Goal: Task Accomplishment & Management: Manage account settings

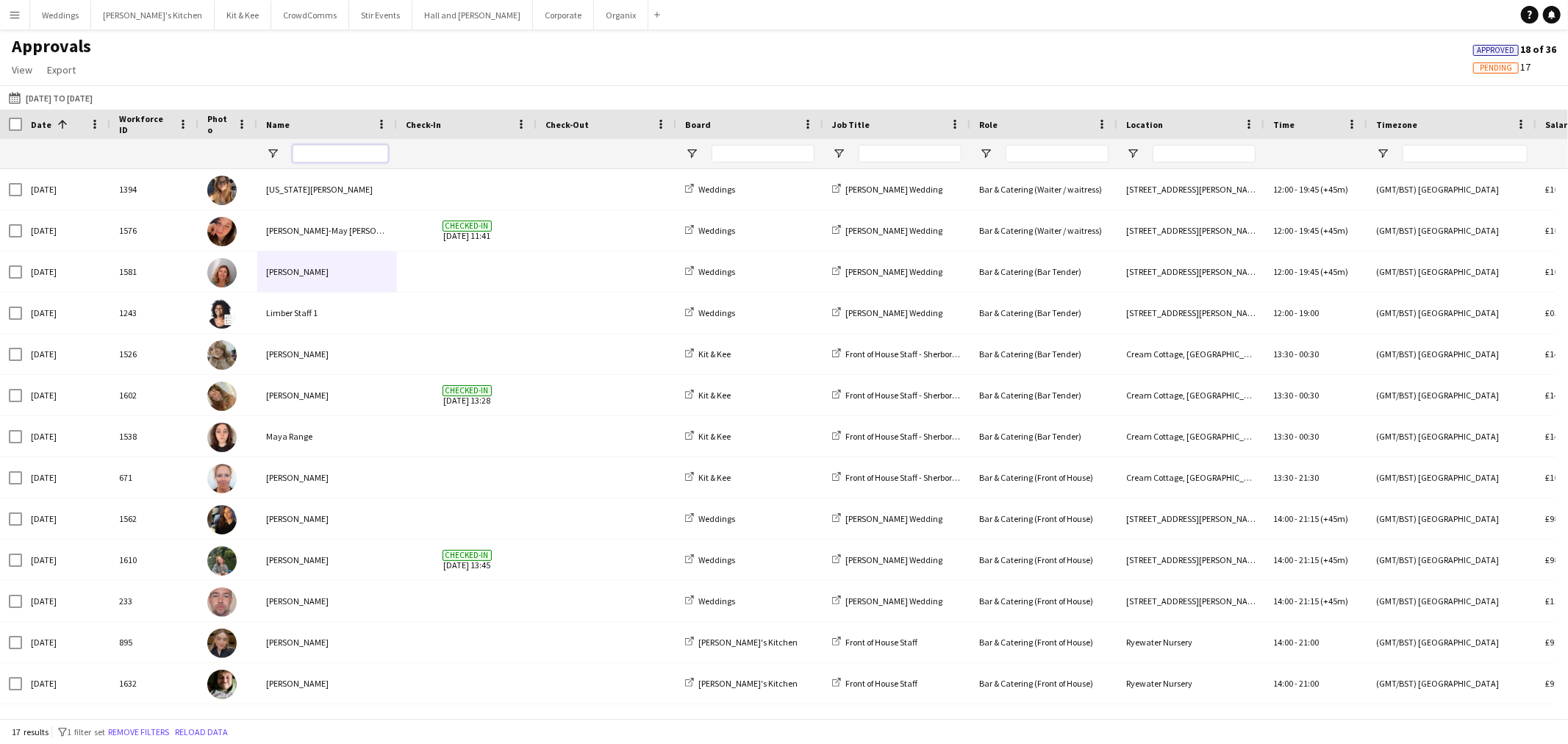
click at [314, 158] on input "Name Filter Input" at bounding box center [340, 154] width 96 height 17
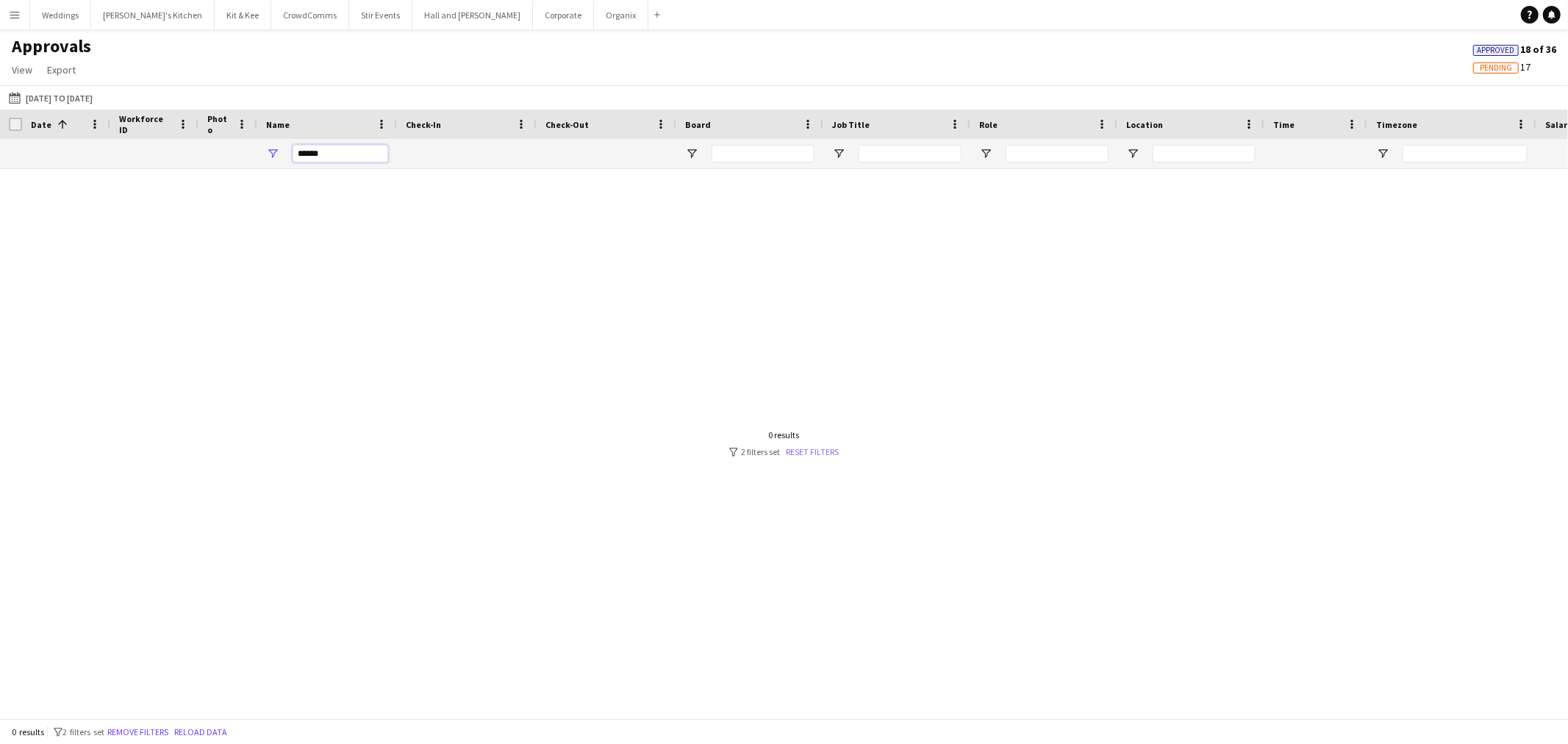
type input "******"
drag, startPoint x: 819, startPoint y: 455, endPoint x: 671, endPoint y: 363, distance: 174.3
click at [818, 455] on link "Reset filters" at bounding box center [812, 452] width 53 height 11
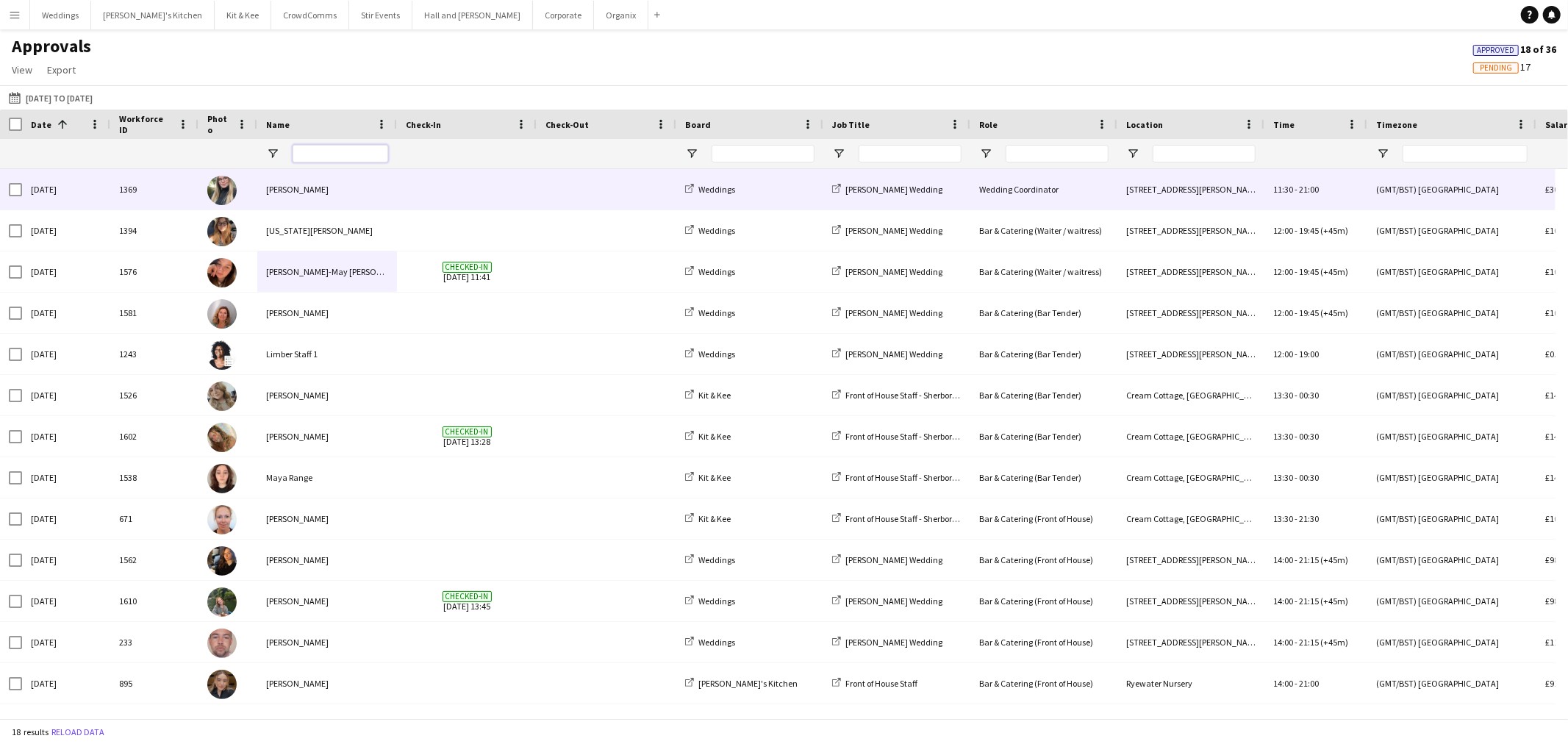
click at [329, 155] on input "Name Filter Input" at bounding box center [340, 154] width 96 height 17
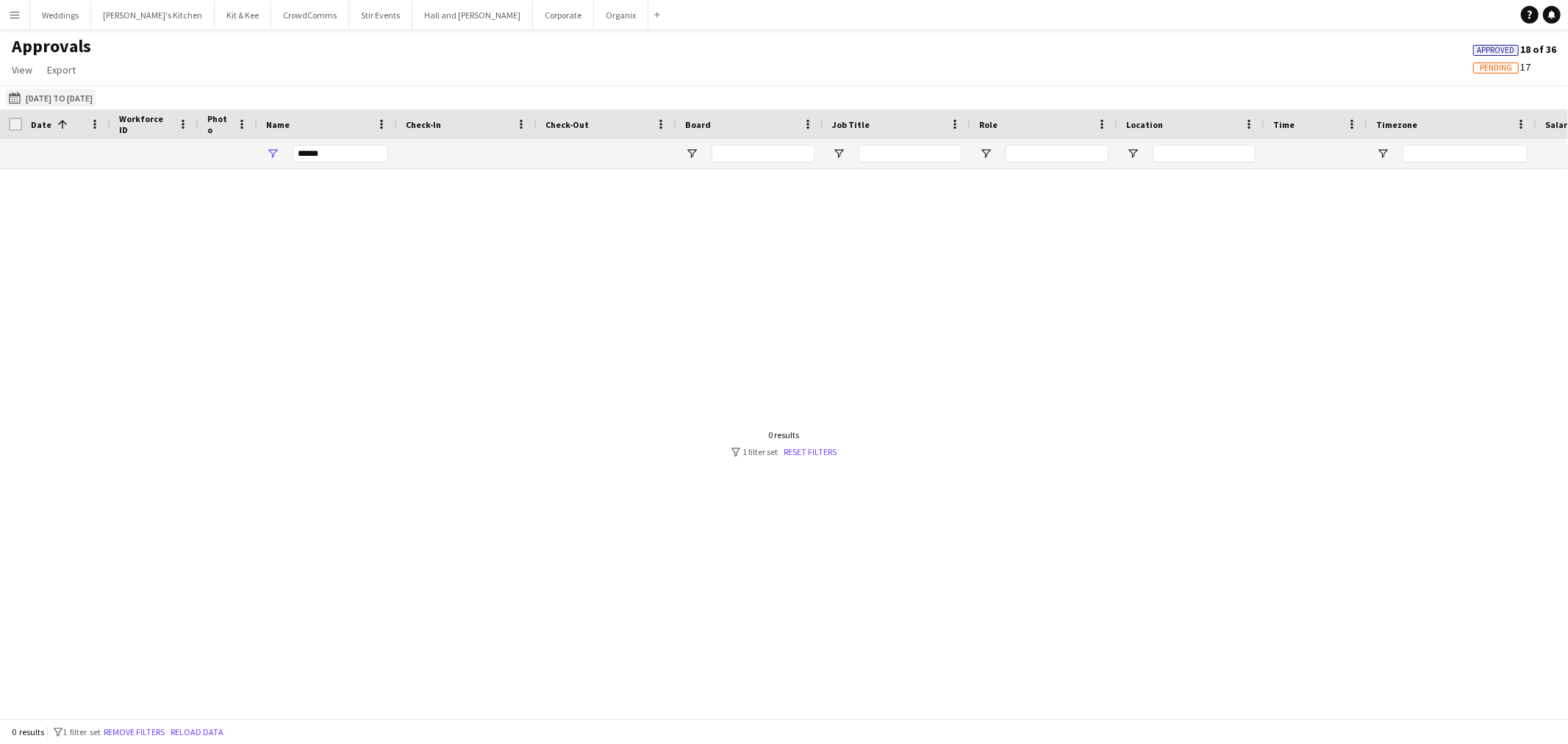
click at [69, 104] on button "[DATE] to [DATE] [DATE] to [DATE]" at bounding box center [51, 97] width 90 height 17
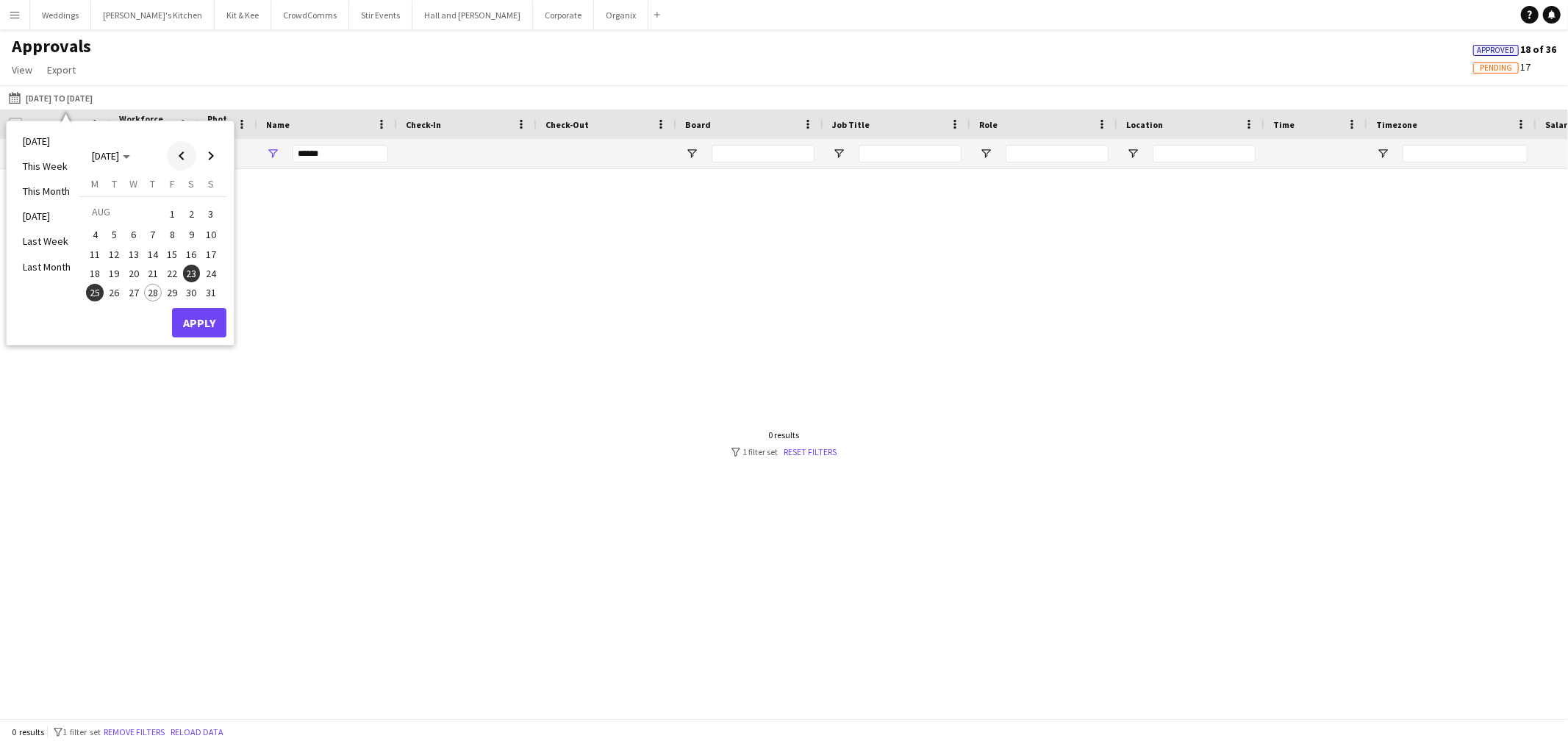
click at [186, 153] on span "Previous month" at bounding box center [182, 156] width 30 height 30
click at [111, 276] on span "15" at bounding box center [115, 269] width 17 height 17
click at [119, 292] on span "22" at bounding box center [115, 288] width 17 height 17
click at [222, 291] on div "[DATE] M [DATE] T [DATE] W [DATE] T [DATE] F [DATE] S [DATE] S [DATE] 2 3 4 5 6…" at bounding box center [153, 250] width 147 height 147
click at [209, 288] on span "27" at bounding box center [211, 288] width 17 height 17
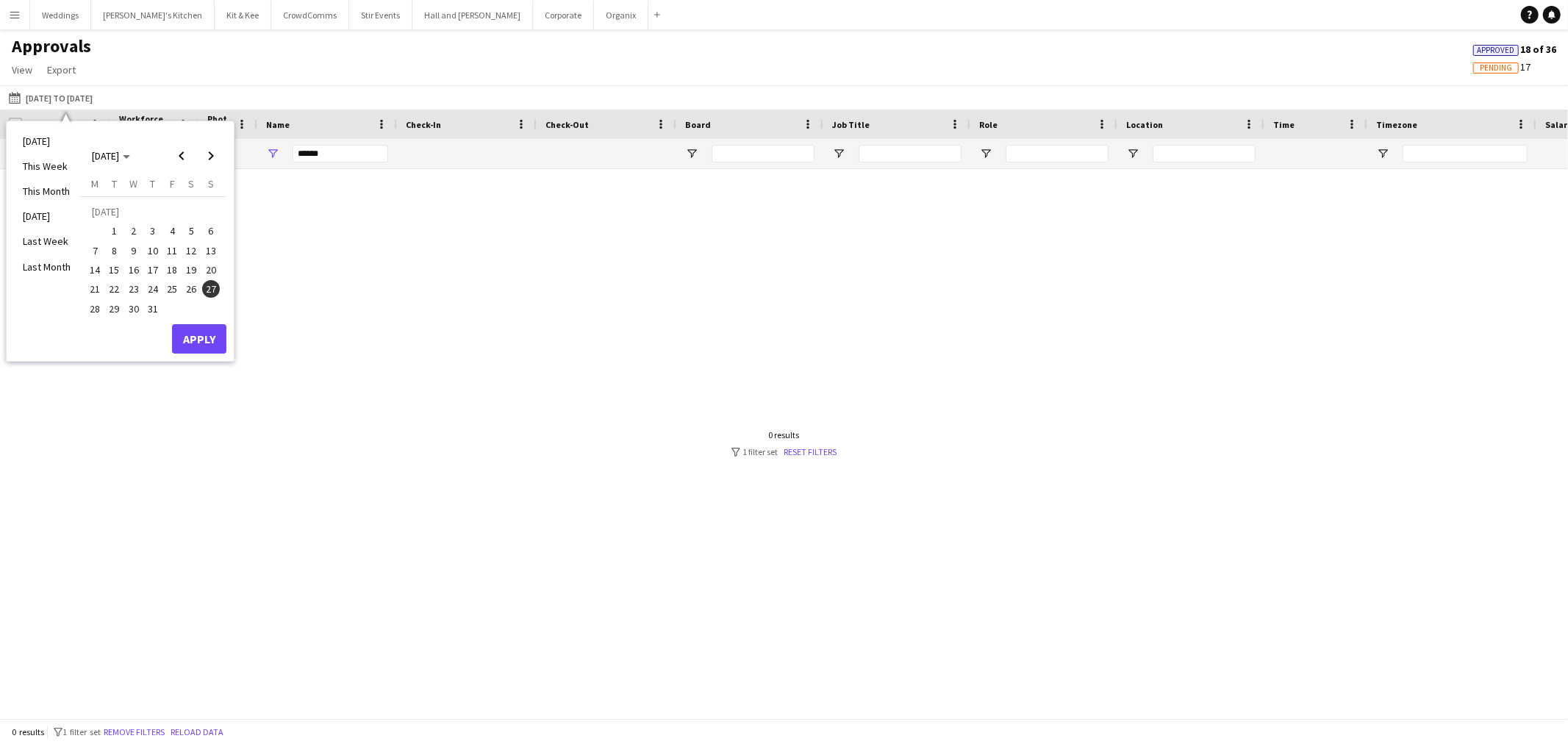
click at [133, 286] on span "23" at bounding box center [134, 288] width 17 height 17
click at [191, 338] on button "Apply" at bounding box center [199, 338] width 54 height 30
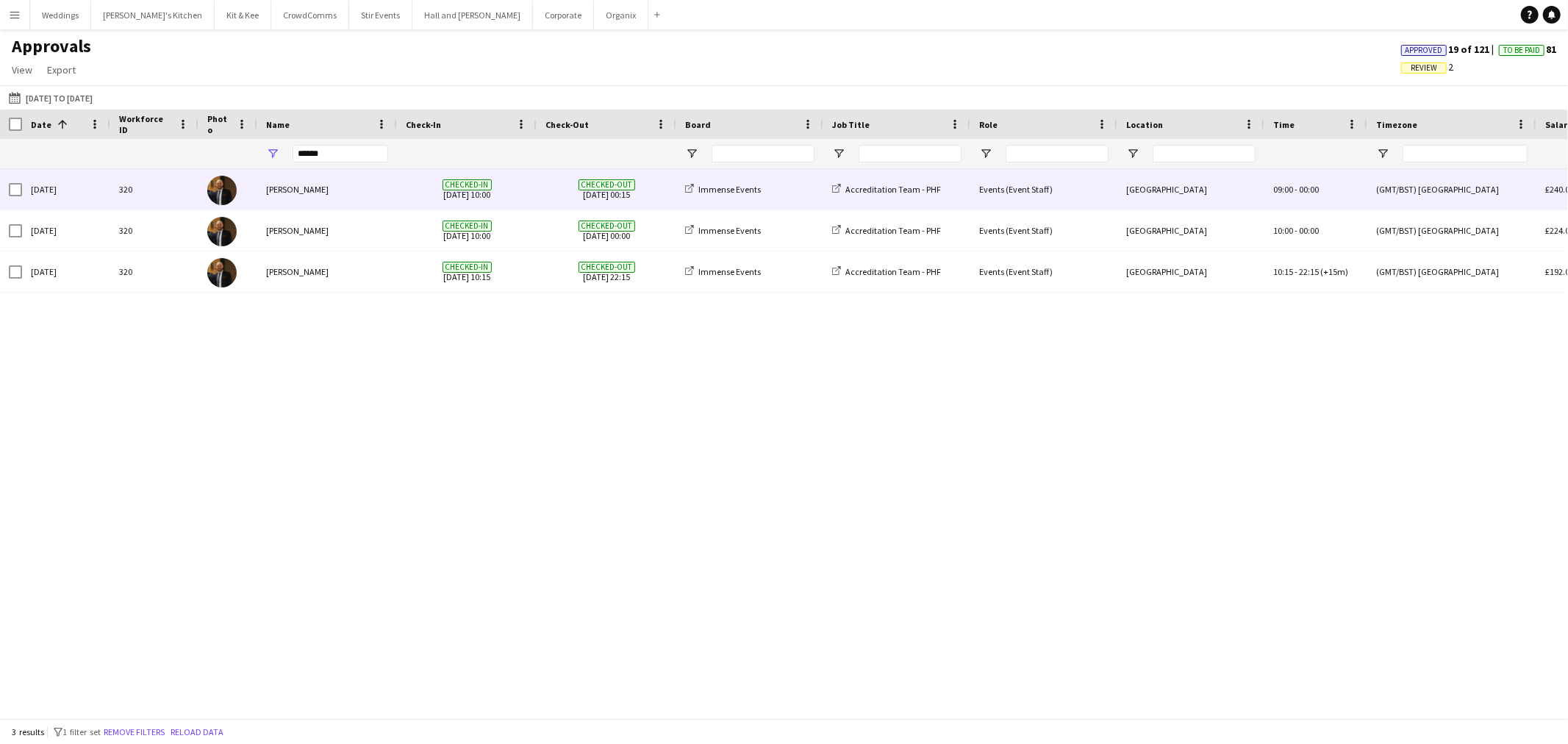
click at [397, 195] on div "Checked-in [DATE] 10:00" at bounding box center [467, 189] width 140 height 40
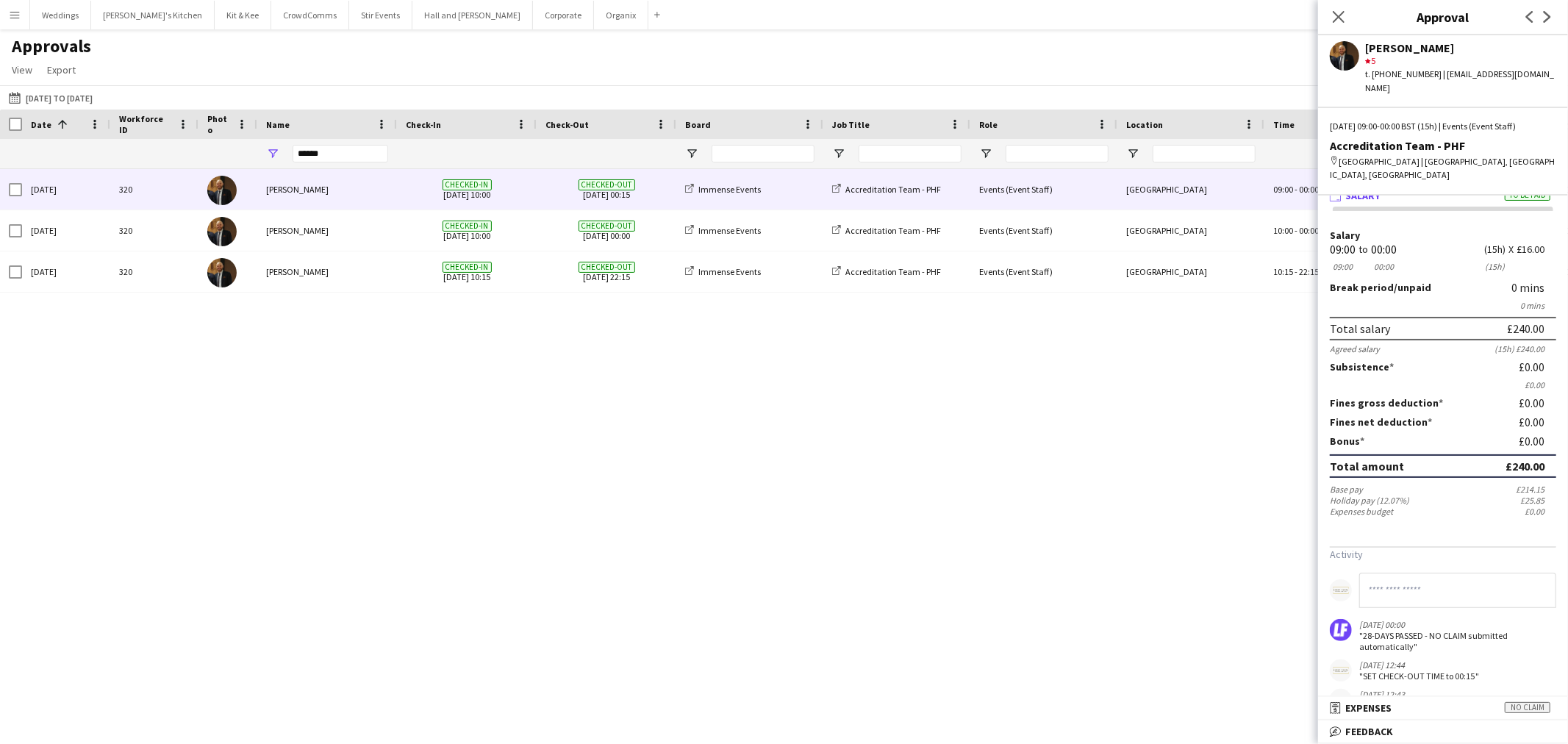
scroll to position [13, 0]
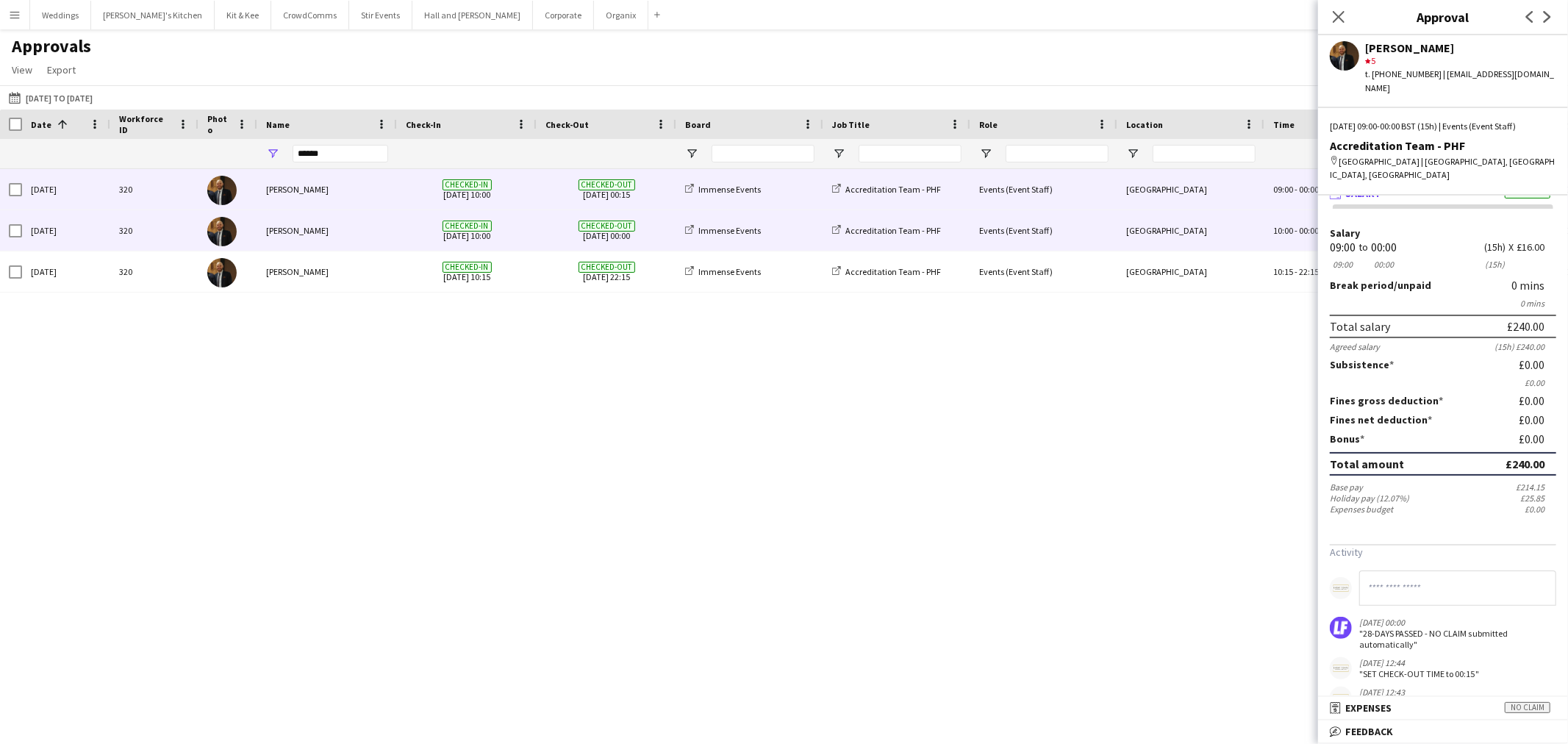
click at [427, 233] on span "Checked-in [DATE] 10:00" at bounding box center [467, 230] width 122 height 40
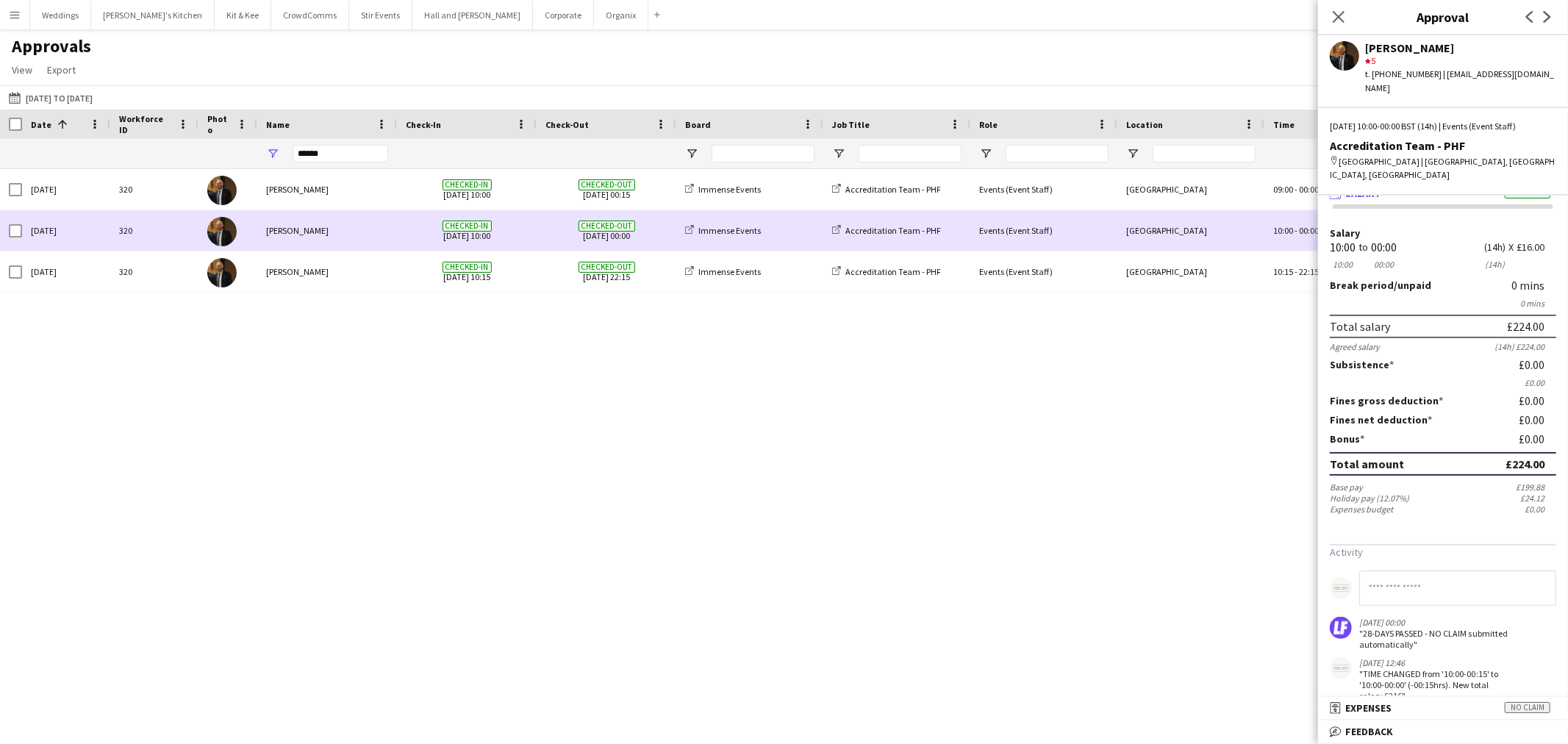
scroll to position [0, 0]
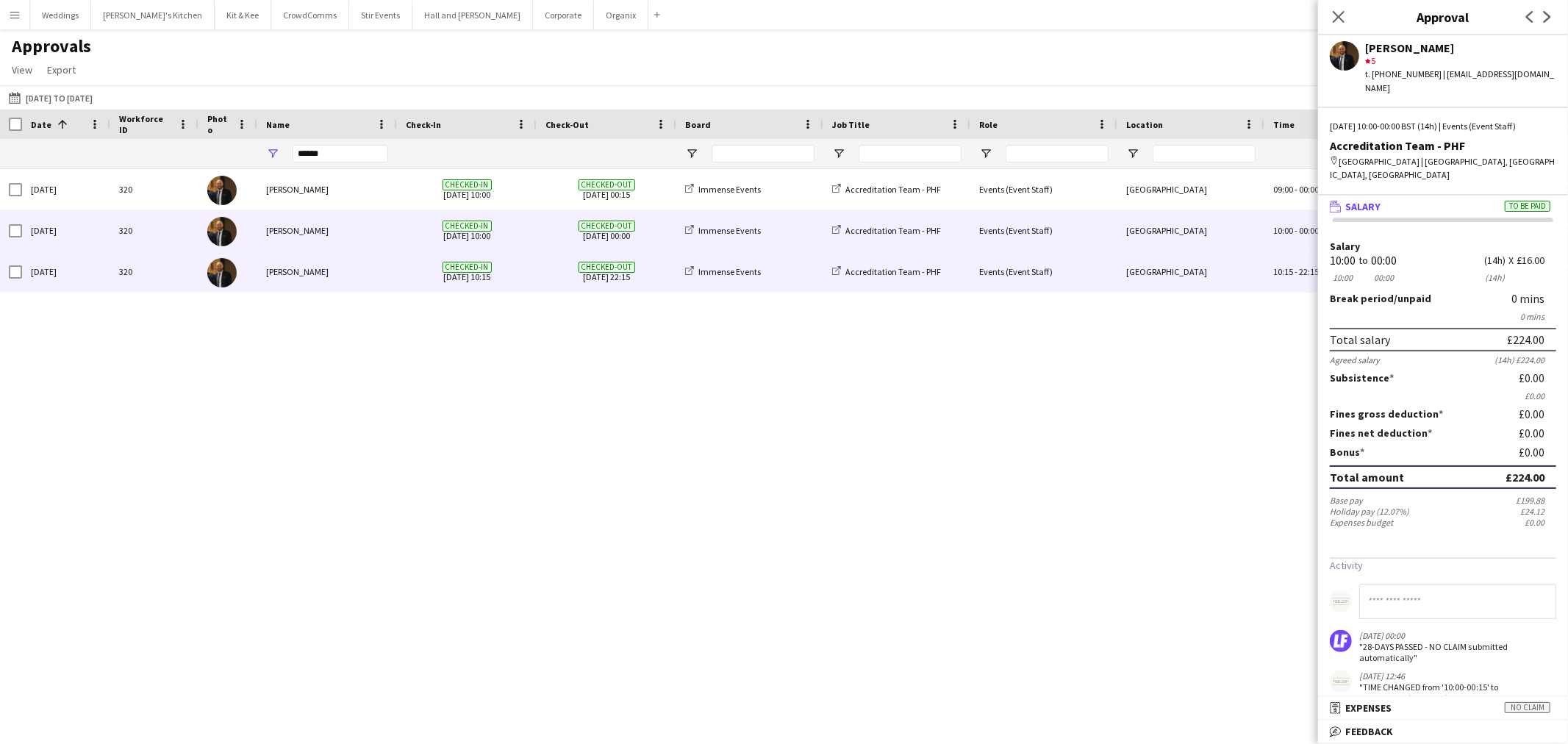
click at [531, 277] on div "Checked-in [DATE] 10:15" at bounding box center [467, 271] width 140 height 40
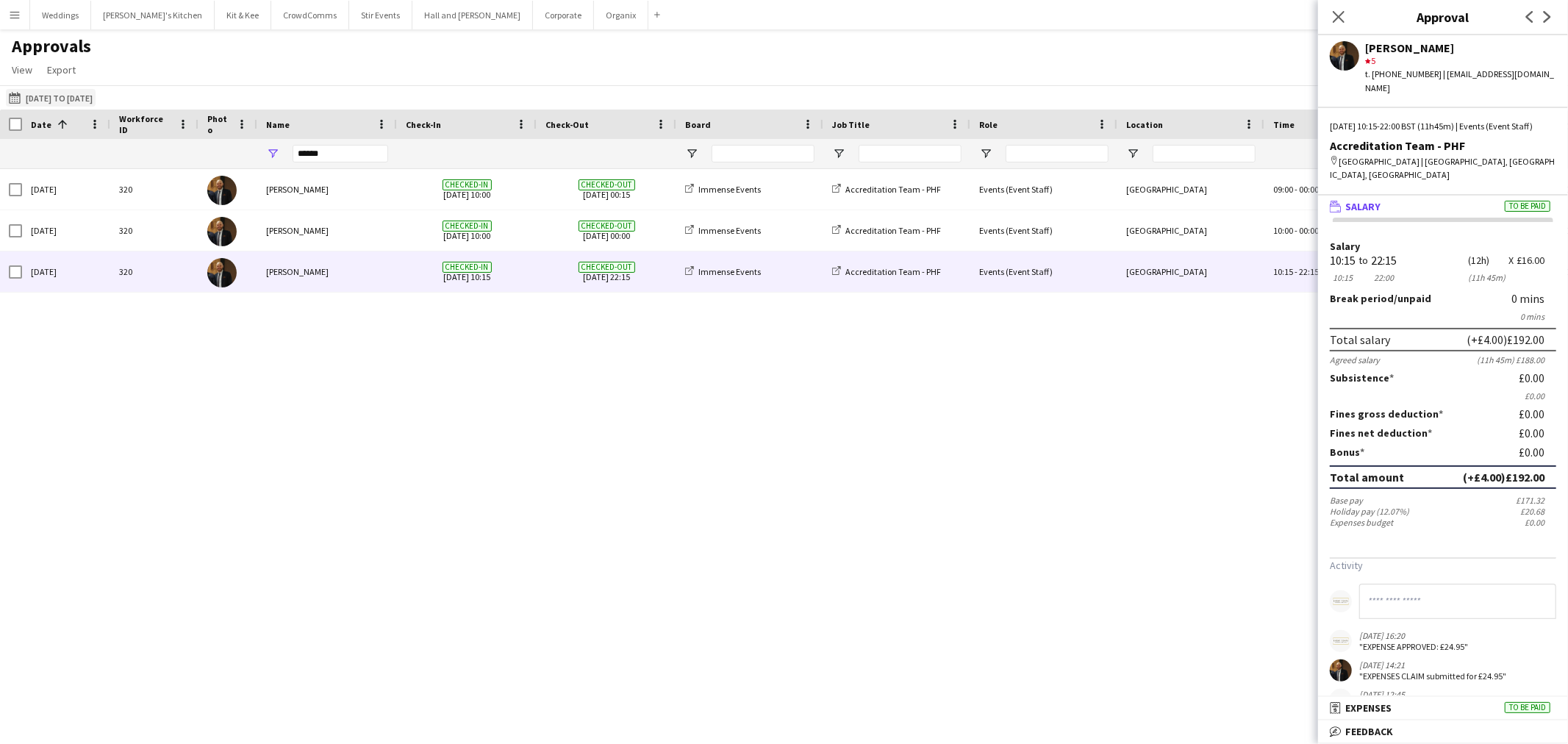
click at [86, 93] on button "[DATE] to [DATE] [DATE] to [DATE]" at bounding box center [51, 97] width 90 height 17
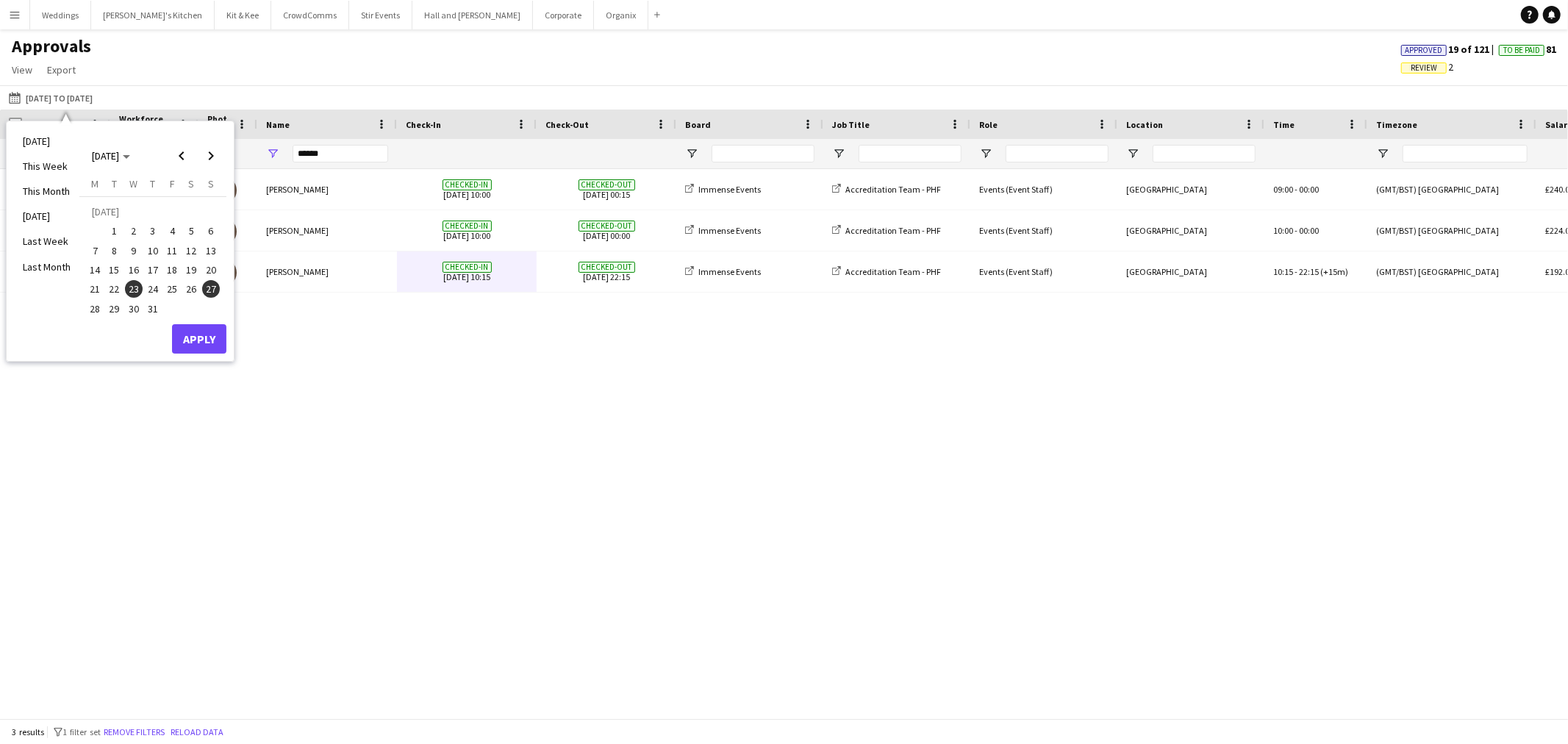
click at [100, 291] on span "21" at bounding box center [95, 288] width 17 height 17
click at [155, 310] on span "31" at bounding box center [153, 308] width 17 height 17
click at [112, 224] on span "1" at bounding box center [115, 231] width 17 height 17
click at [158, 307] on span "31" at bounding box center [153, 308] width 17 height 17
click at [203, 268] on span "20" at bounding box center [211, 269] width 17 height 17
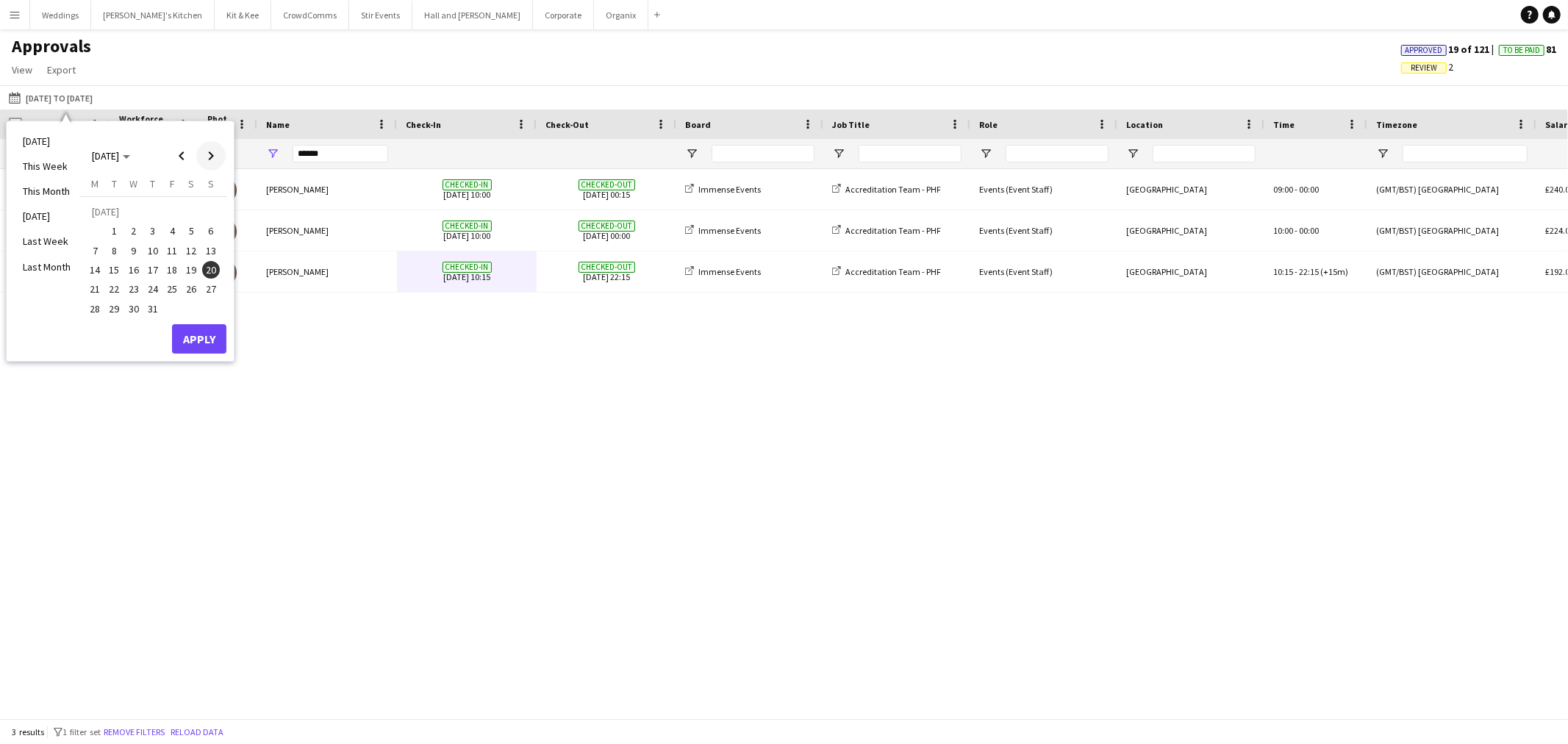
click at [215, 161] on span "Next month" at bounding box center [210, 156] width 30 height 30
click at [133, 269] on span "20" at bounding box center [134, 273] width 17 height 17
click at [209, 327] on button "Apply" at bounding box center [199, 322] width 54 height 30
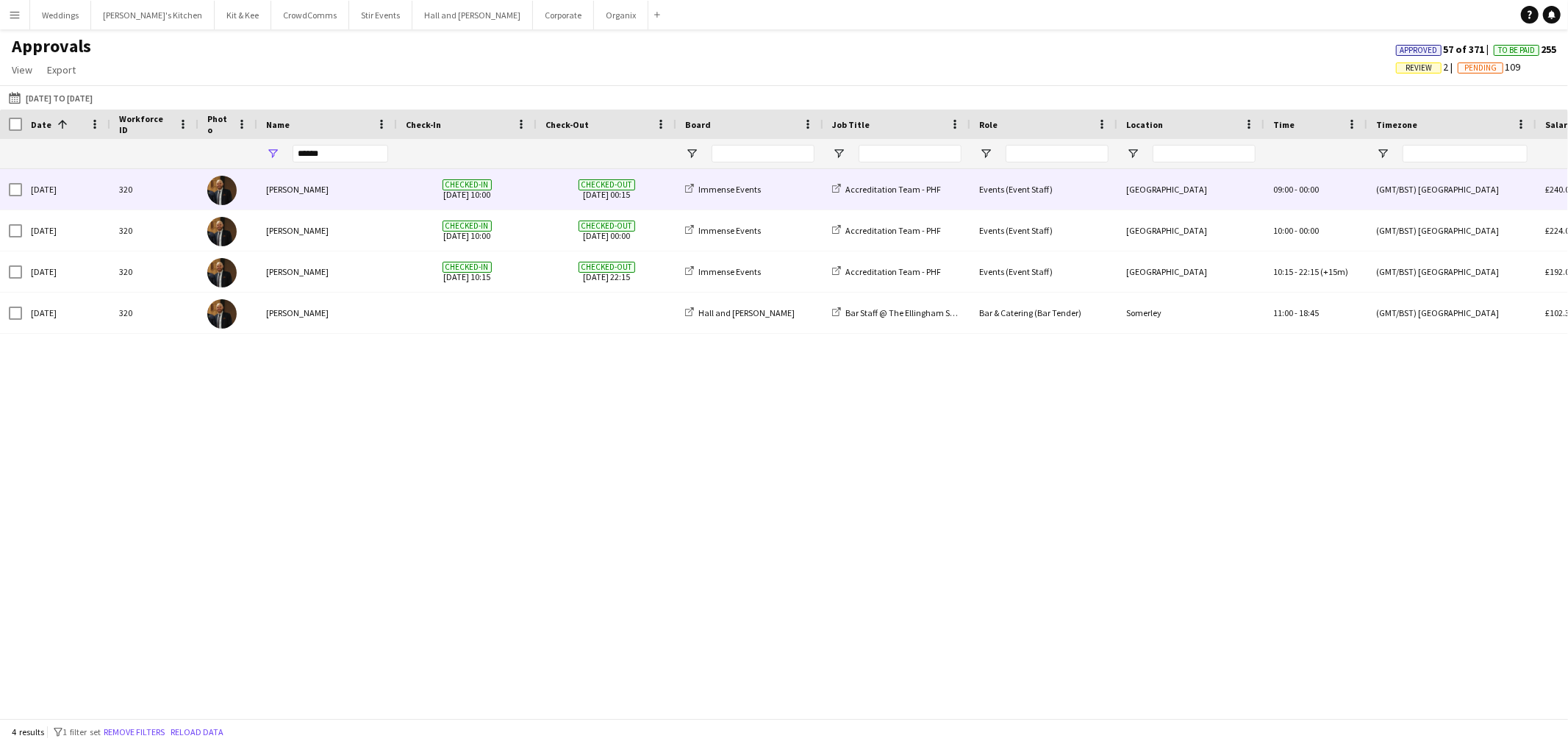
click at [340, 191] on div "[PERSON_NAME]" at bounding box center [327, 189] width 140 height 40
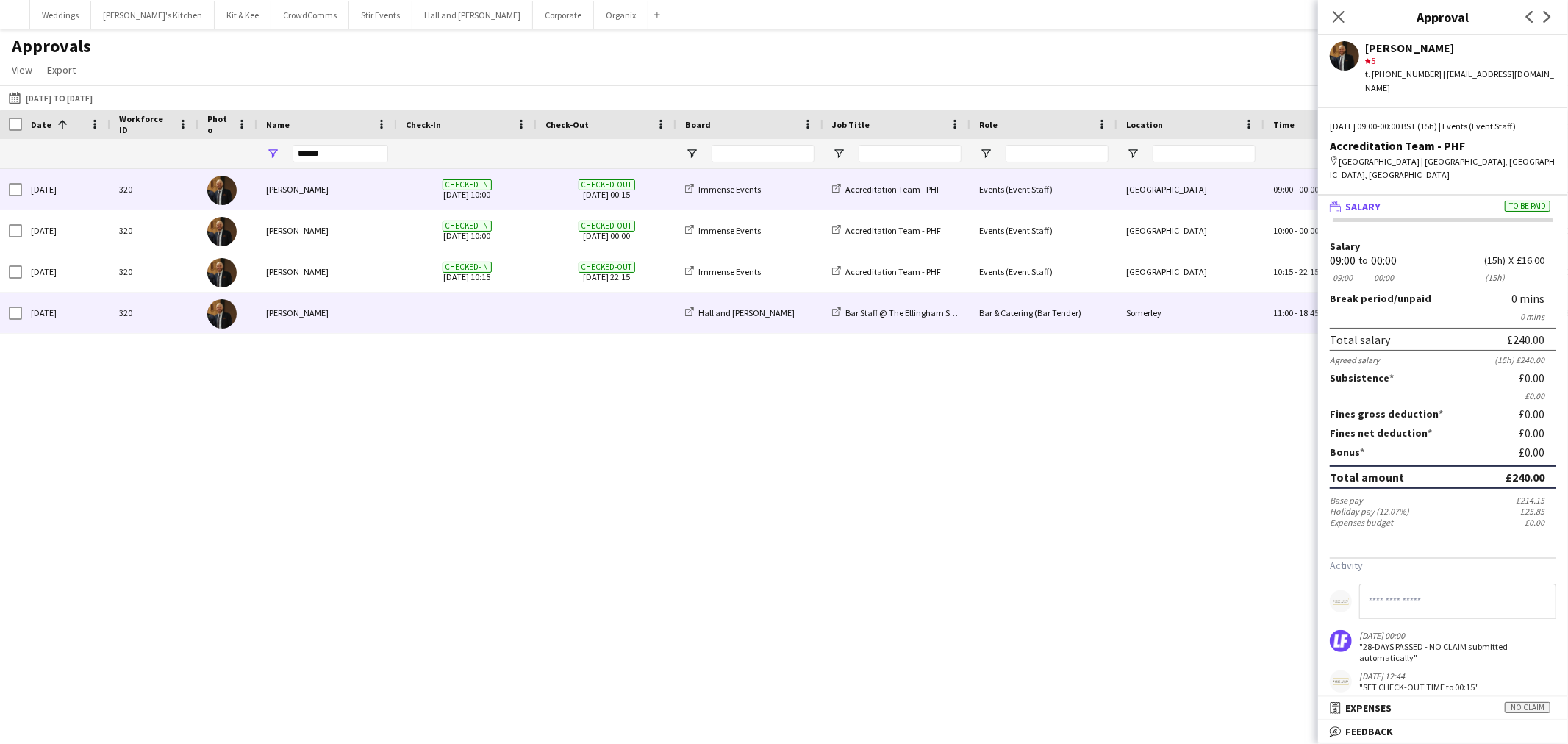
click at [359, 314] on div "[PERSON_NAME]" at bounding box center [327, 312] width 140 height 40
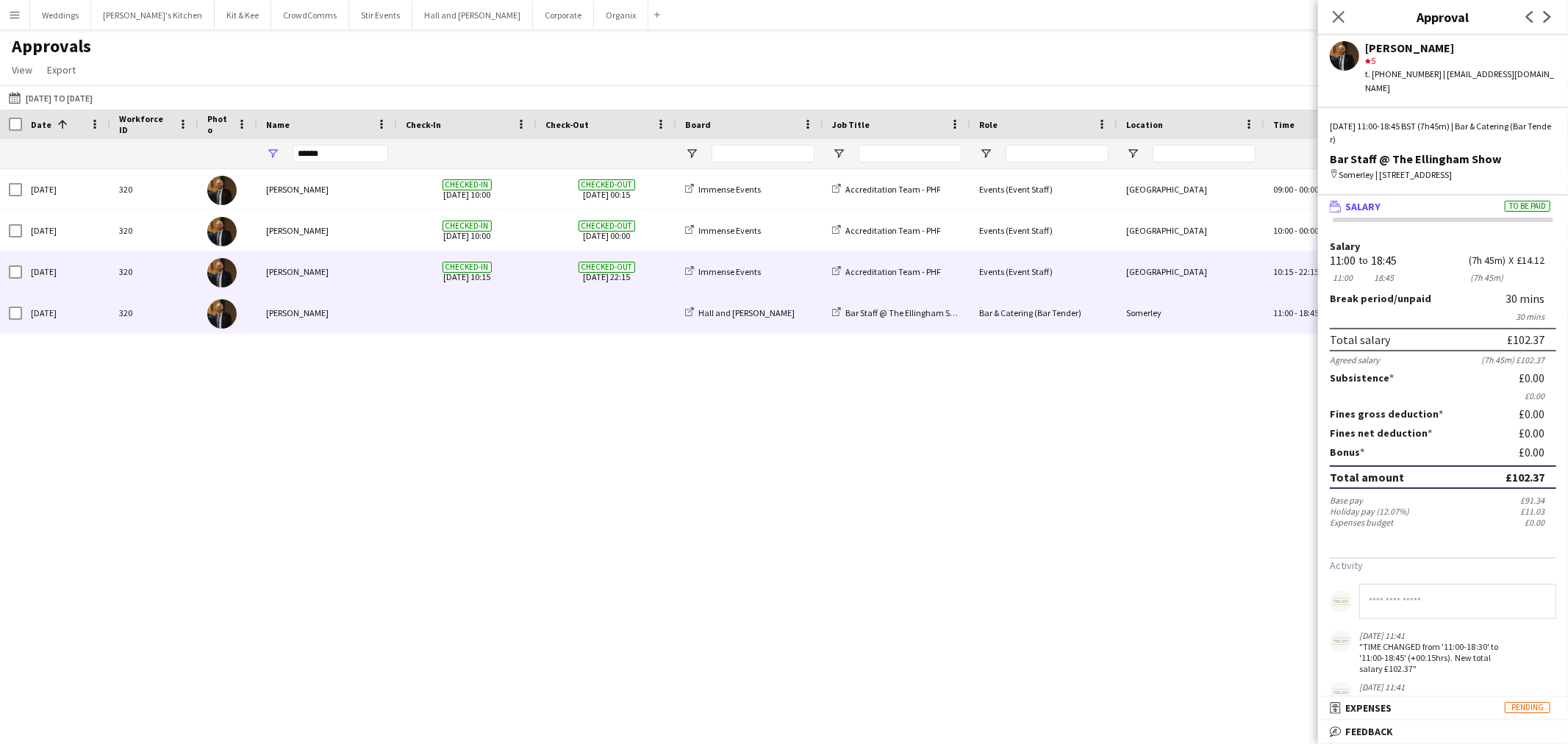
click at [680, 263] on div "Immense Events" at bounding box center [750, 271] width 147 height 40
click at [668, 272] on div "Checked-out [DATE] 22:15" at bounding box center [607, 271] width 140 height 40
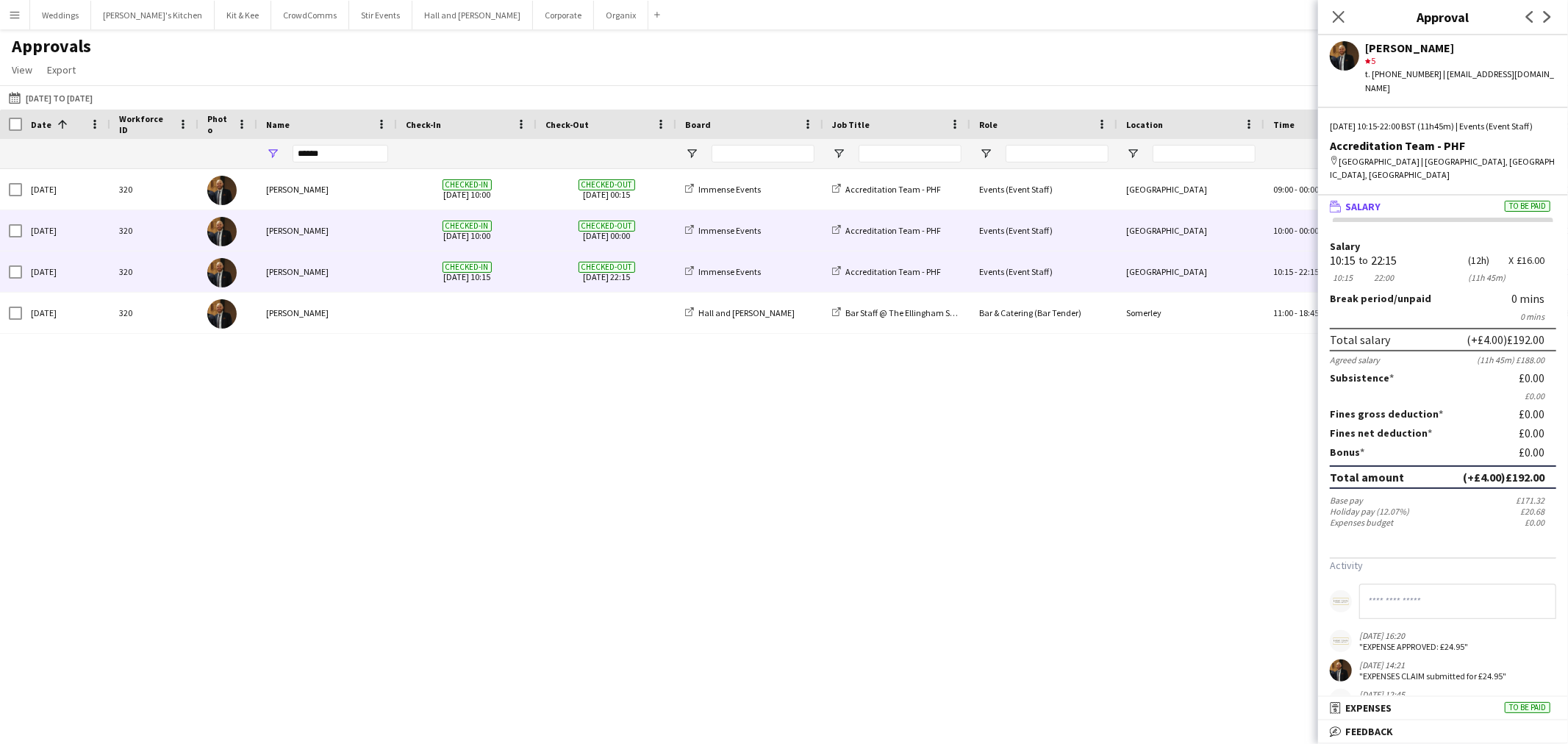
click at [660, 239] on span "Checked-out [DATE] 00:00" at bounding box center [607, 230] width 122 height 40
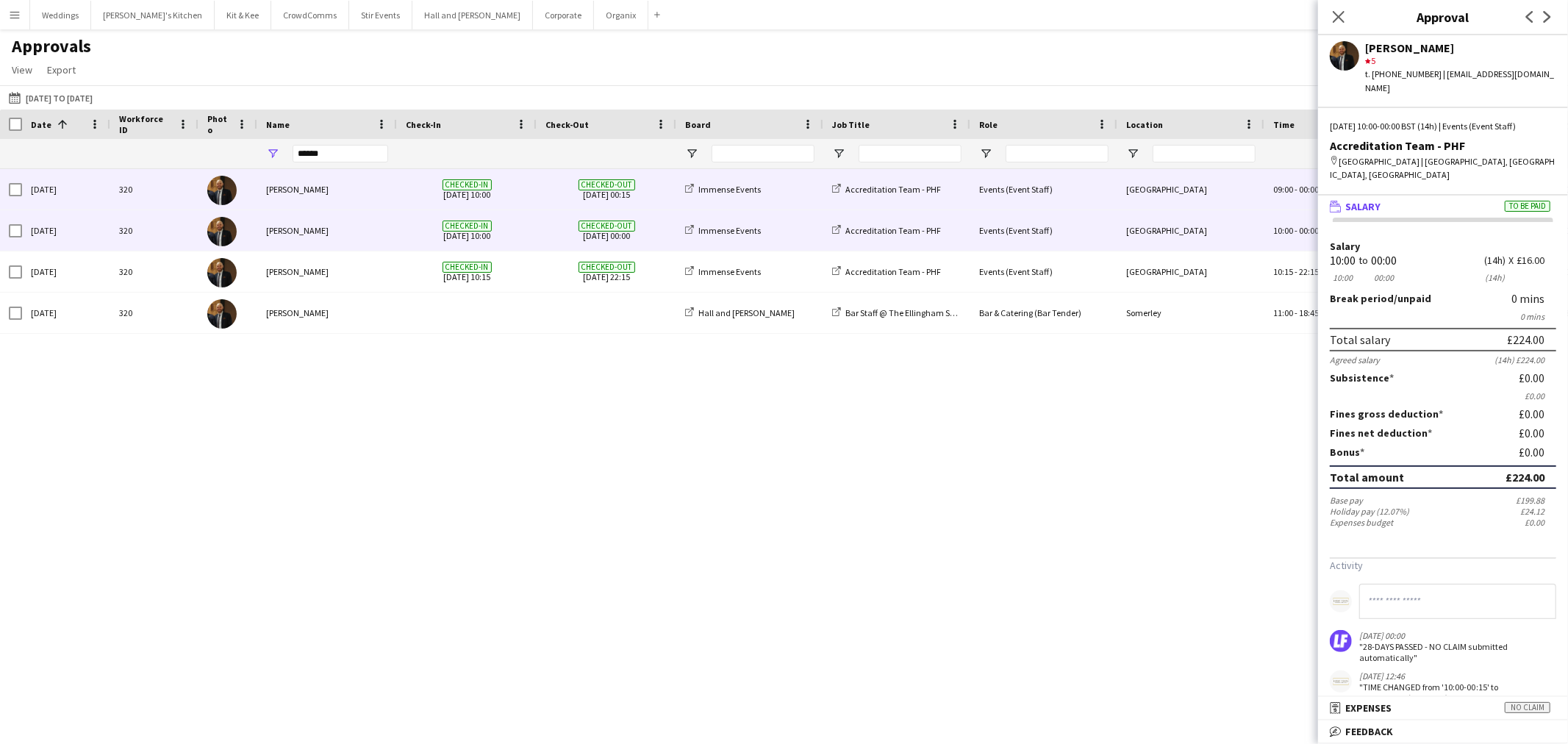
click at [559, 193] on span "Checked-out [DATE] 00:15" at bounding box center [607, 189] width 122 height 40
click at [508, 236] on span "Checked-in [DATE] 10:00" at bounding box center [467, 230] width 122 height 40
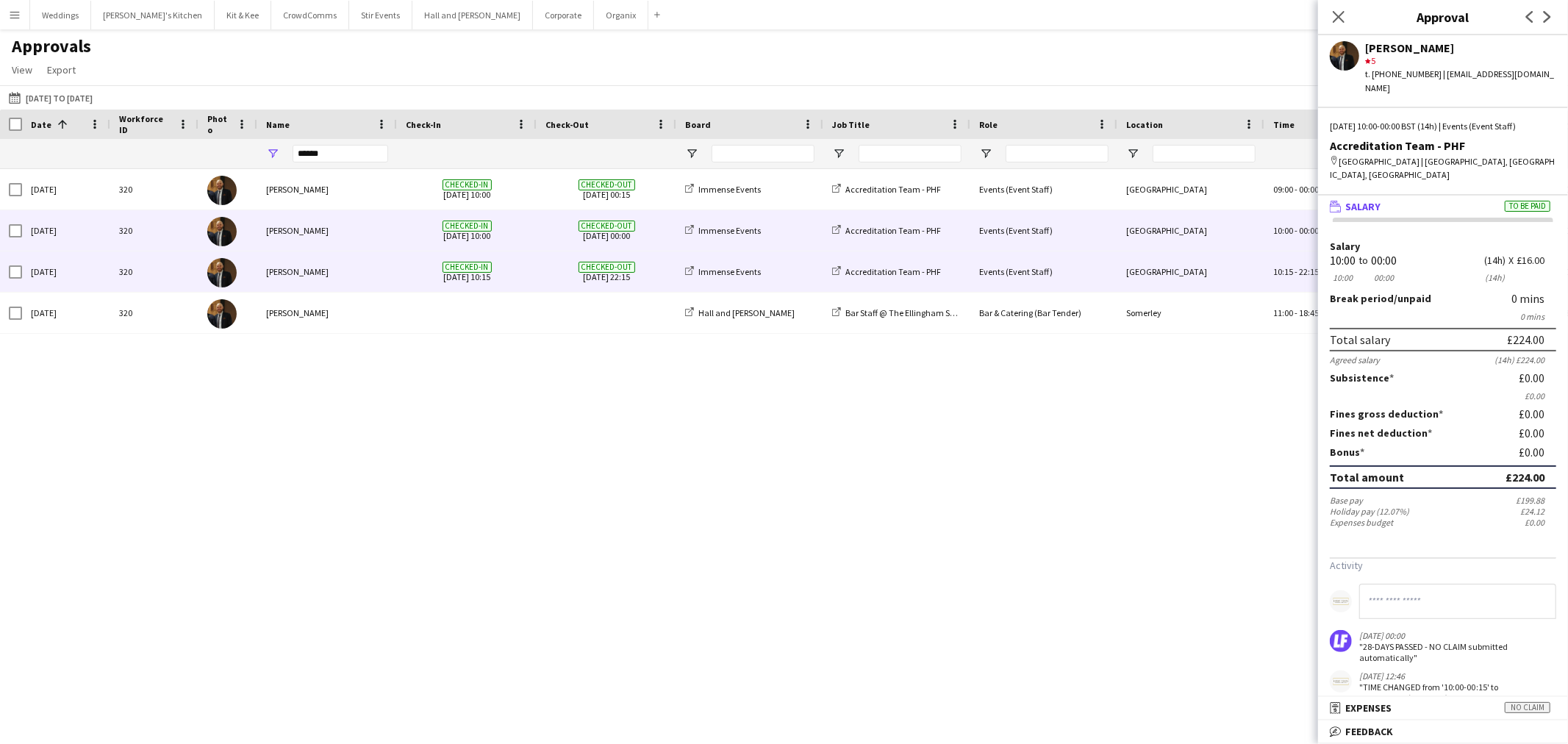
click at [510, 260] on span "Checked-in [DATE] 10:15" at bounding box center [467, 271] width 122 height 40
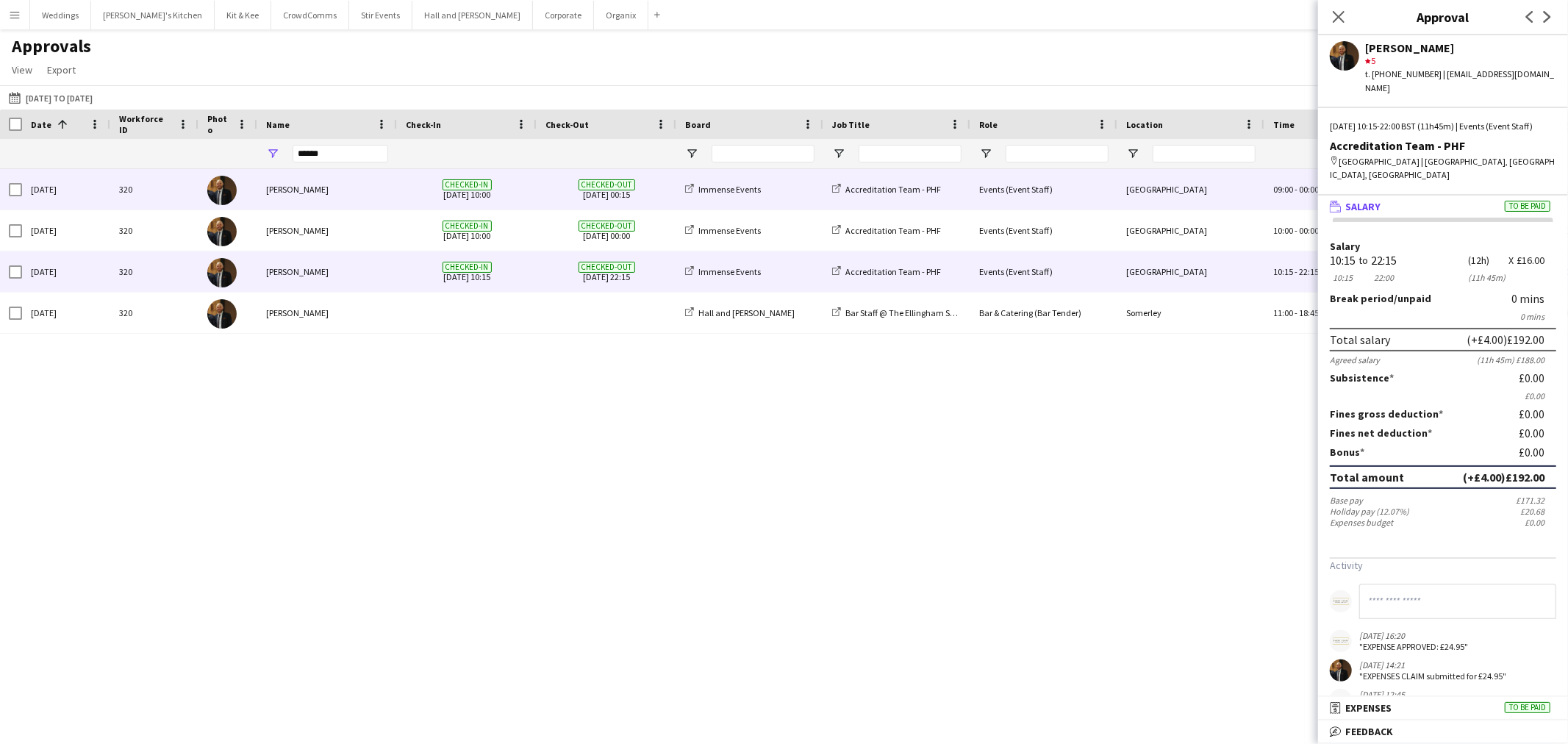
click at [509, 186] on span "Checked-in [DATE] 10:00" at bounding box center [467, 189] width 122 height 40
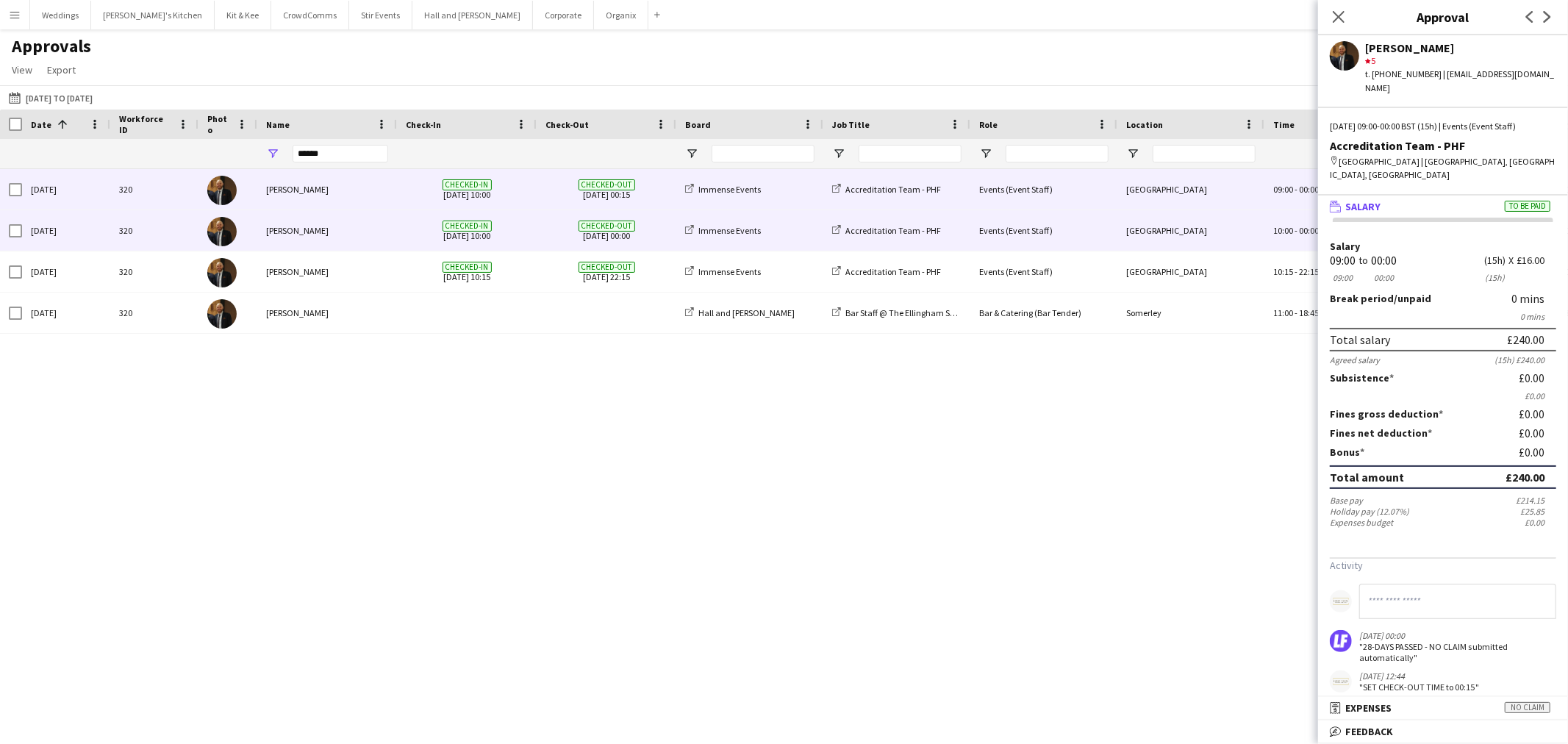
click at [532, 235] on div "Checked-in [DATE] 10:00" at bounding box center [467, 230] width 140 height 40
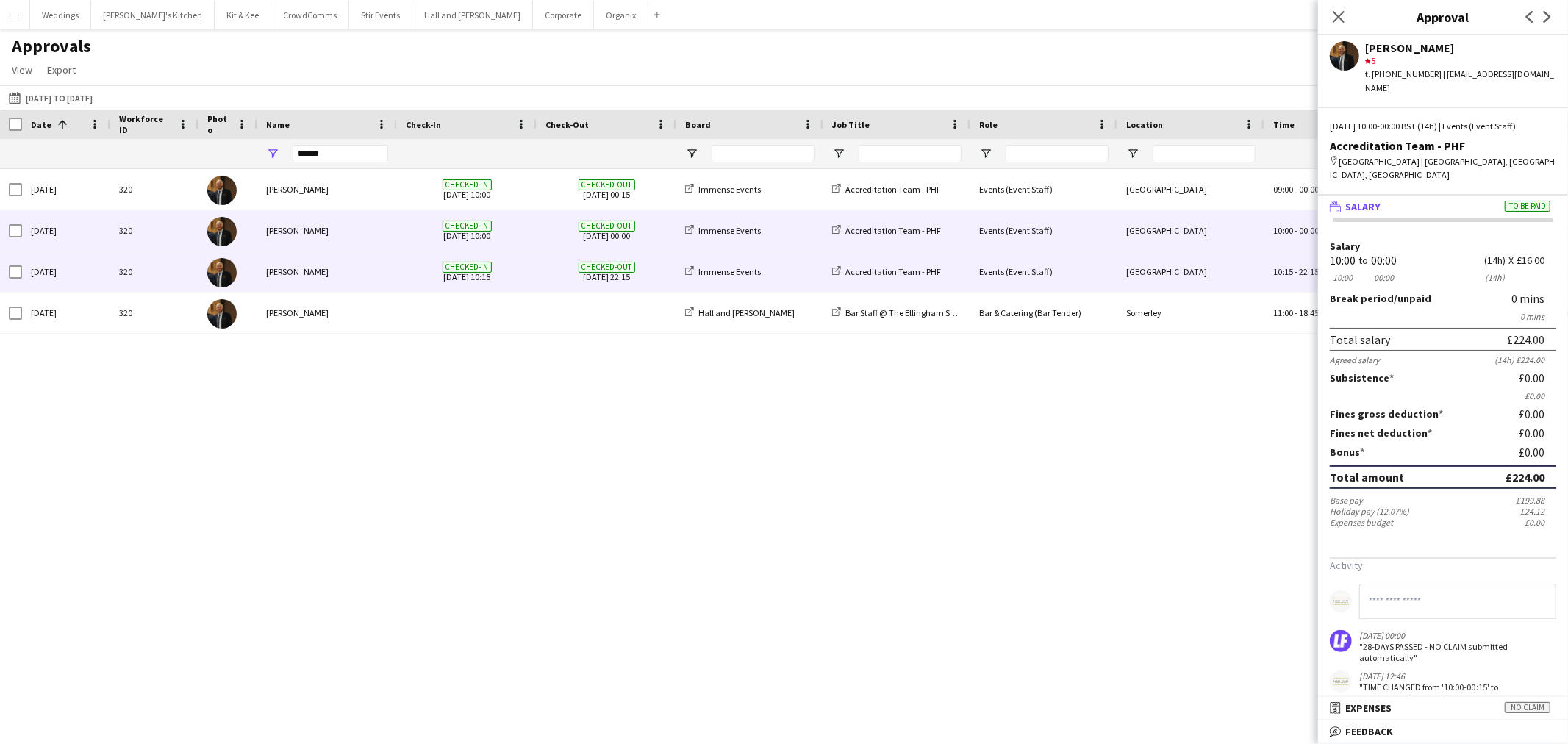
click at [534, 274] on div "Checked-in [DATE] 10:15" at bounding box center [467, 271] width 140 height 40
click at [347, 228] on div "[PERSON_NAME]" at bounding box center [327, 230] width 140 height 40
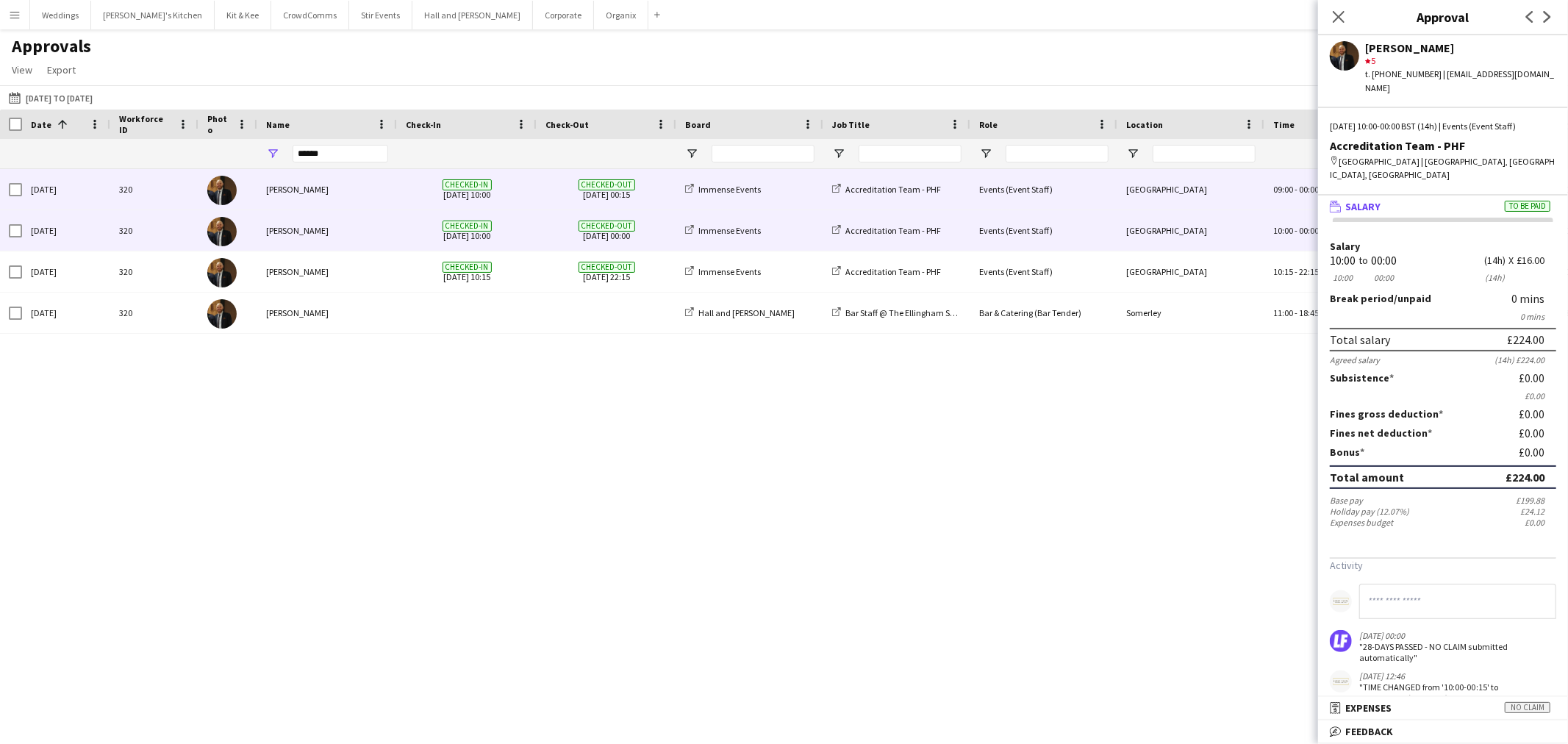
click at [357, 192] on div "[PERSON_NAME]" at bounding box center [327, 189] width 140 height 40
click at [370, 222] on div "[PERSON_NAME]" at bounding box center [327, 230] width 140 height 40
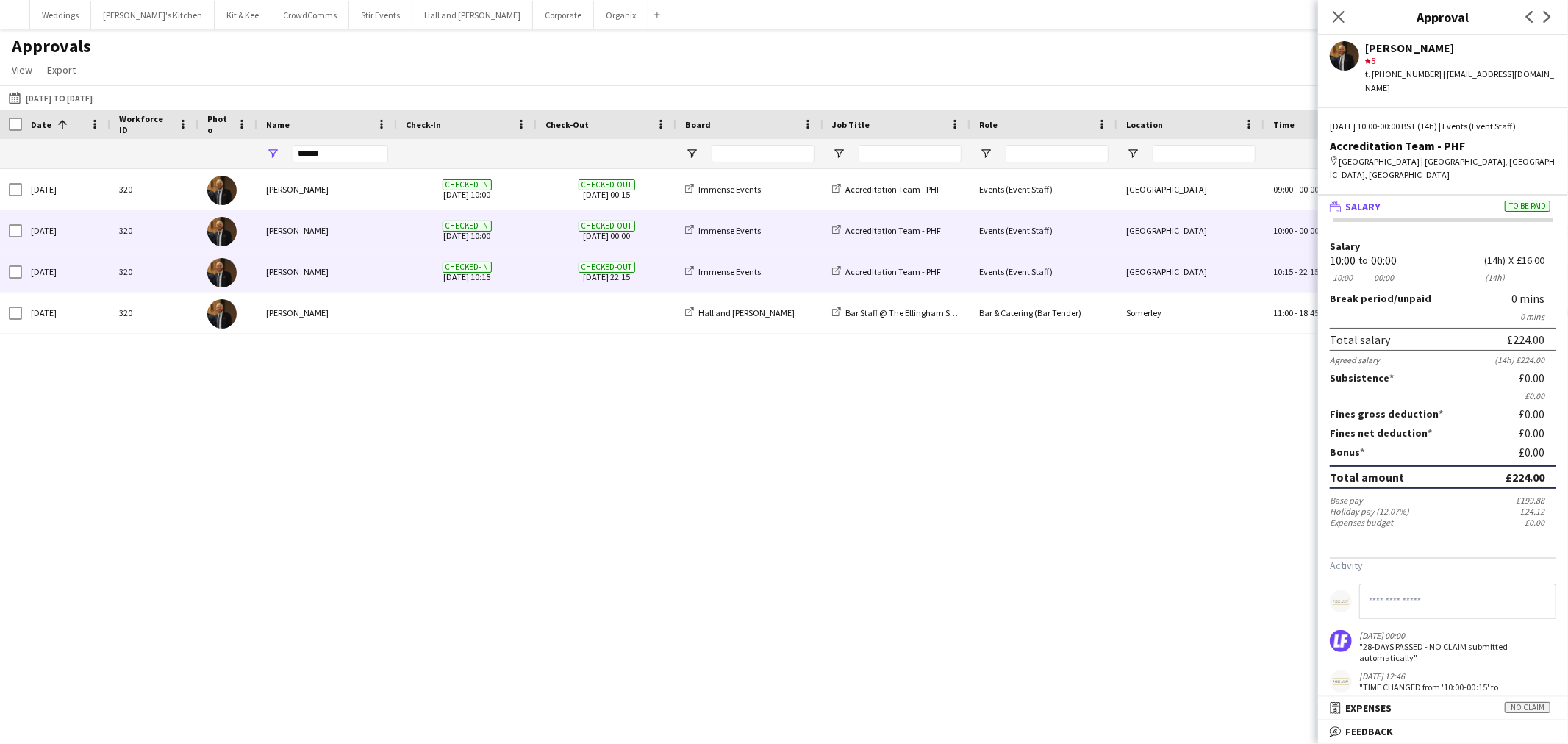
click at [368, 253] on div "[PERSON_NAME]" at bounding box center [327, 271] width 140 height 40
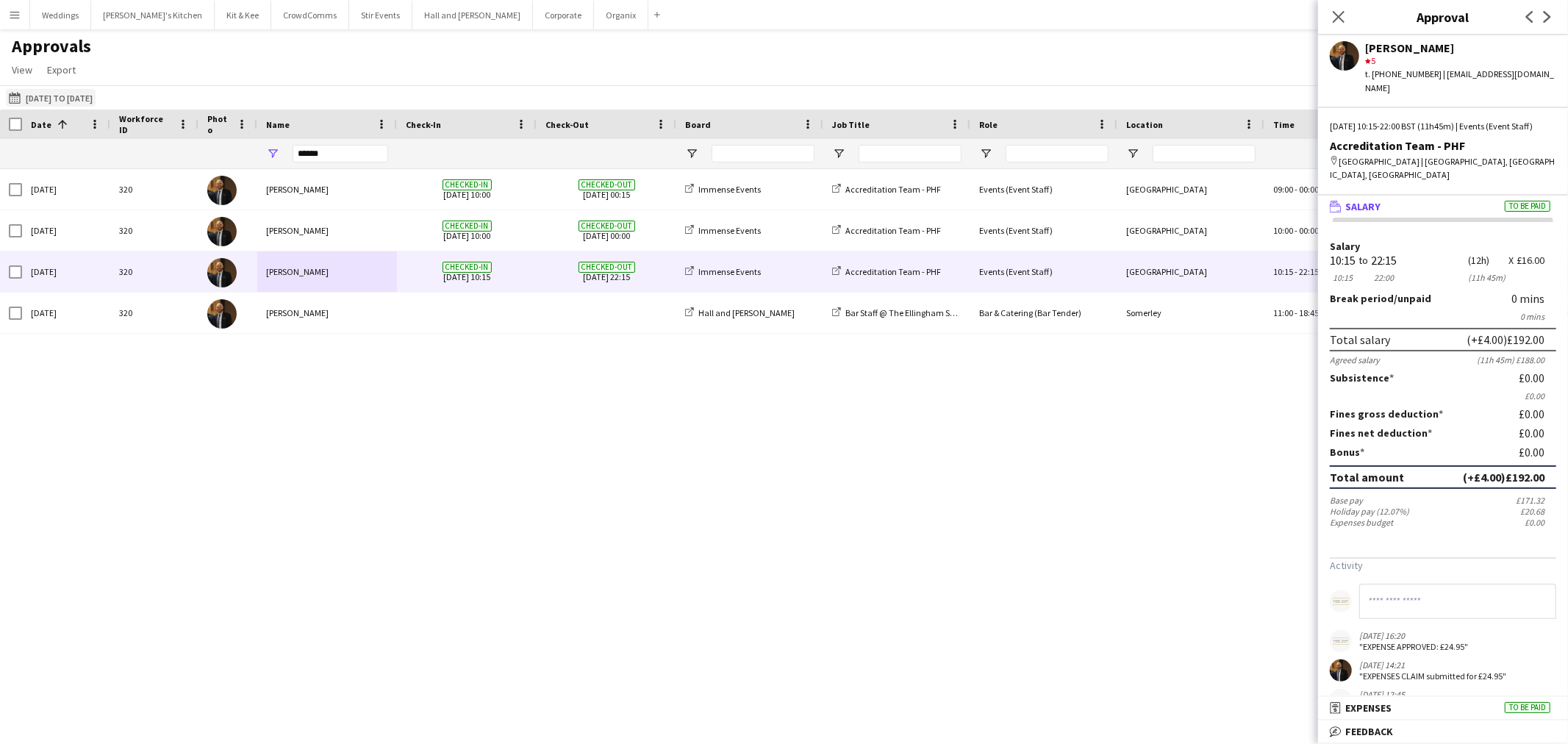
click at [96, 93] on button "[DATE] to [DATE] [DATE] to [DATE]" at bounding box center [51, 97] width 90 height 17
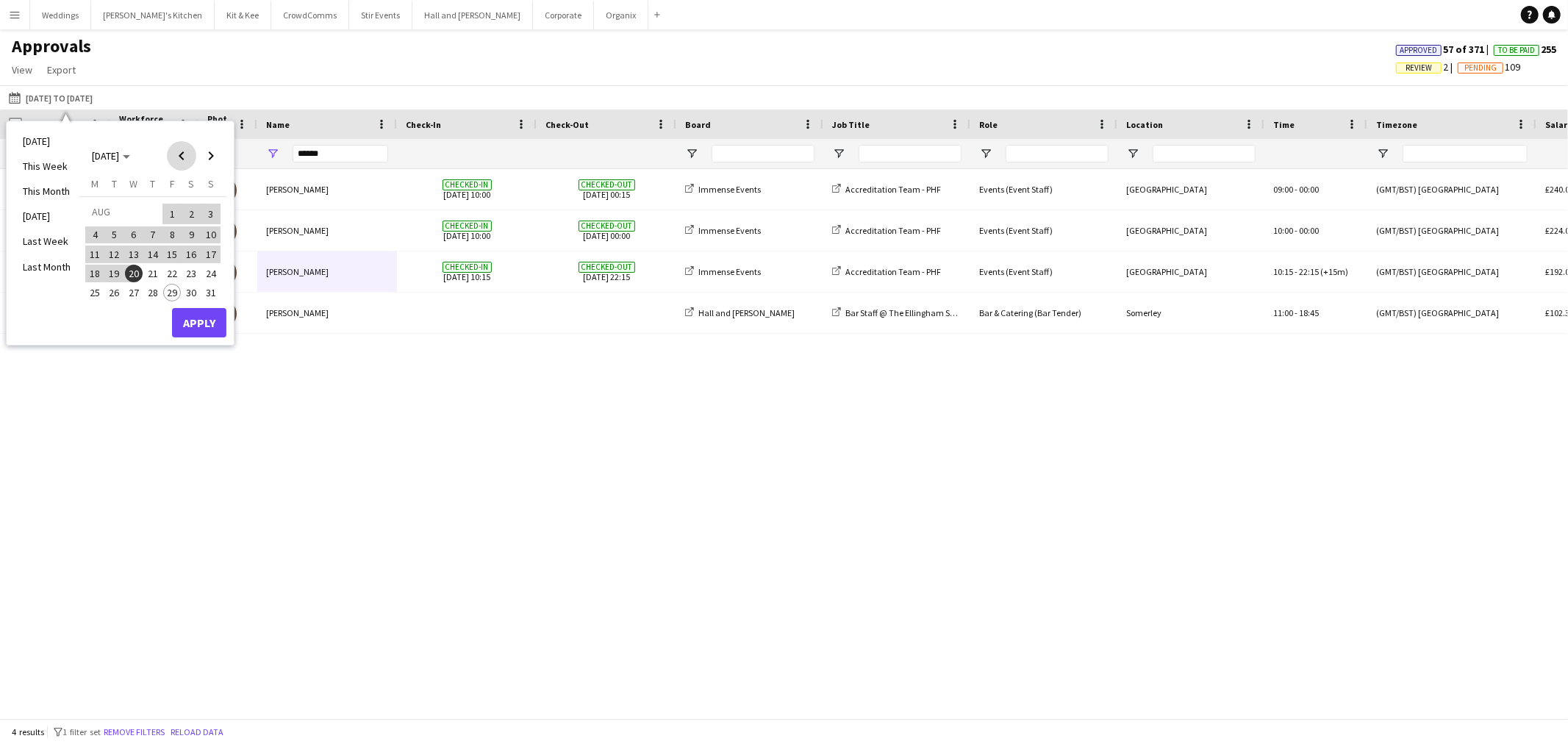
click at [185, 152] on span "Previous month" at bounding box center [182, 156] width 30 height 30
click at [185, 150] on span "Previous month" at bounding box center [182, 156] width 30 height 30
click at [186, 150] on span "Previous month" at bounding box center [182, 156] width 30 height 30
click at [161, 240] on button "8" at bounding box center [153, 234] width 19 height 19
click at [217, 150] on span "Next month" at bounding box center [210, 156] width 30 height 30
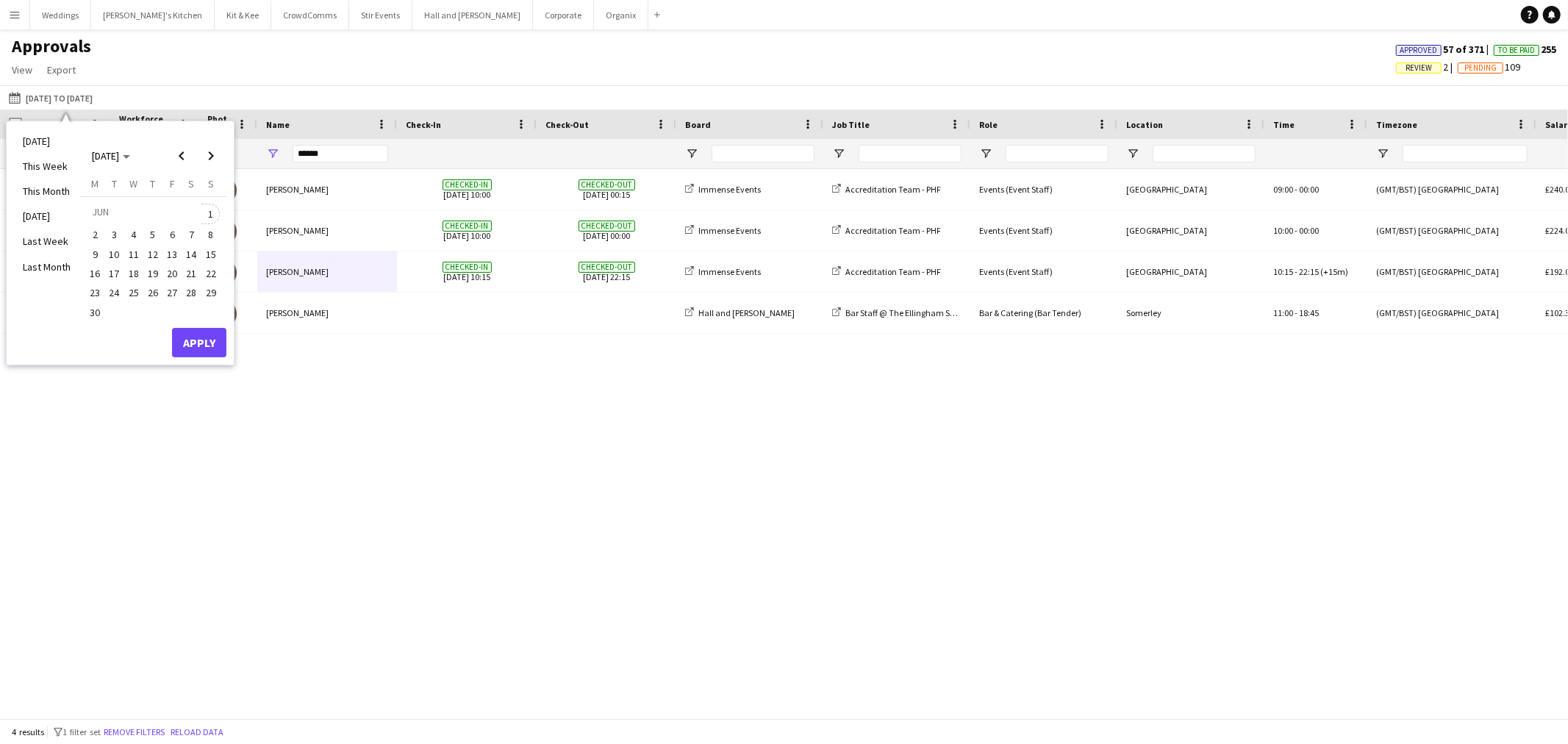
click at [207, 212] on span "1" at bounding box center [211, 214] width 17 height 21
click at [211, 147] on span "Next month" at bounding box center [210, 156] width 30 height 30
click at [181, 156] on span "Previous month" at bounding box center [182, 156] width 30 height 30
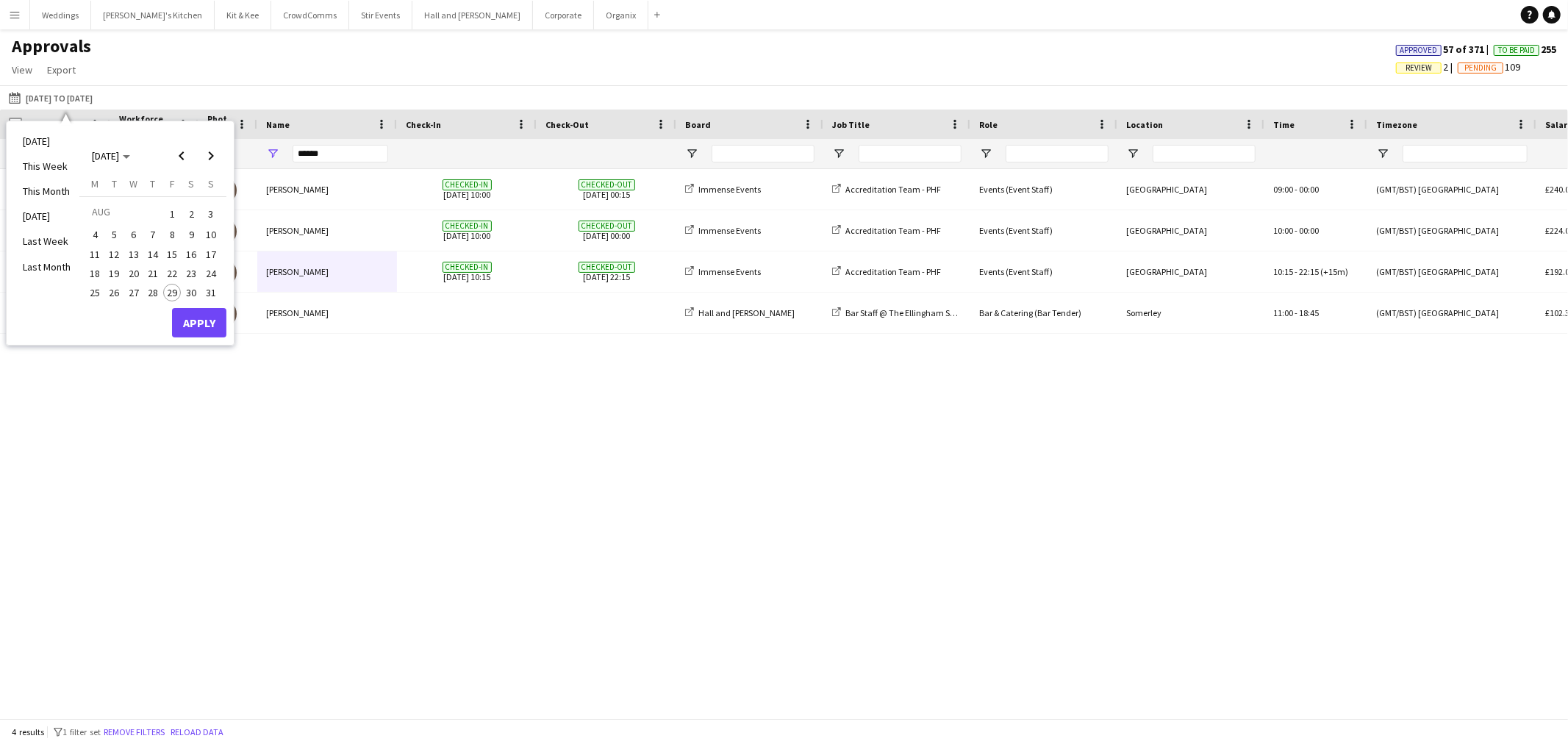
click at [177, 292] on span "29" at bounding box center [172, 292] width 17 height 17
drag, startPoint x: 201, startPoint y: 326, endPoint x: 213, endPoint y: 292, distance: 36.1
click at [201, 326] on button "Apply" at bounding box center [199, 322] width 54 height 30
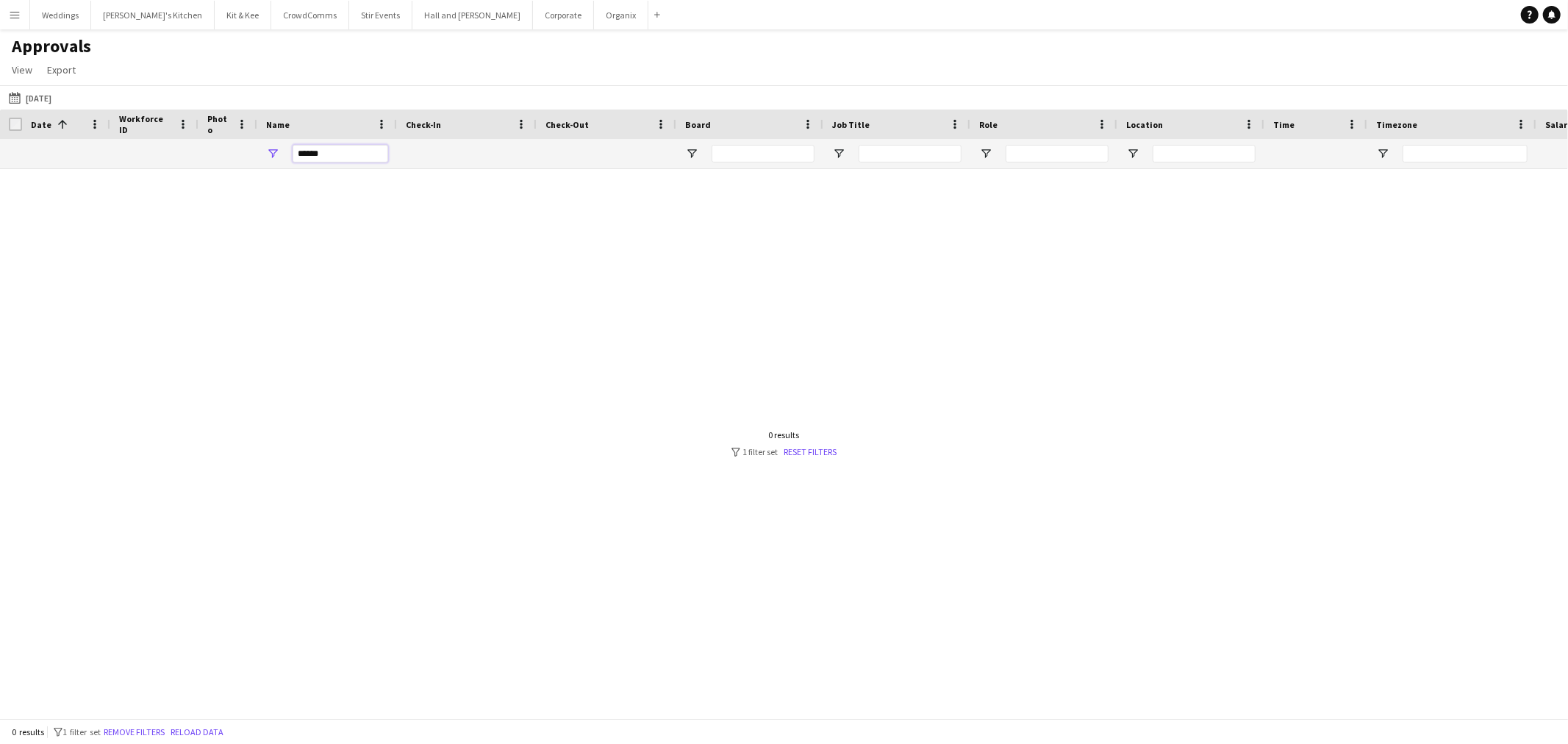
drag, startPoint x: 335, startPoint y: 157, endPoint x: 99, endPoint y: 157, distance: 236.0
click at [99, 157] on div "******" at bounding box center [1334, 153] width 2669 height 30
type input "******"
click at [52, 104] on button "[DATE] to [DATE] [DATE]" at bounding box center [30, 97] width 49 height 17
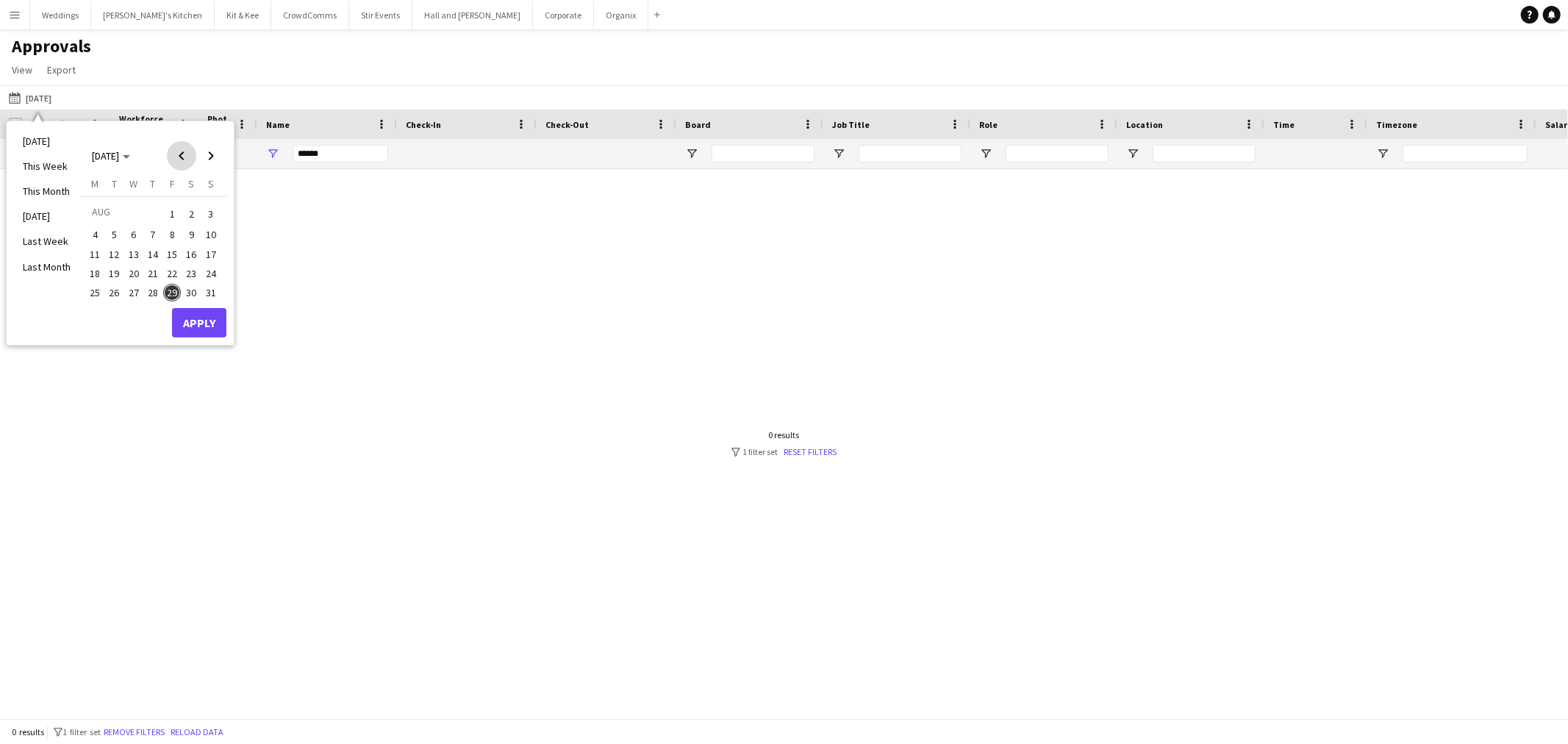
click at [182, 156] on span "Previous month" at bounding box center [182, 156] width 30 height 30
click at [183, 156] on span "Previous month" at bounding box center [182, 156] width 30 height 30
click at [185, 153] on span "Previous month" at bounding box center [182, 156] width 30 height 30
click at [214, 145] on span "Next month" at bounding box center [210, 156] width 30 height 30
click at [155, 236] on span "5" at bounding box center [153, 235] width 17 height 17
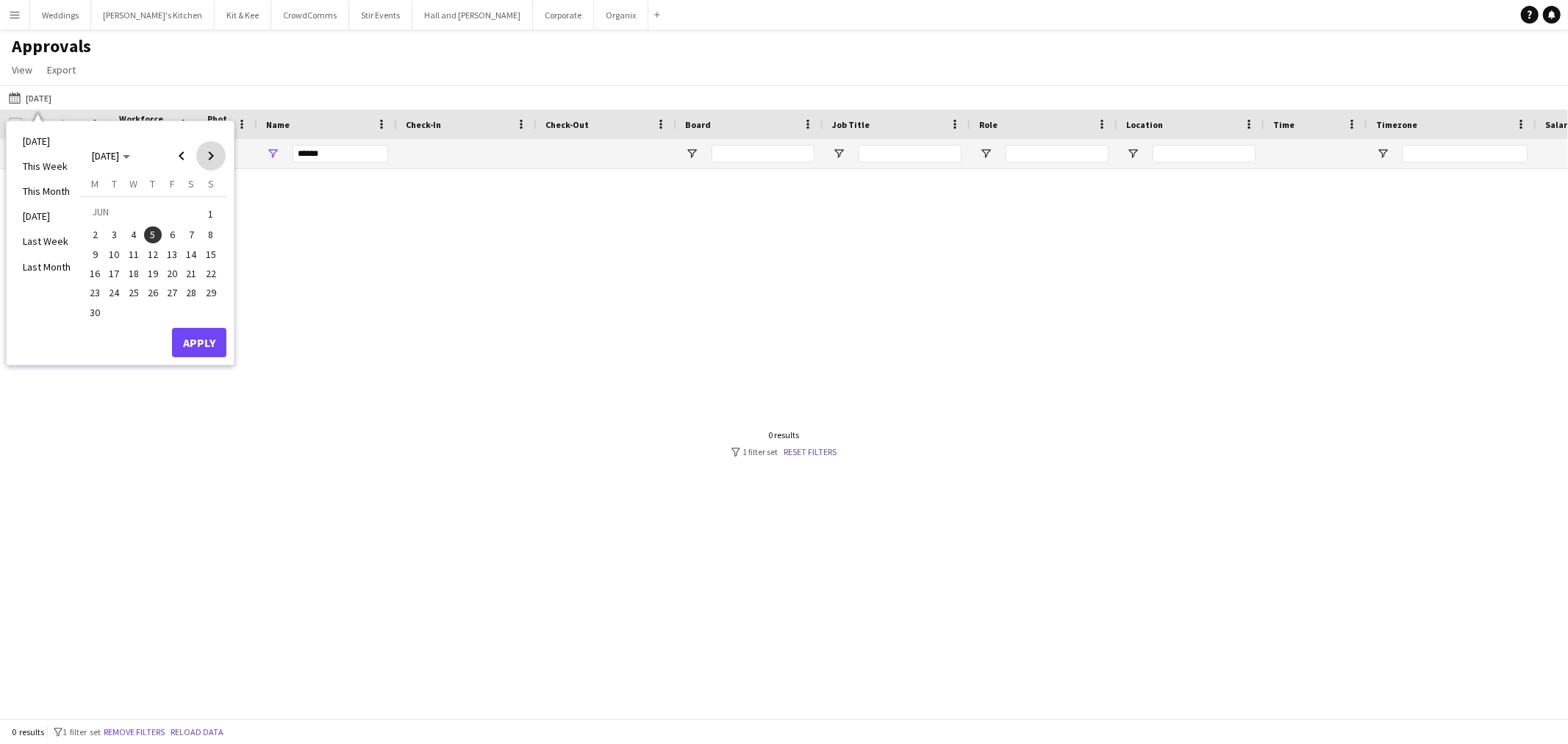
click at [210, 158] on span "Next month" at bounding box center [210, 156] width 30 height 30
click at [179, 286] on span "29" at bounding box center [172, 292] width 17 height 17
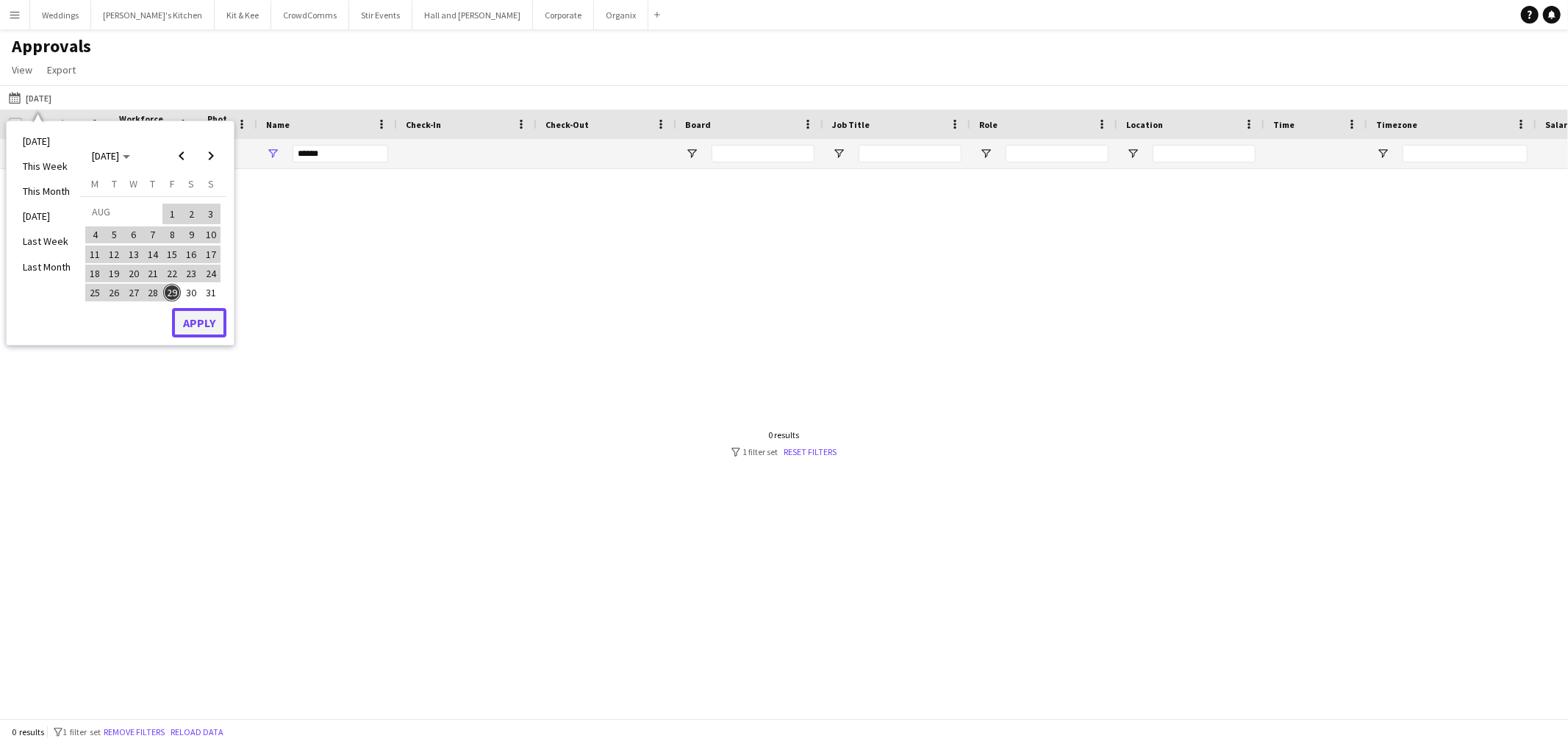
click at [211, 324] on button "Apply" at bounding box center [199, 322] width 54 height 30
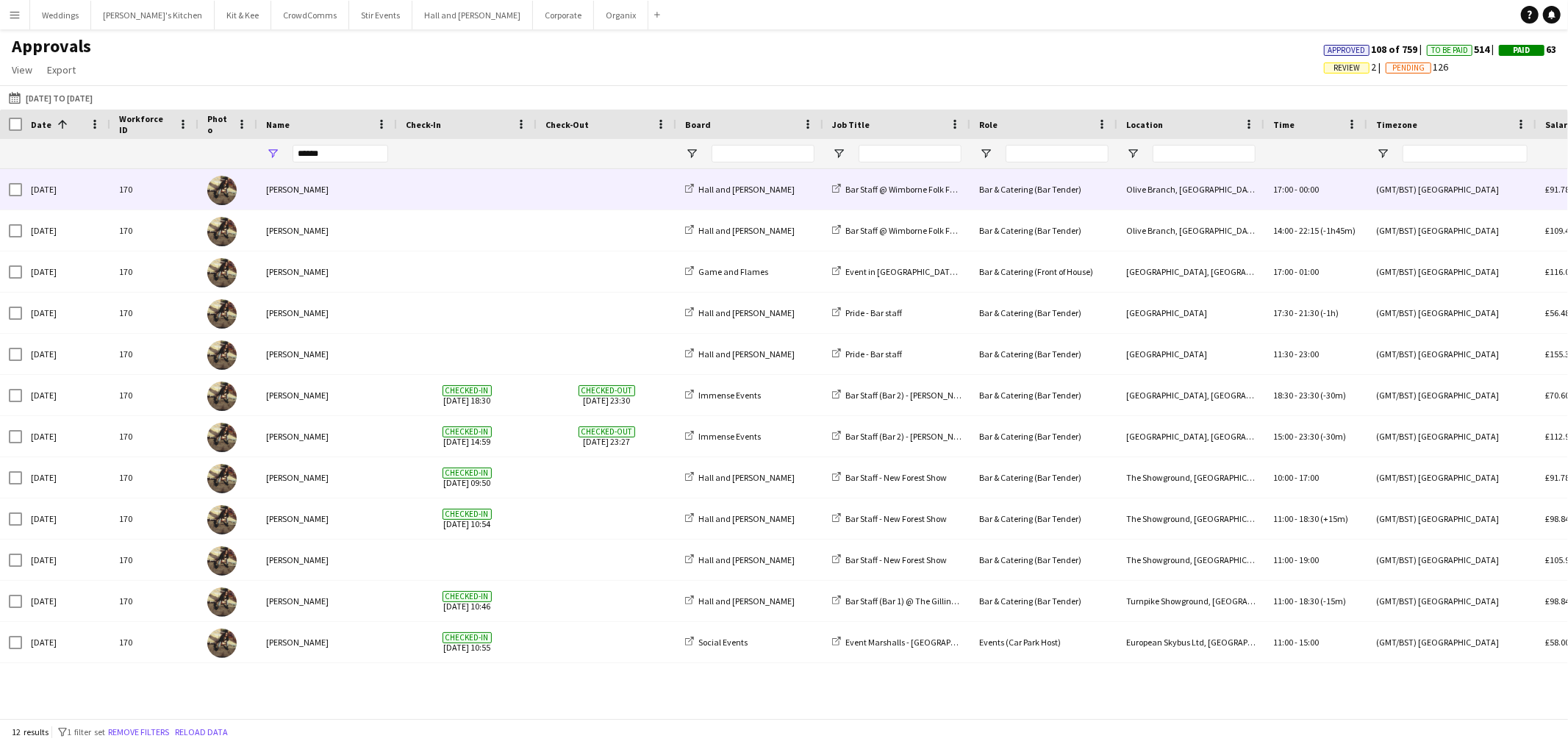
click at [432, 191] on span at bounding box center [467, 189] width 122 height 40
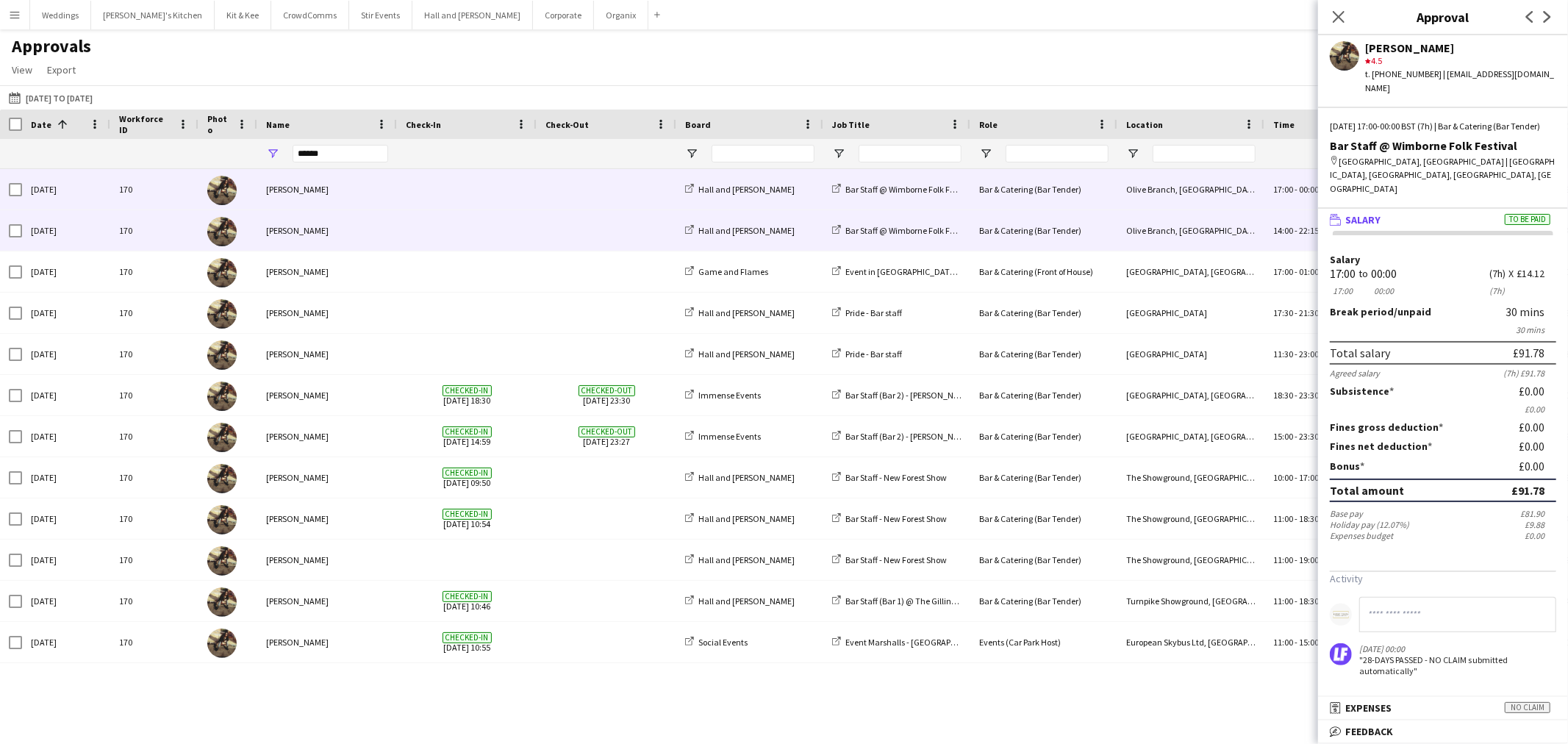
click at [567, 245] on span at bounding box center [607, 230] width 122 height 40
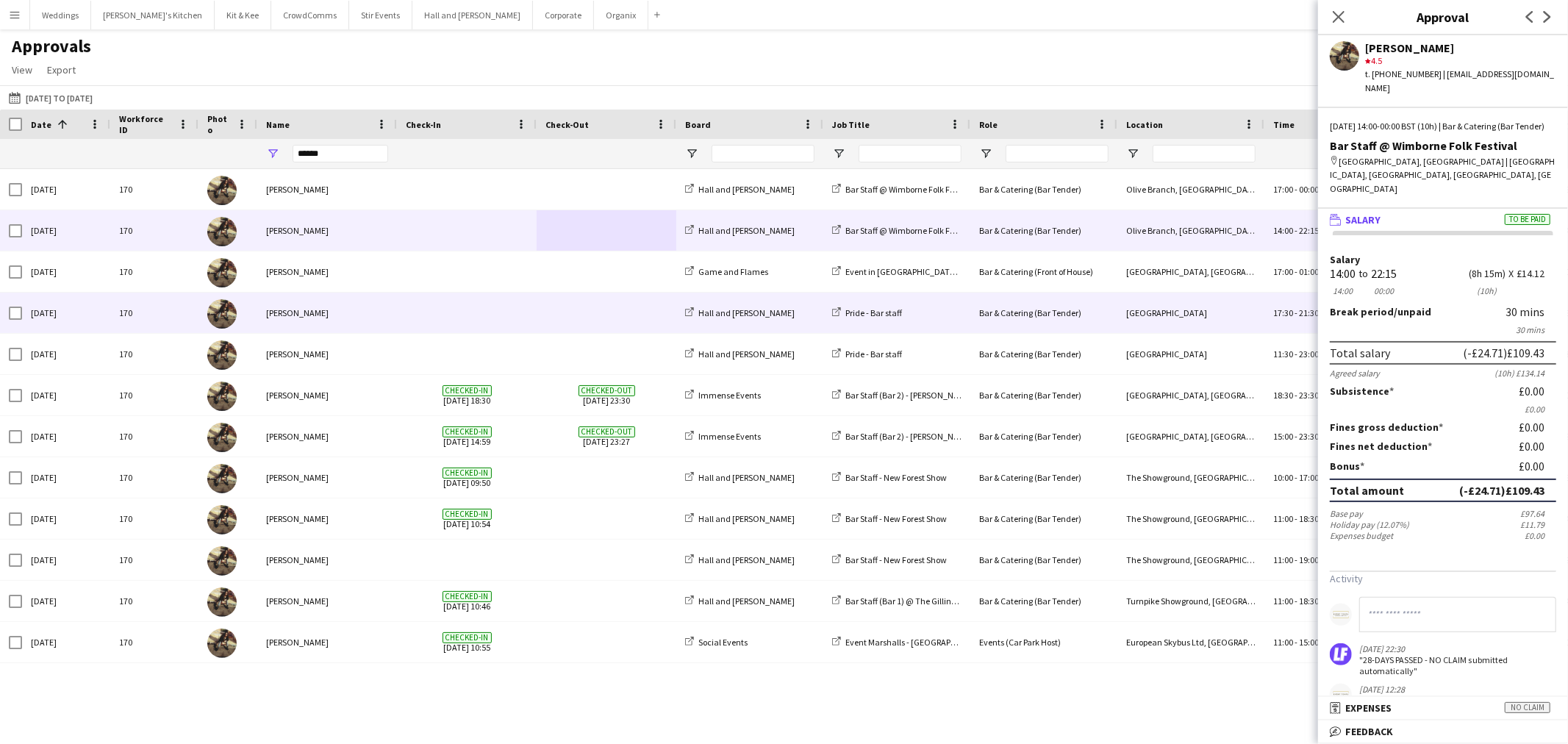
click at [327, 317] on div "[PERSON_NAME]" at bounding box center [327, 312] width 140 height 40
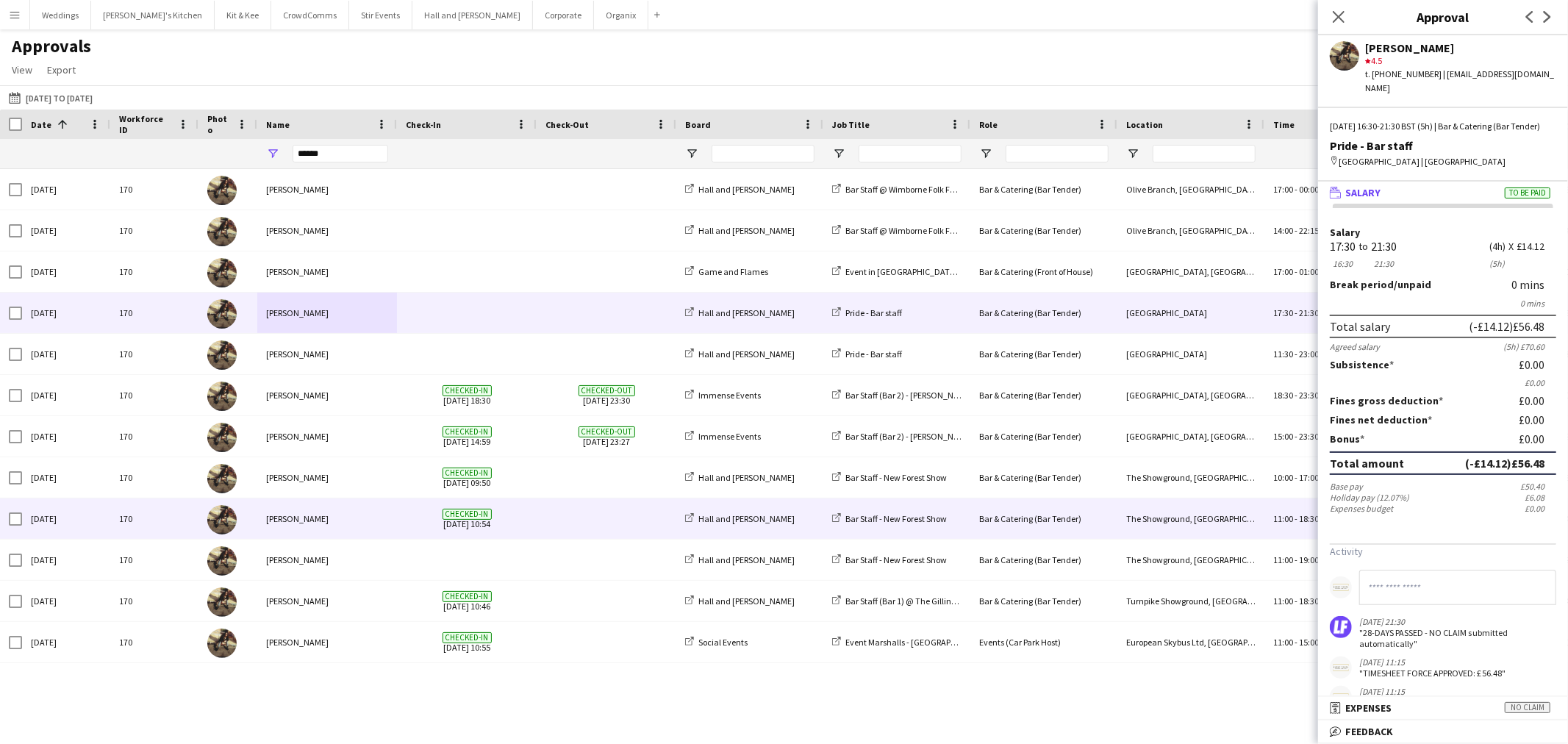
click at [171, 521] on div "170" at bounding box center [154, 519] width 88 height 40
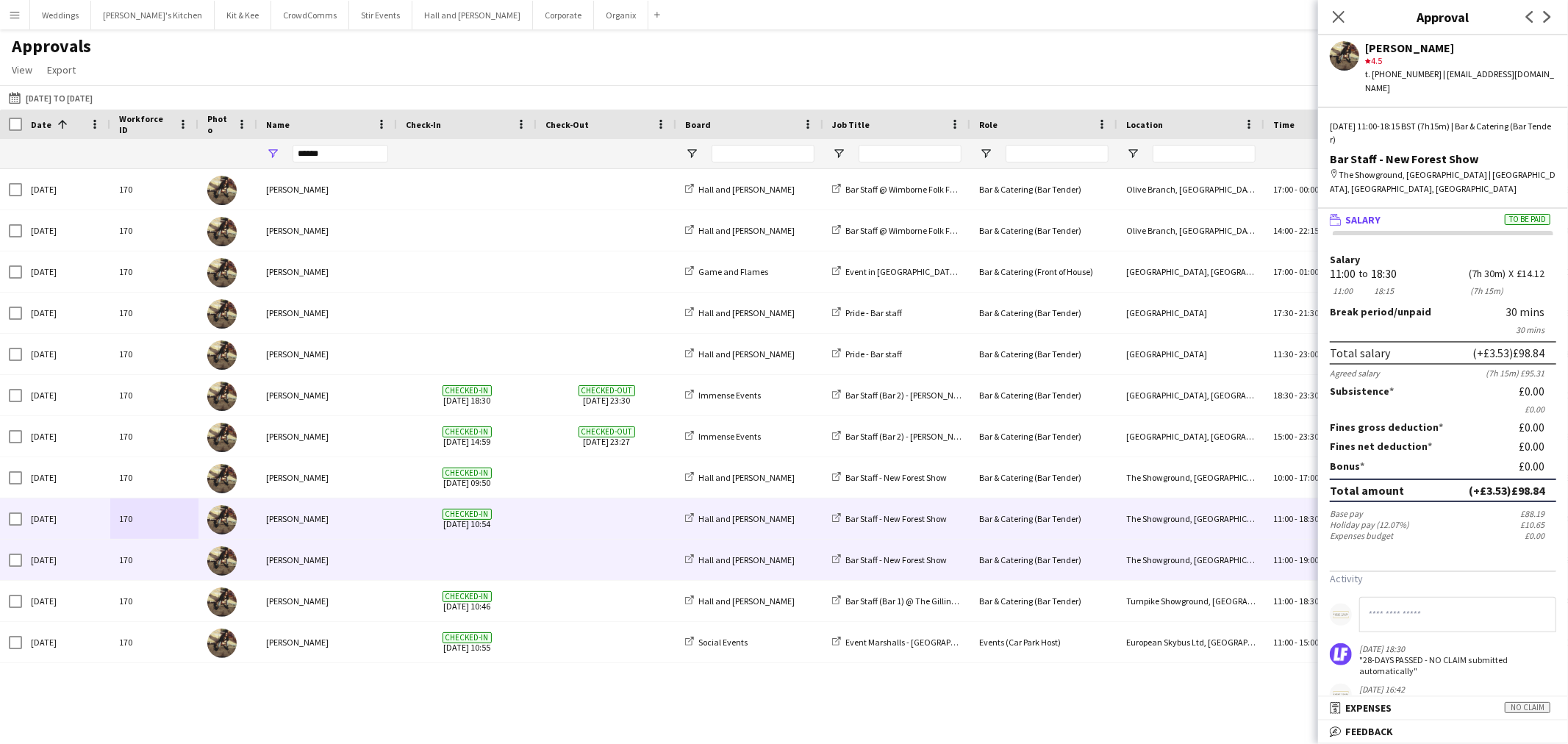
click at [328, 563] on div "[PERSON_NAME]" at bounding box center [327, 560] width 140 height 40
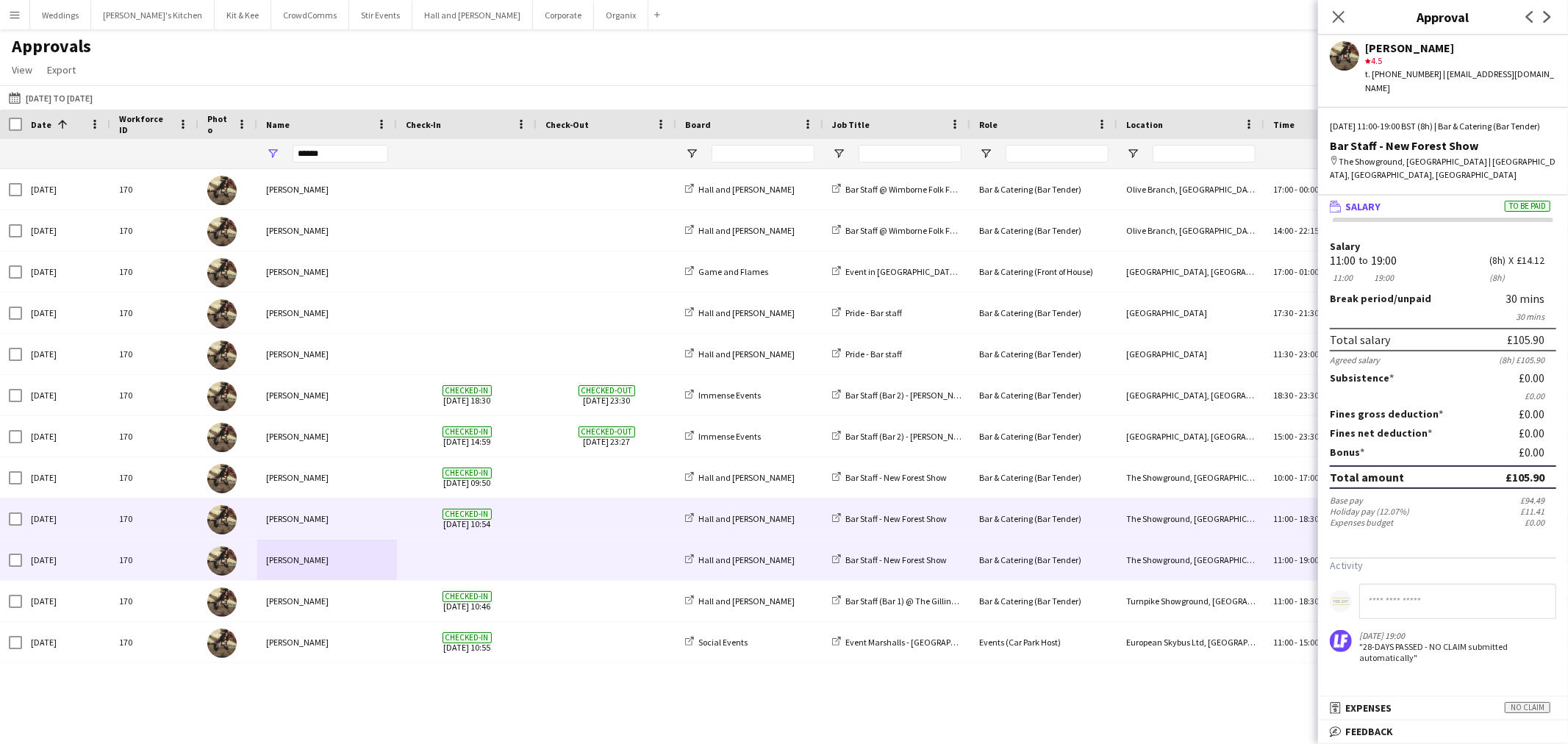
click at [313, 516] on div "[PERSON_NAME]" at bounding box center [327, 519] width 140 height 40
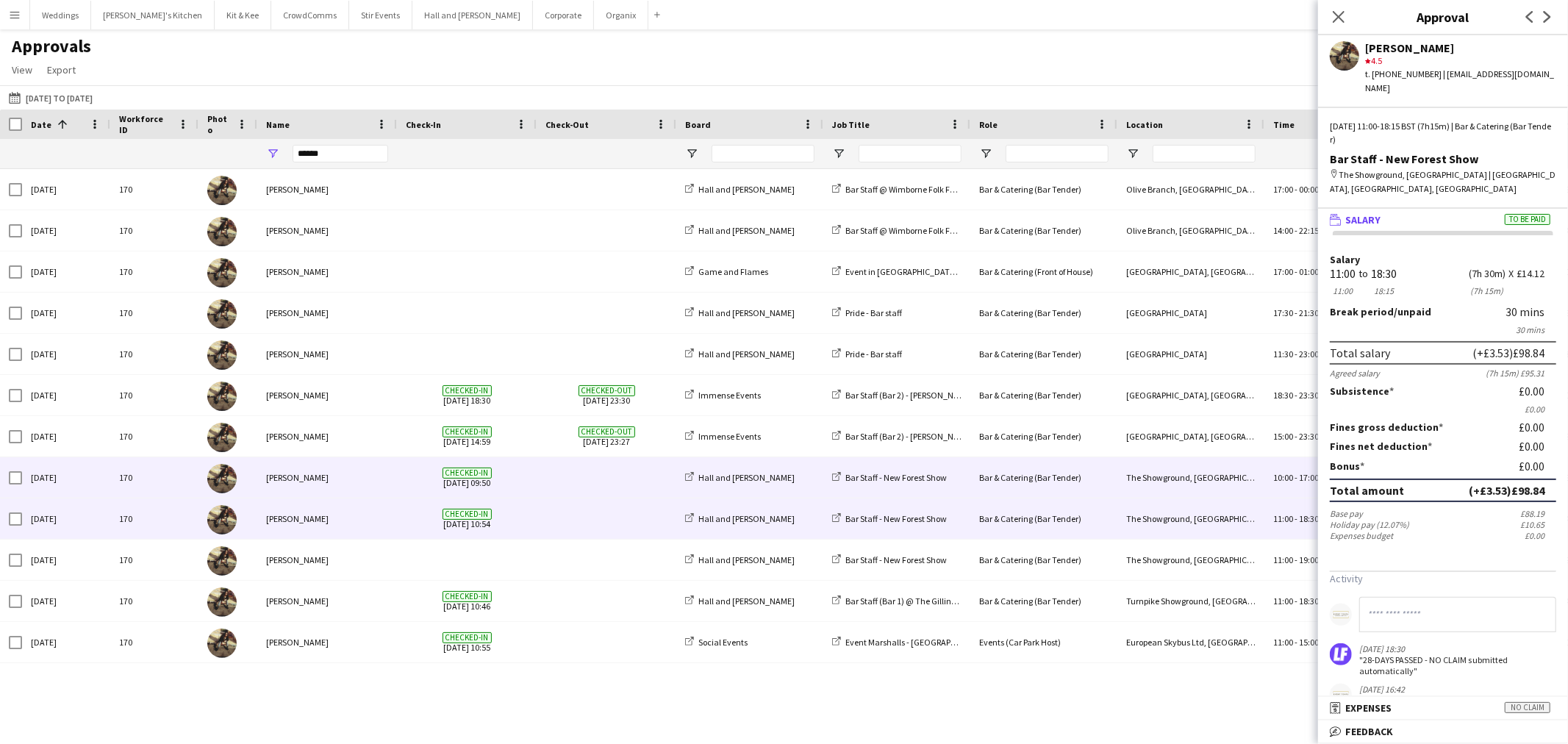
click at [333, 493] on div "[PERSON_NAME]" at bounding box center [327, 478] width 140 height 40
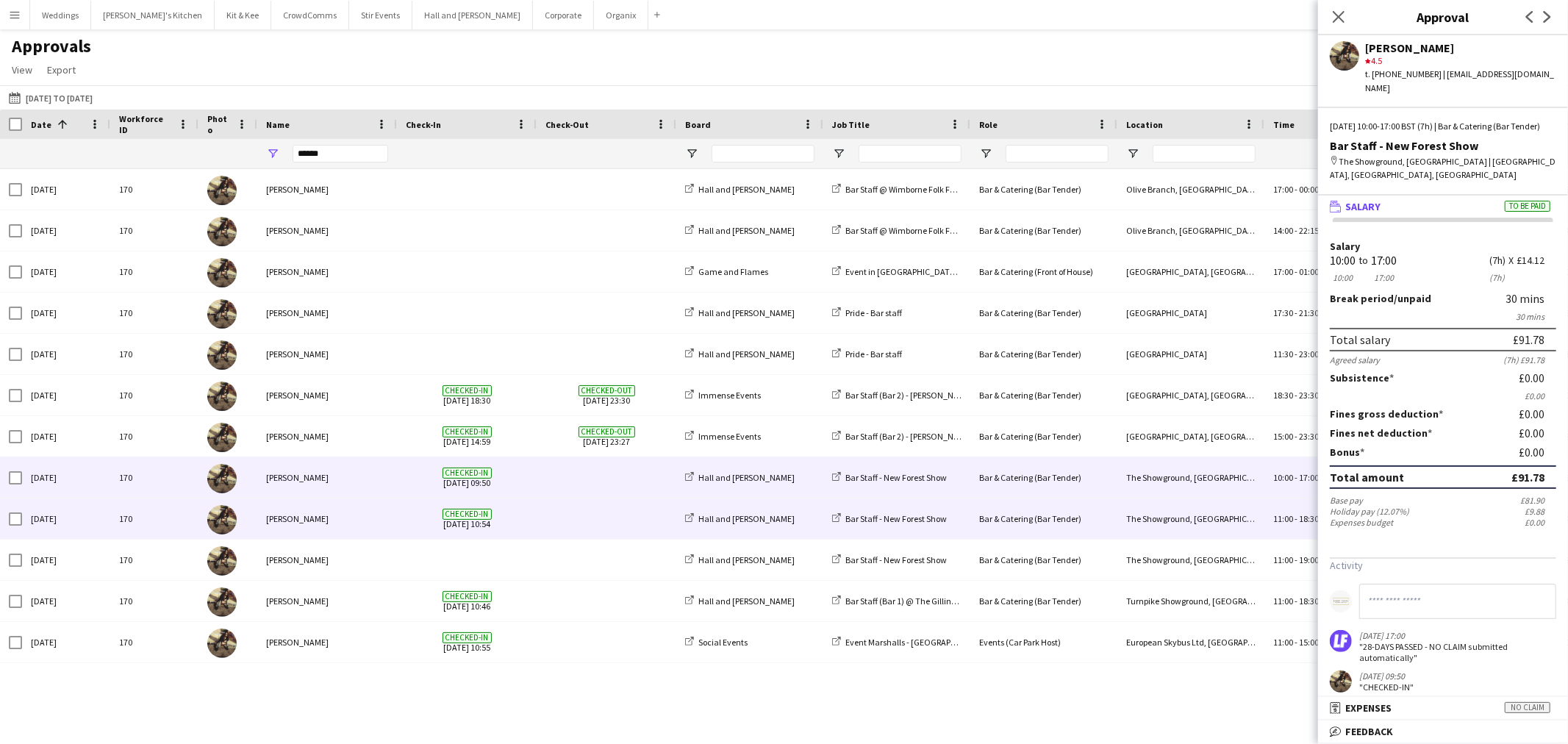
click at [322, 528] on div "[PERSON_NAME]" at bounding box center [327, 519] width 140 height 40
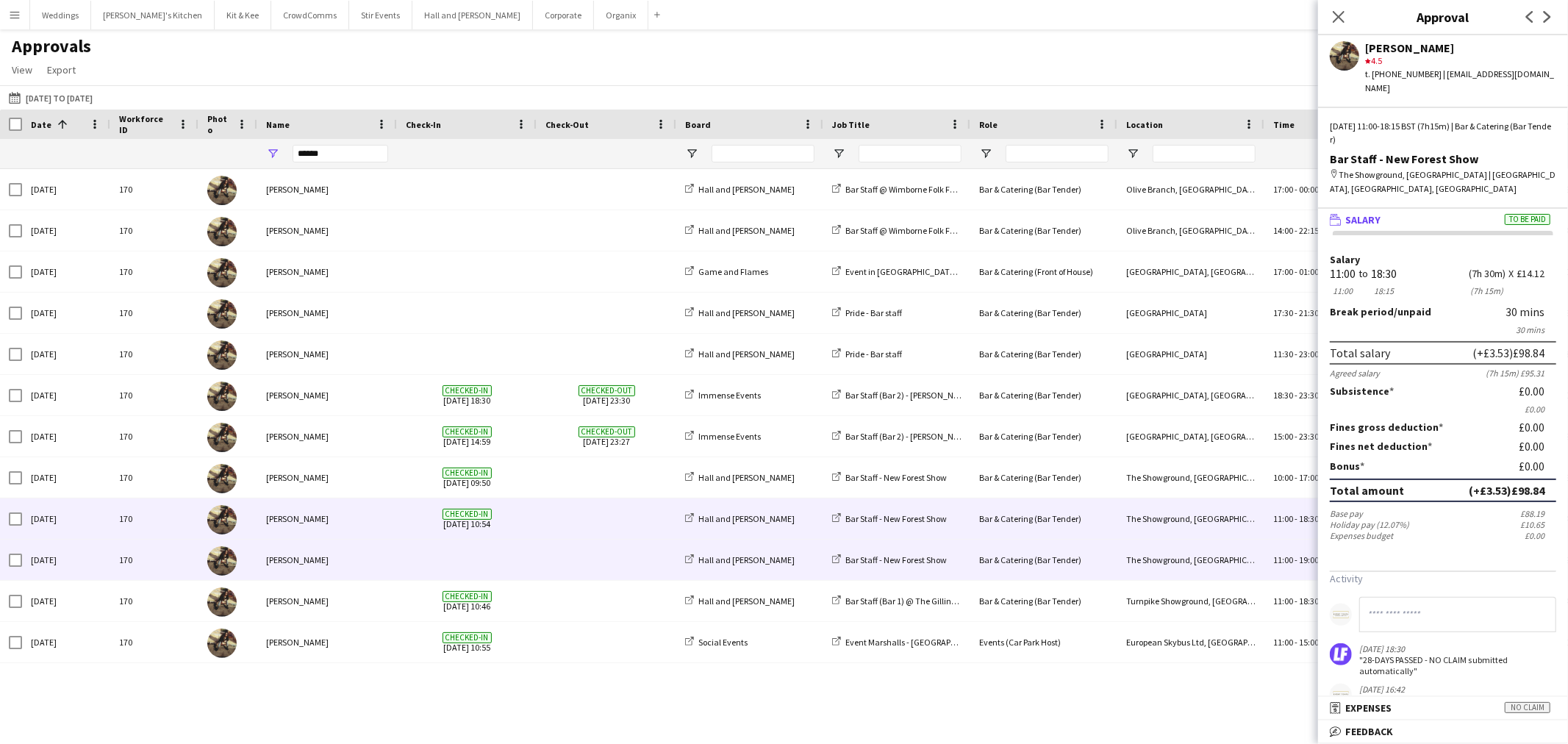
click at [322, 569] on div "[PERSON_NAME]" at bounding box center [327, 560] width 140 height 40
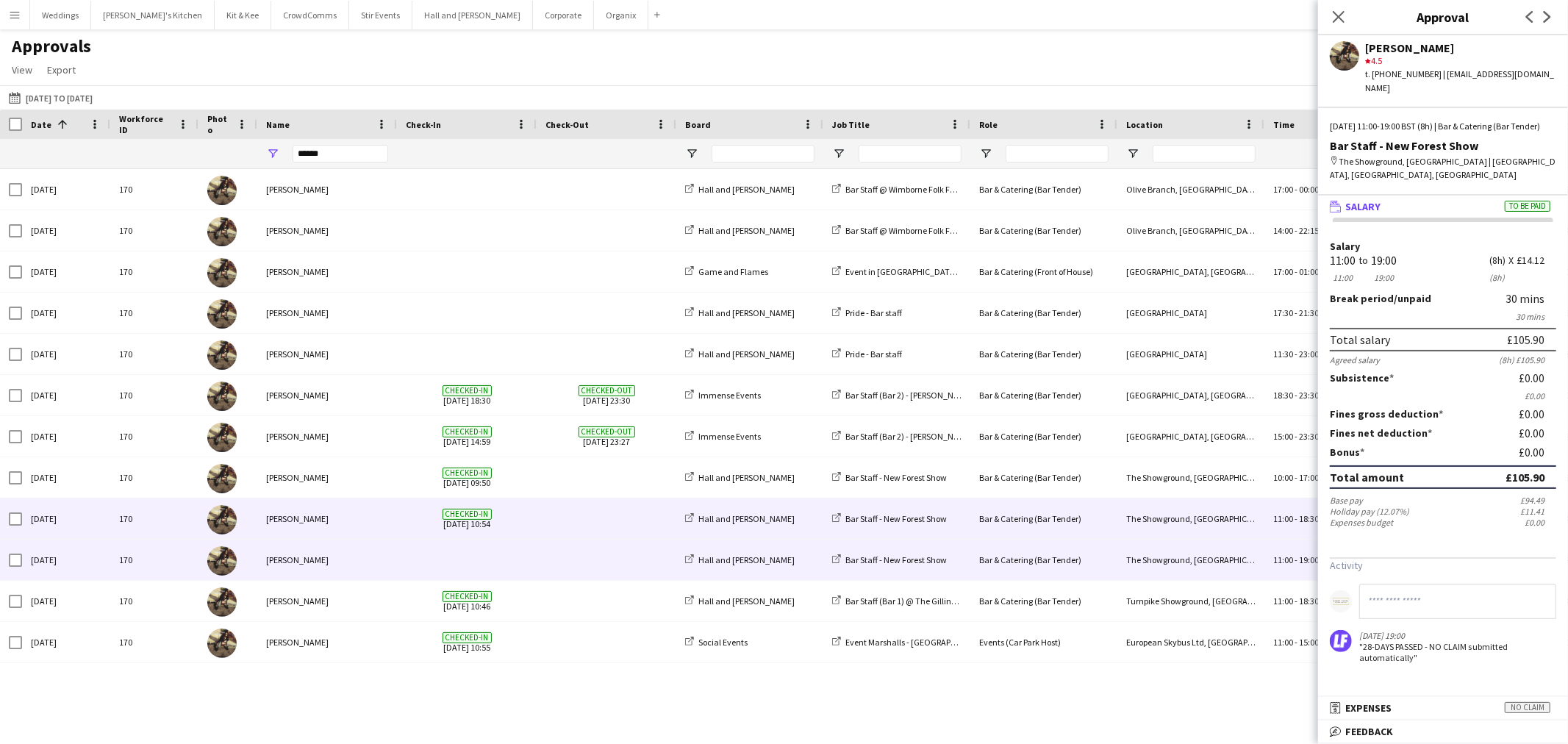
click at [366, 525] on div "[PERSON_NAME]" at bounding box center [327, 519] width 140 height 40
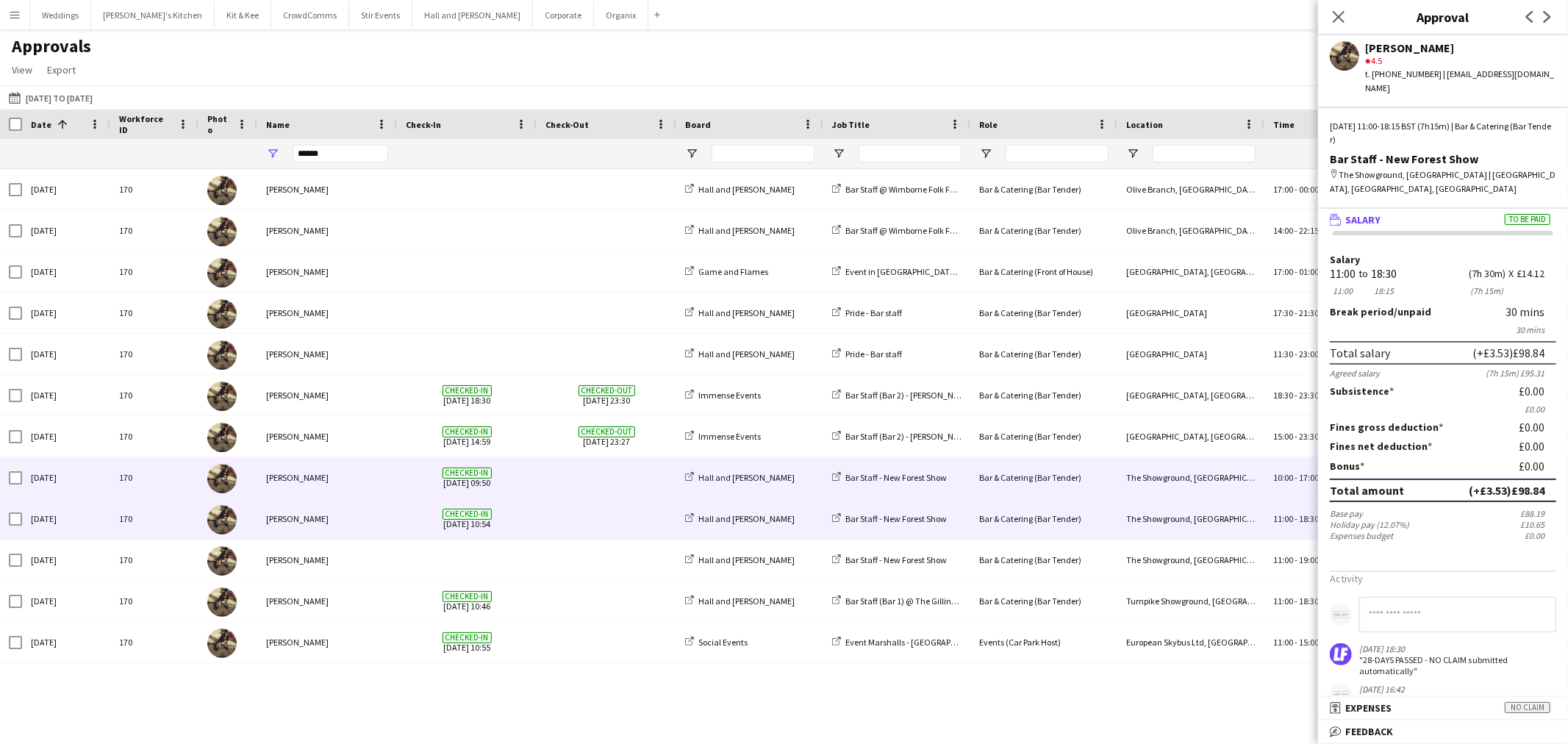
click at [358, 480] on div "[PERSON_NAME]" at bounding box center [327, 478] width 140 height 40
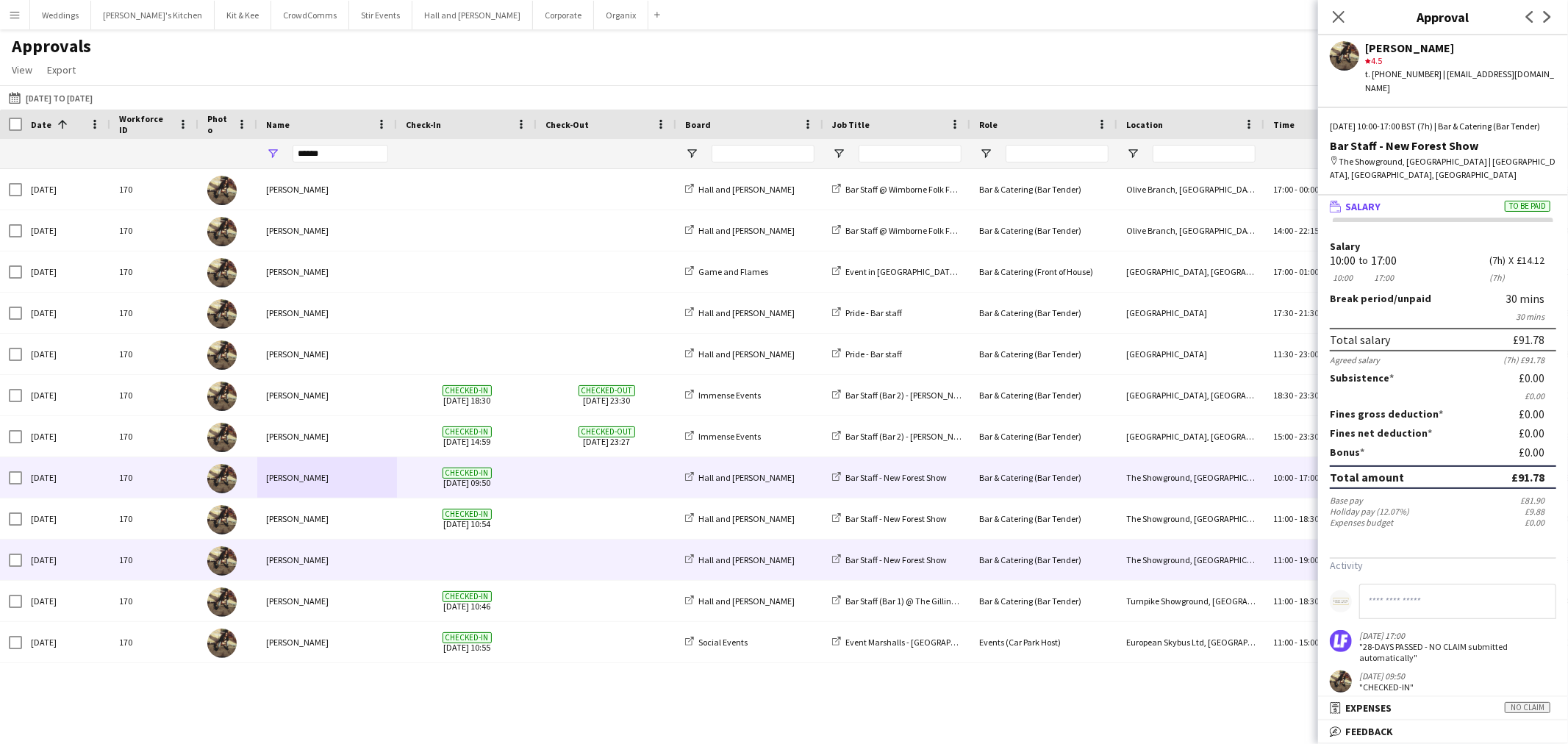
click at [135, 563] on div "170" at bounding box center [154, 560] width 88 height 40
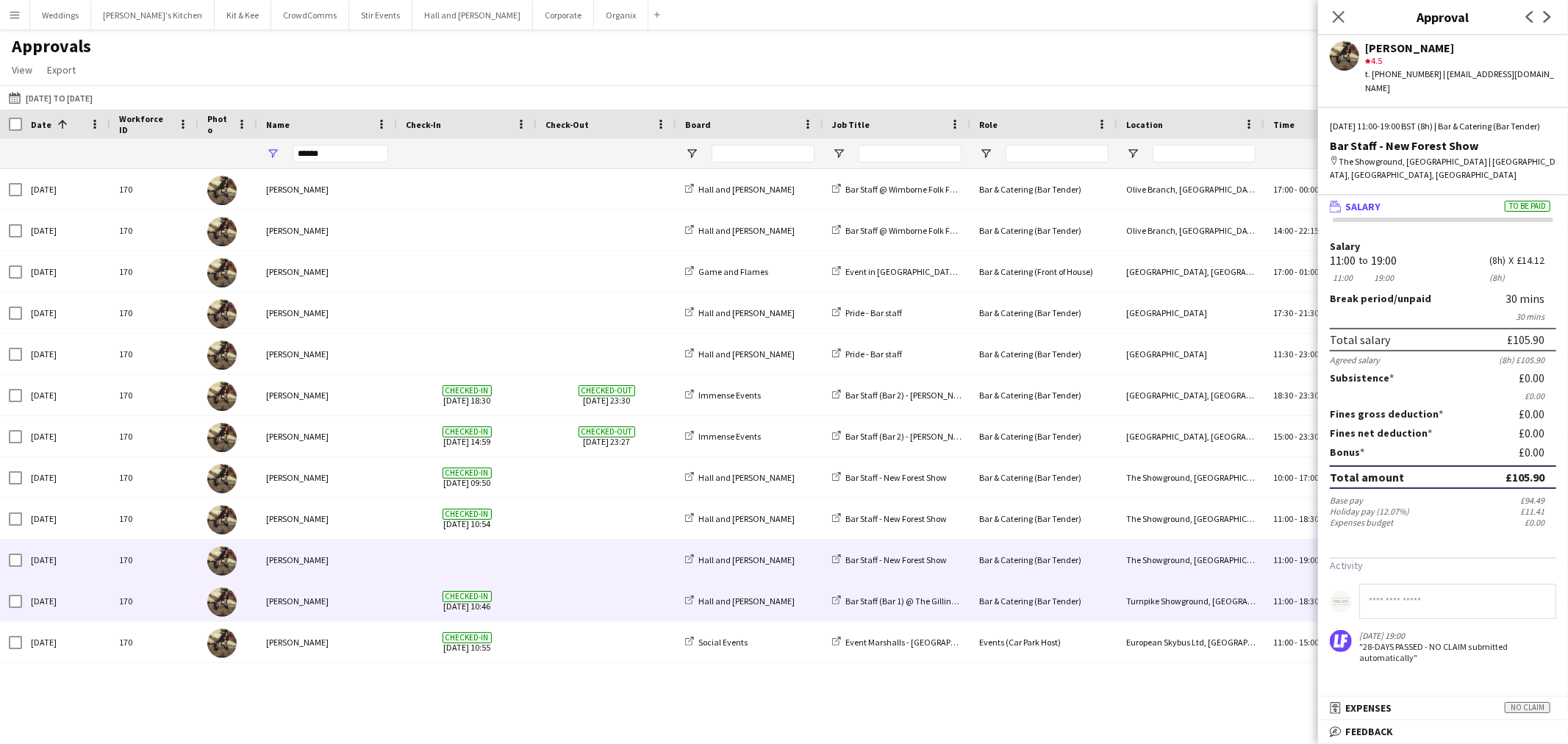
click at [732, 611] on div "Hall and [PERSON_NAME]" at bounding box center [750, 601] width 147 height 40
click at [551, 599] on span at bounding box center [607, 601] width 122 height 40
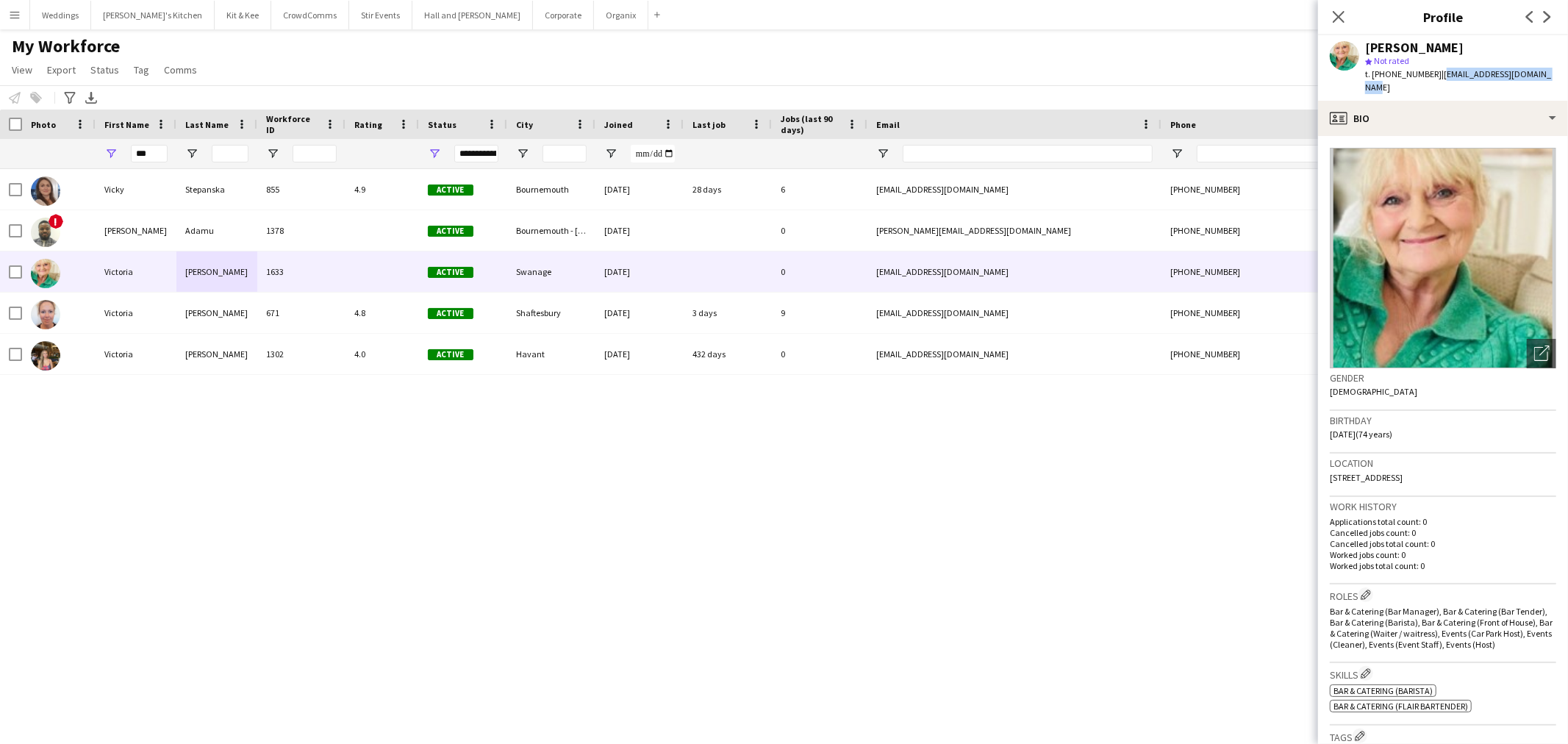
drag, startPoint x: 169, startPoint y: 149, endPoint x: 127, endPoint y: 164, distance: 44.6
click at [127, 164] on div "***" at bounding box center [136, 153] width 81 height 30
drag, startPoint x: 152, startPoint y: 151, endPoint x: 101, endPoint y: 153, distance: 51.0
click at [101, 153] on div "***" at bounding box center [136, 153] width 81 height 30
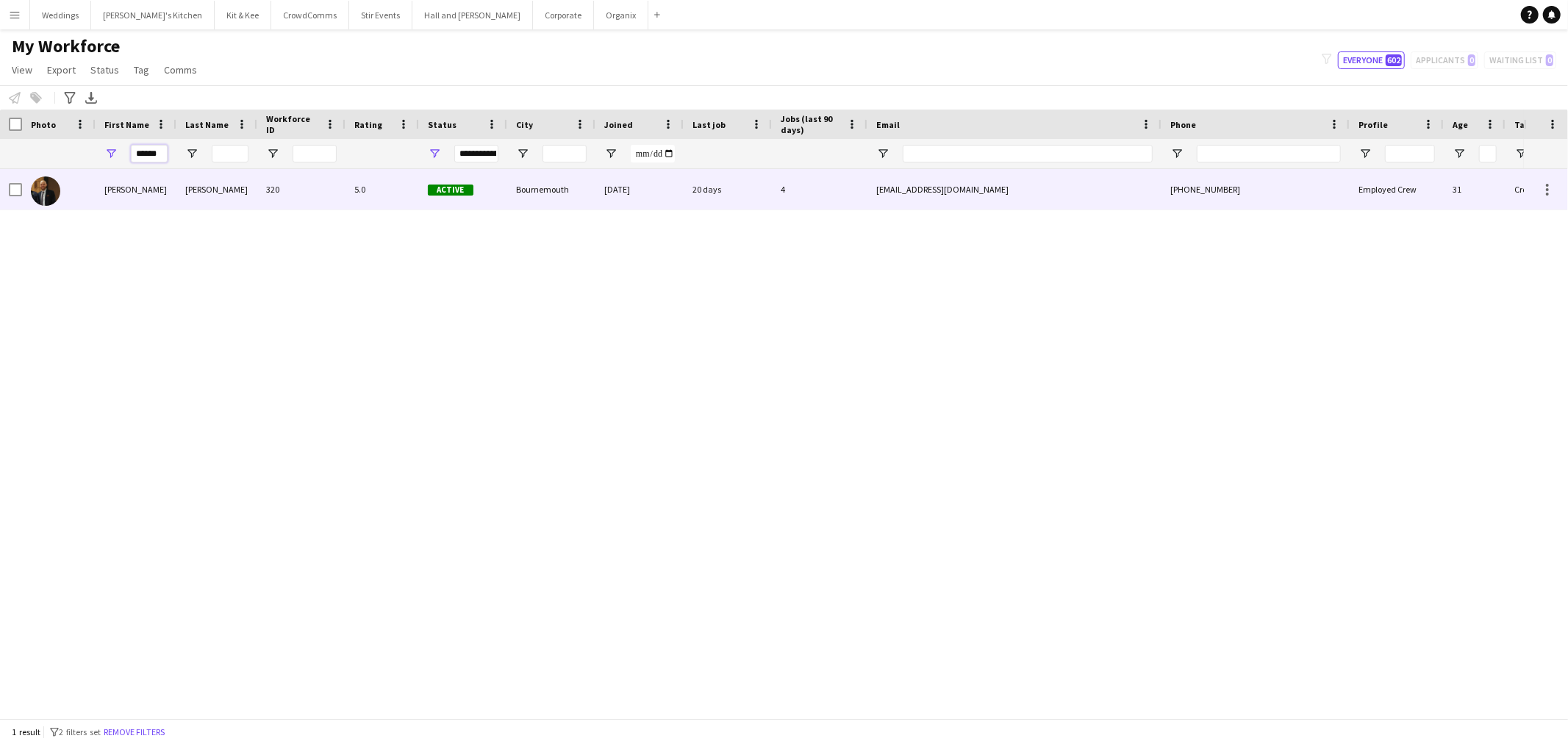
type input "******"
click at [183, 196] on div "McGowan" at bounding box center [217, 189] width 81 height 40
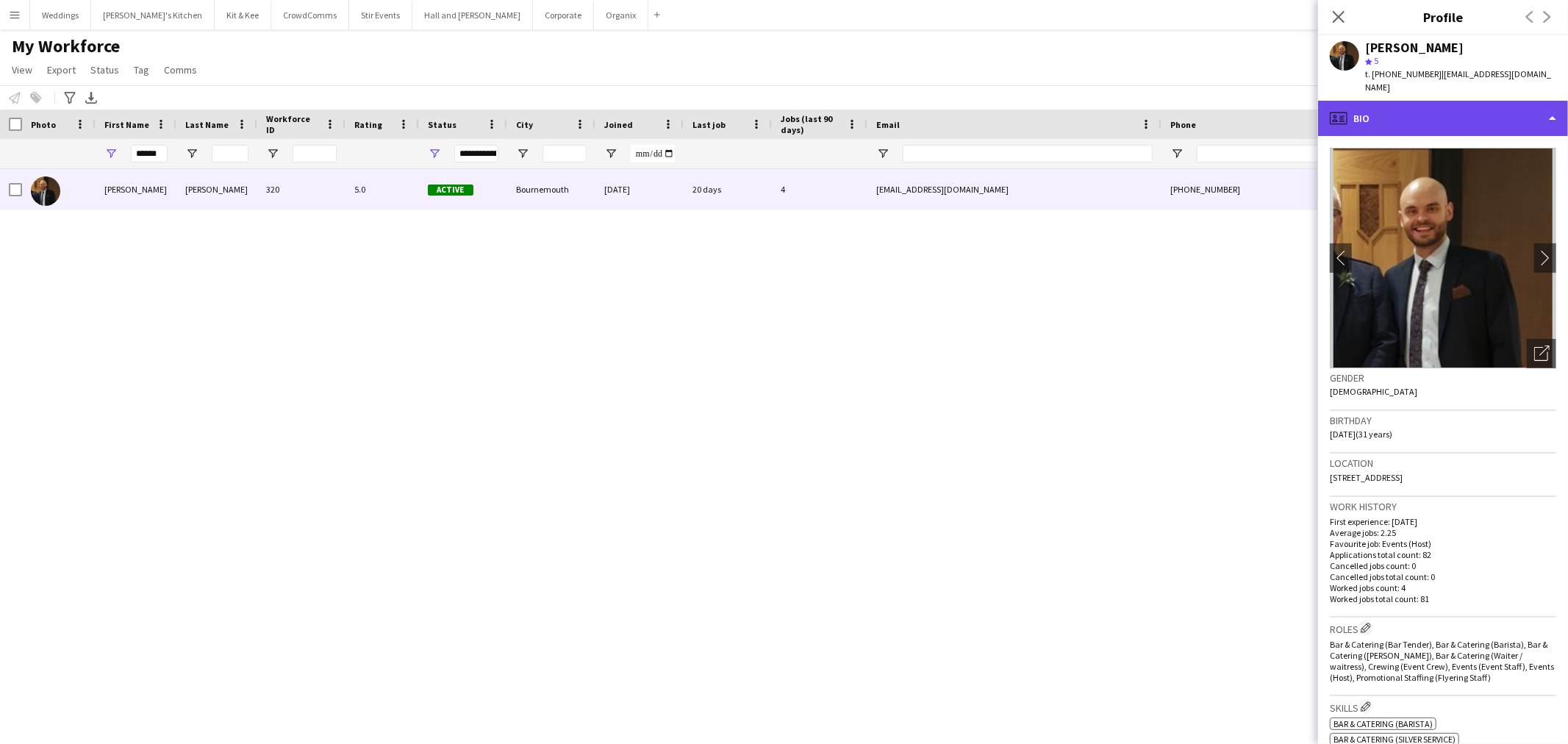
click at [1471, 105] on div "profile Bio" at bounding box center [1444, 117] width 250 height 35
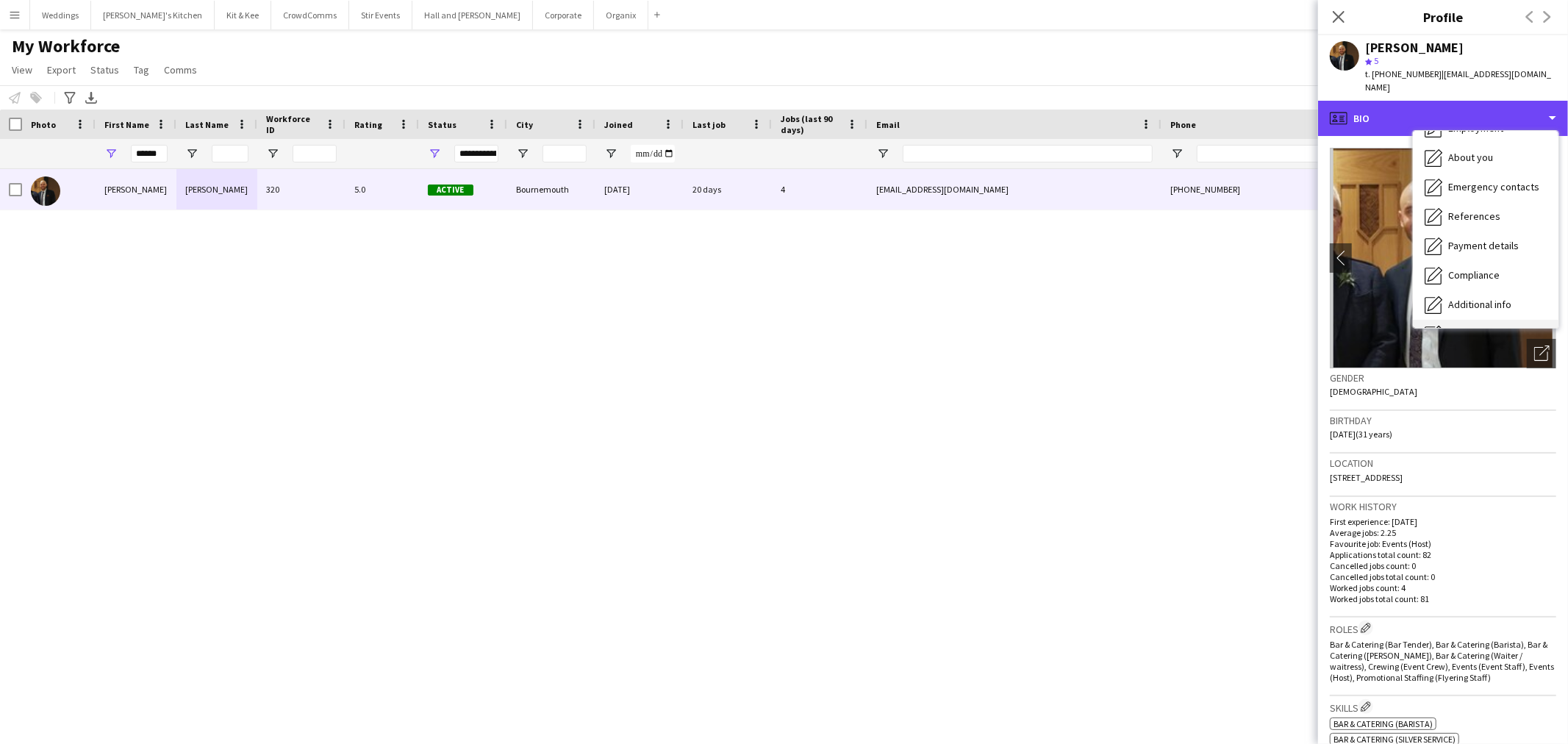
scroll to position [167, 0]
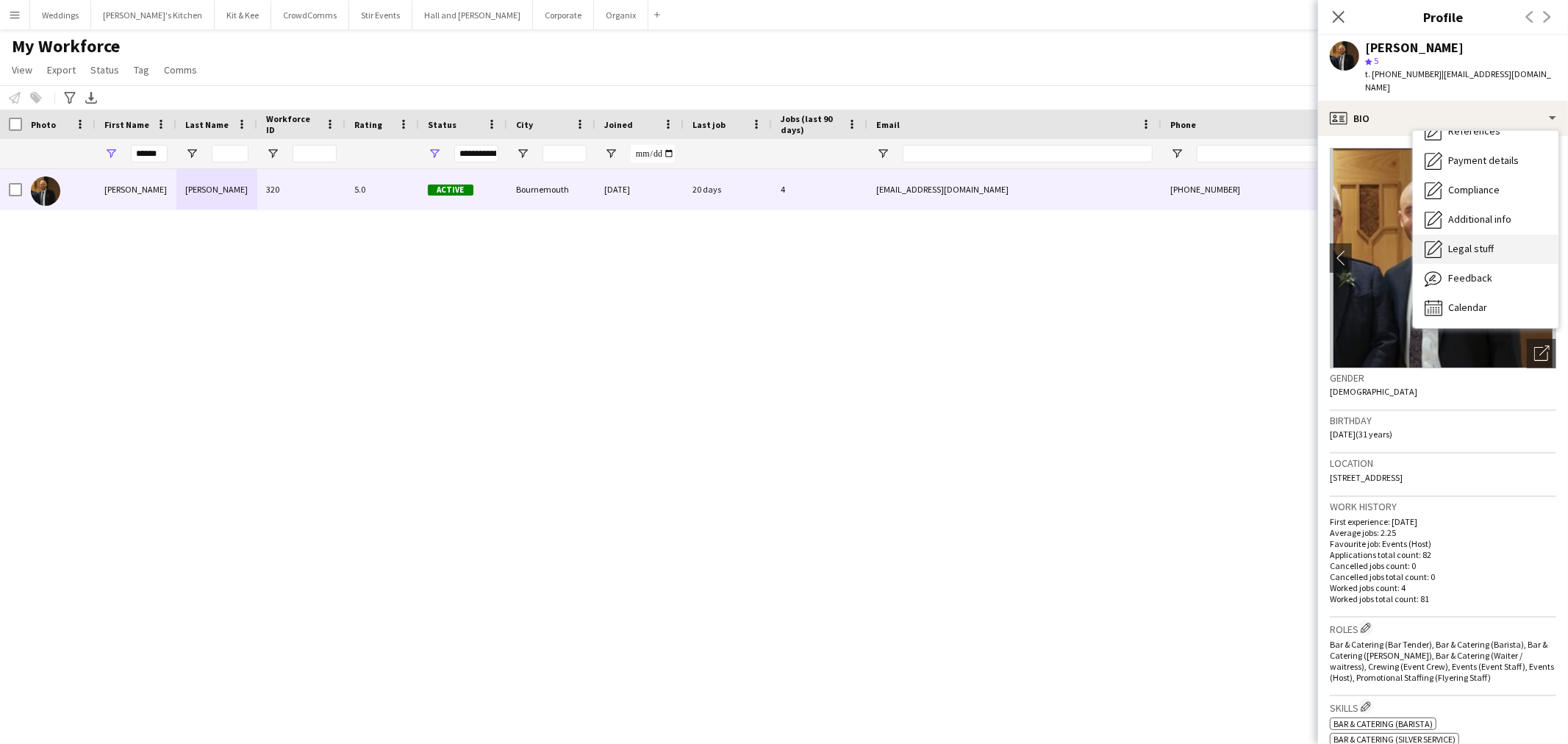
click at [1501, 244] on div "Legal stuff Legal stuff" at bounding box center [1486, 248] width 145 height 30
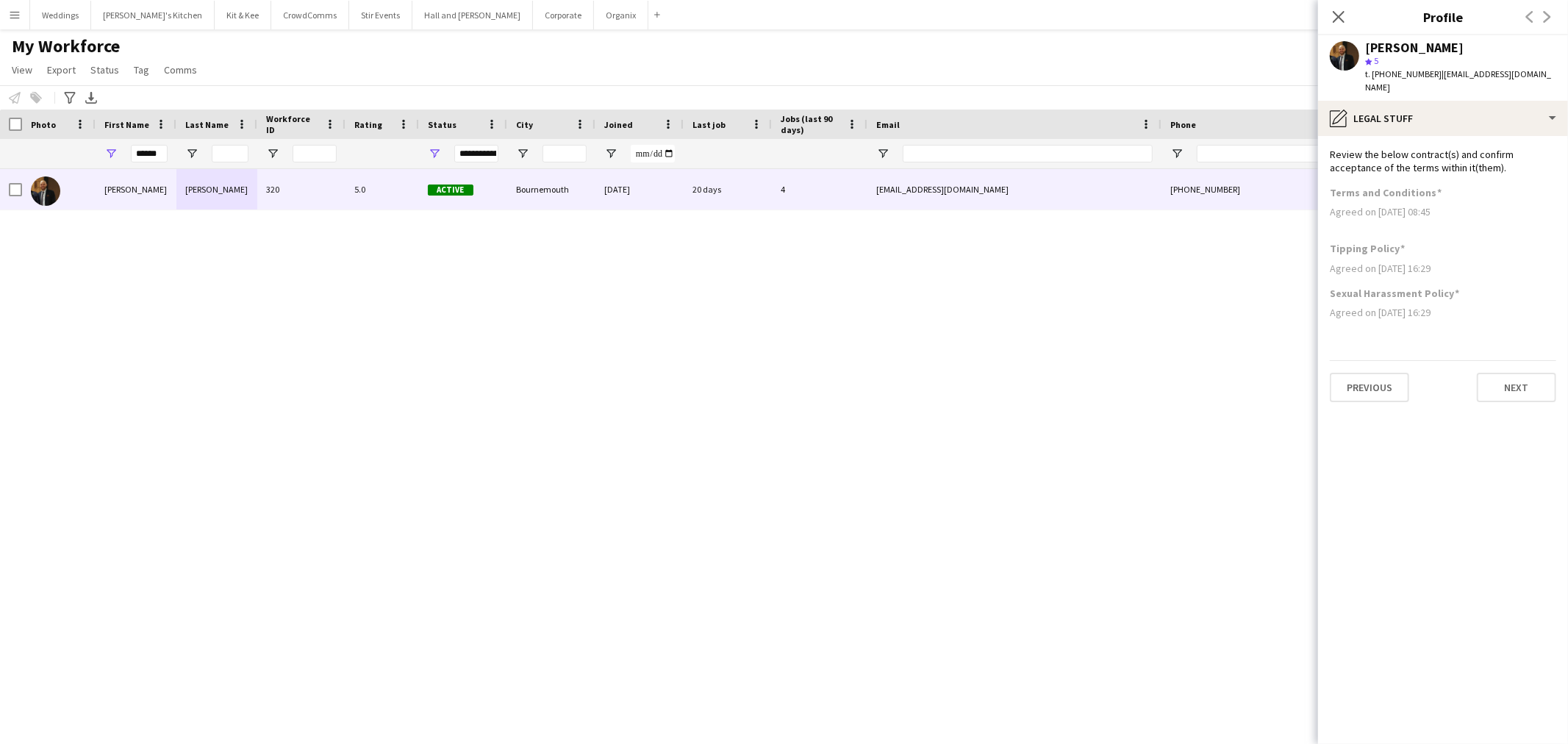
click at [1459, 136] on app-section-data-types "Review the below contract(s) and confirm acceptance of the terms within it(them…" at bounding box center [1444, 439] width 250 height 607
click at [1459, 113] on div "pencil4 Legal stuff" at bounding box center [1444, 117] width 250 height 35
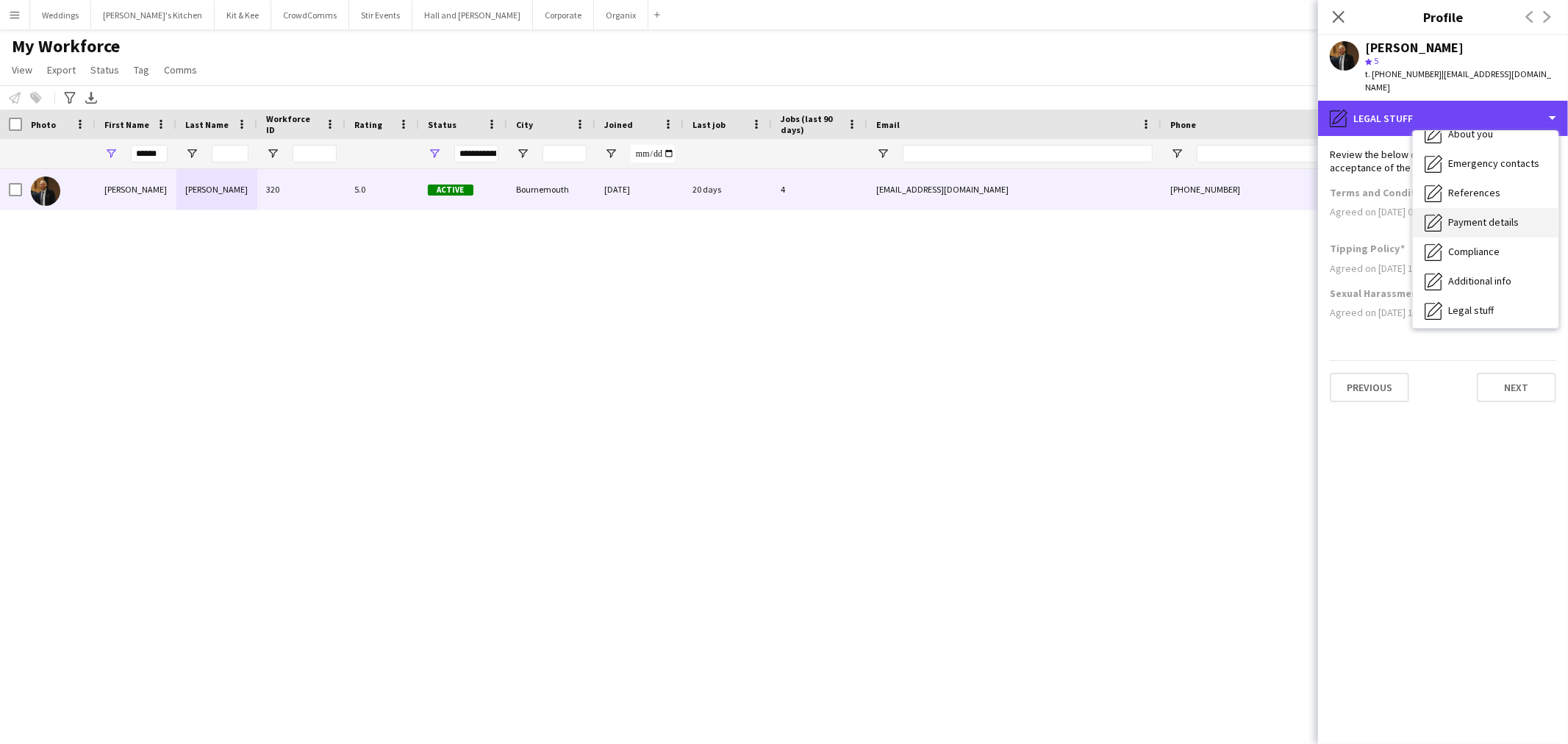
scroll to position [0, 0]
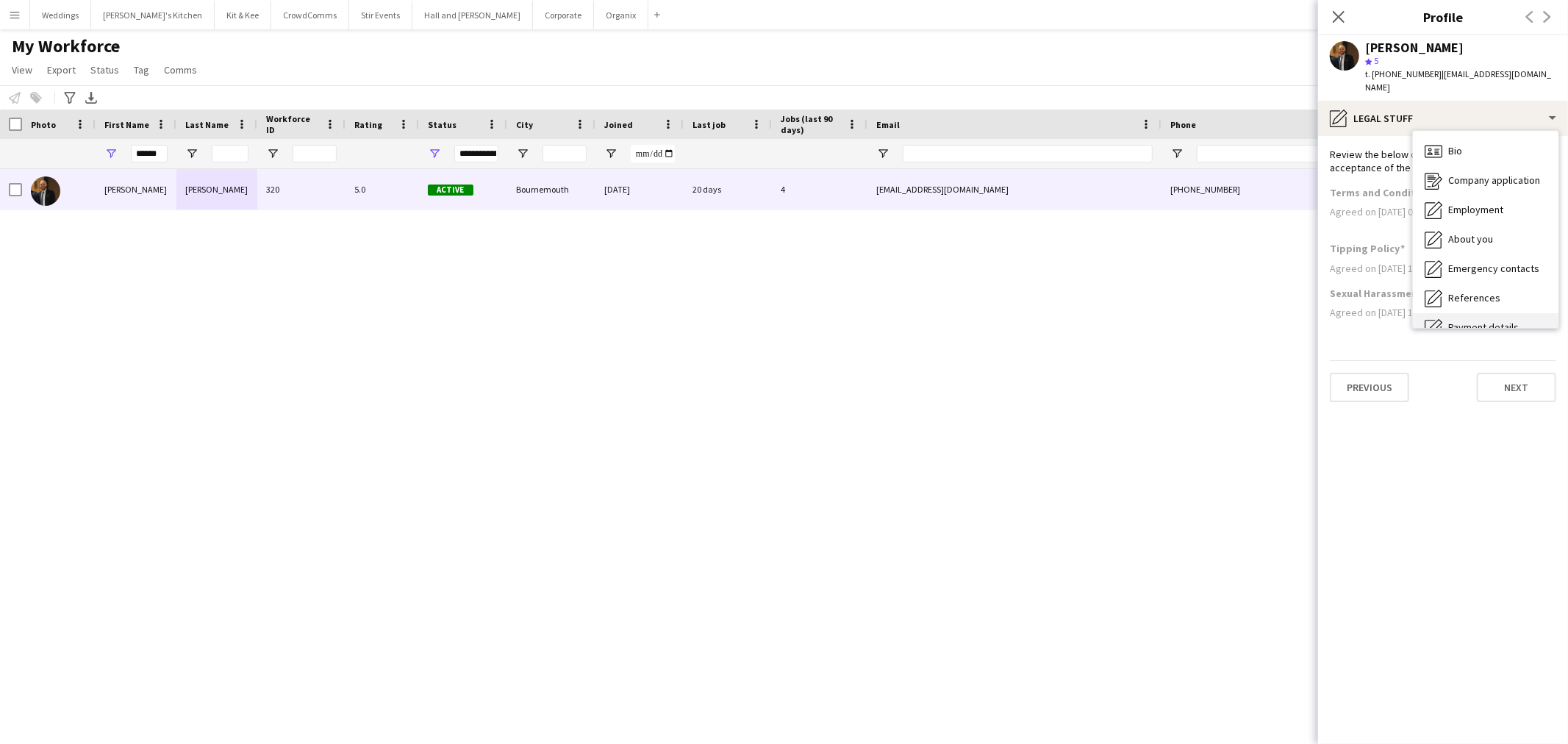
click at [1474, 148] on div "Bio Bio" at bounding box center [1486, 151] width 145 height 30
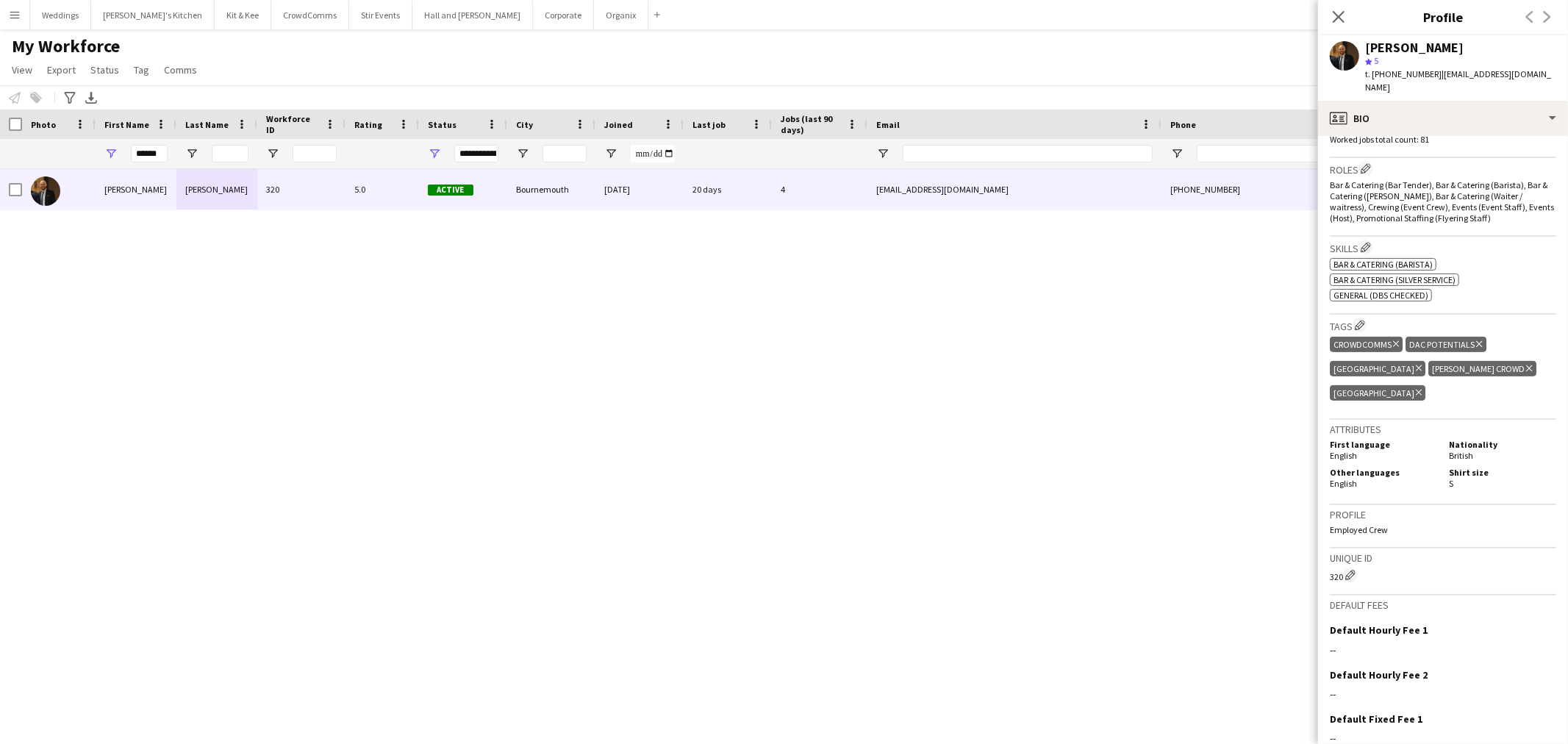
scroll to position [530, 0]
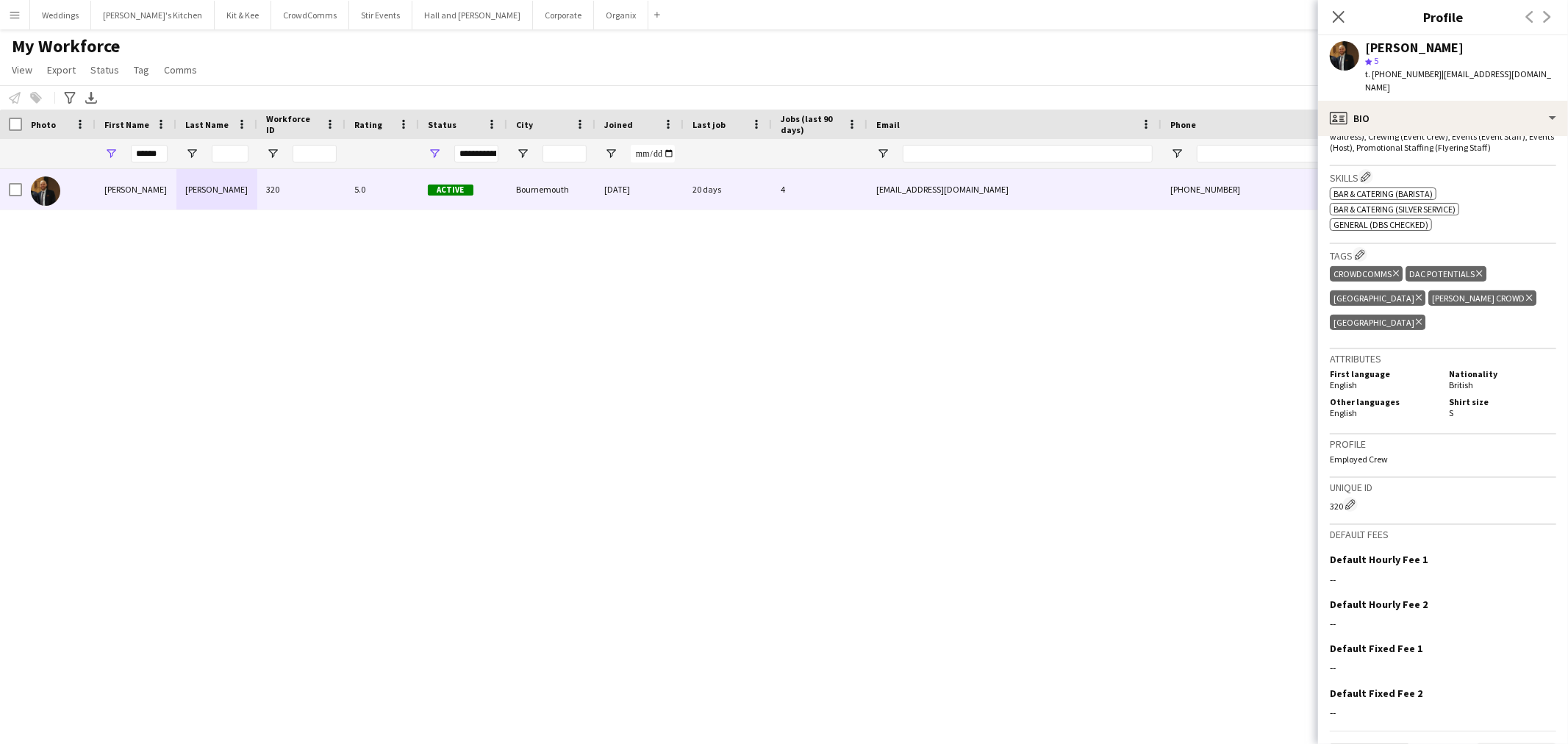
drag, startPoint x: 1471, startPoint y: 687, endPoint x: 1482, endPoint y: 706, distance: 22.0
click at [1471, 687] on div "Default Fixed Fee 2 Edit this field --" at bounding box center [1443, 709] width 226 height 44
click at [1483, 743] on button "Next" at bounding box center [1516, 757] width 79 height 30
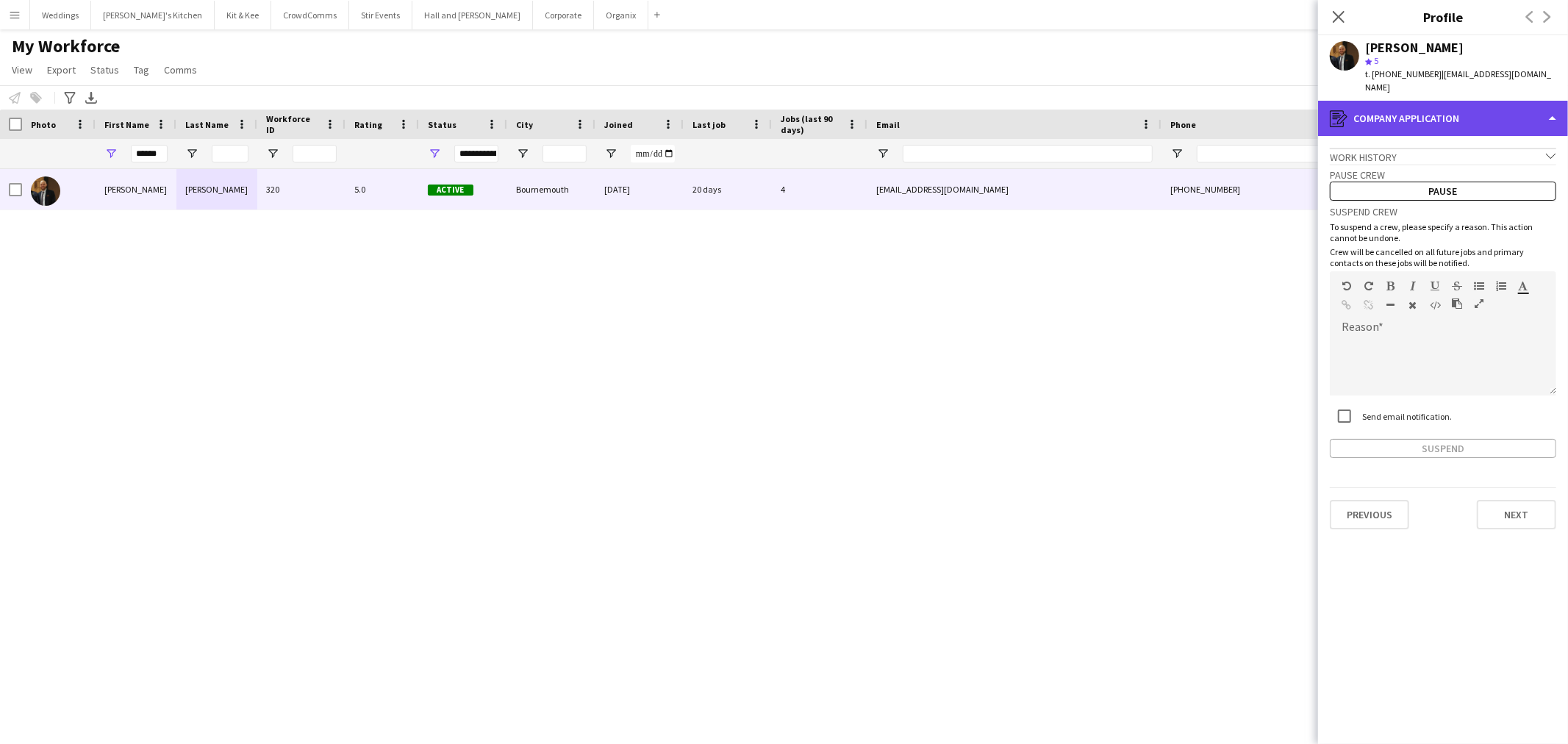
click at [1410, 115] on div "register Company application" at bounding box center [1444, 117] width 250 height 35
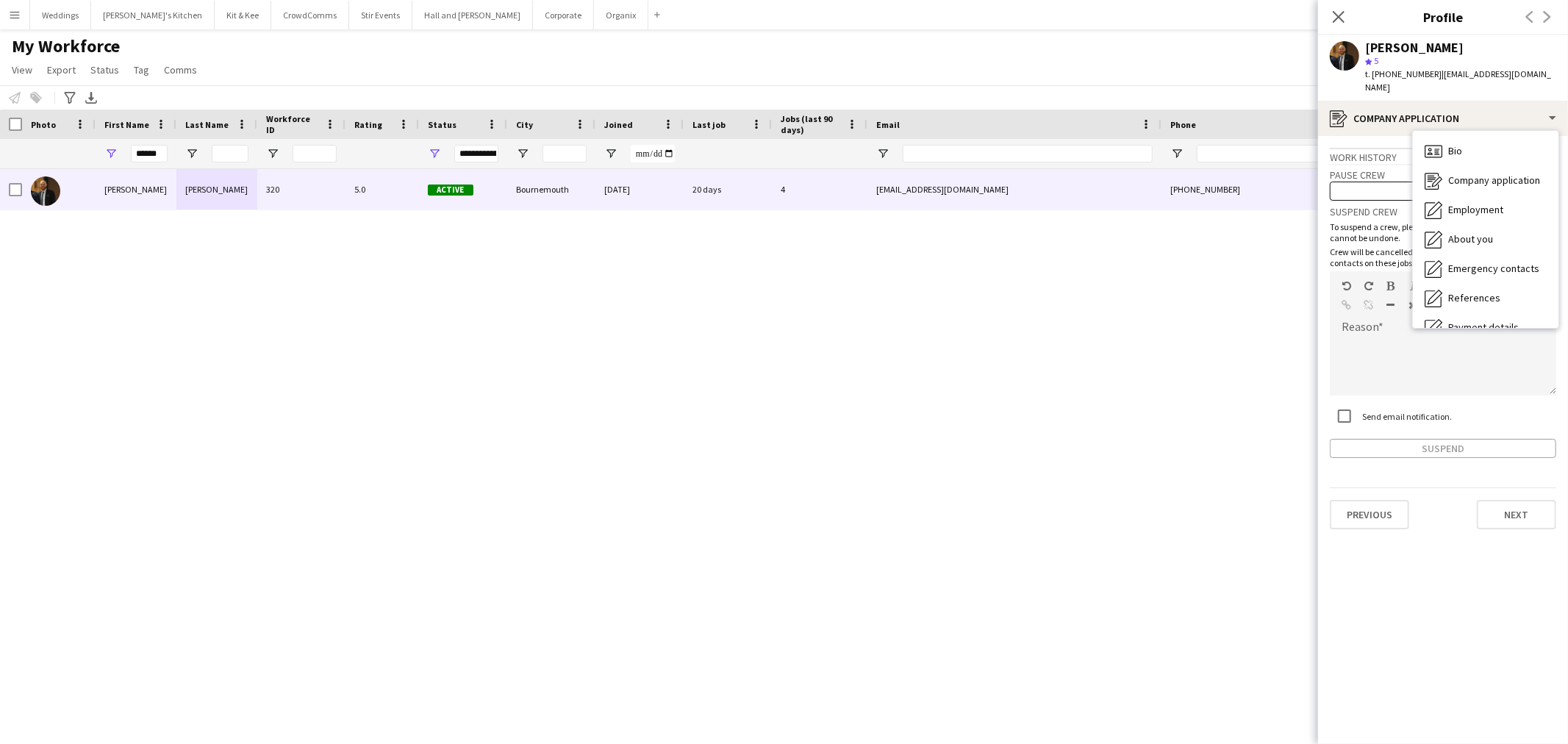
click at [949, 338] on div "Robert McGowan 320 5.0 Active Bournemouth 06-07-2022 20 days 4 r.mcgowan024@out…" at bounding box center [762, 437] width 1524 height 537
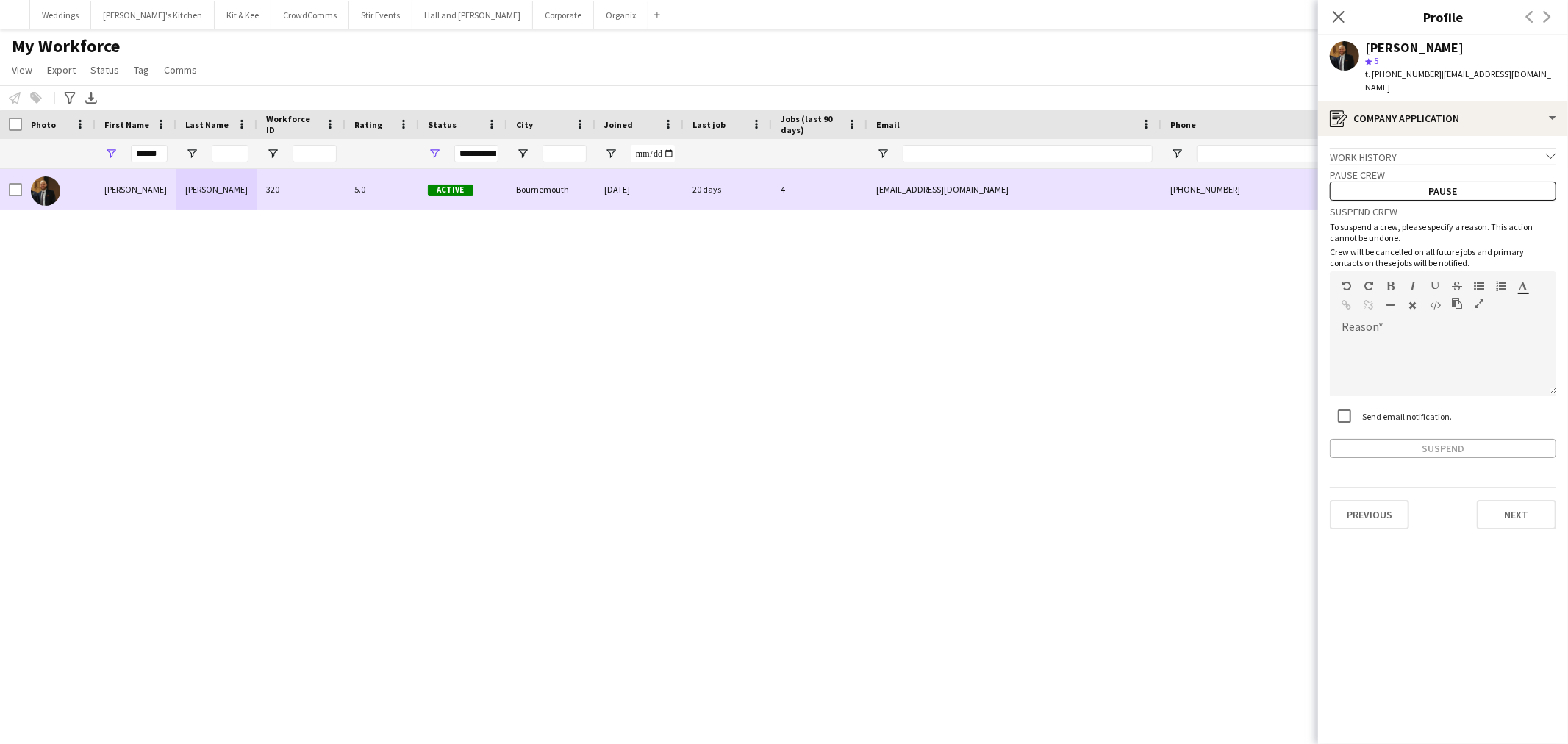
click at [622, 189] on div "06-07-2022" at bounding box center [639, 189] width 88 height 40
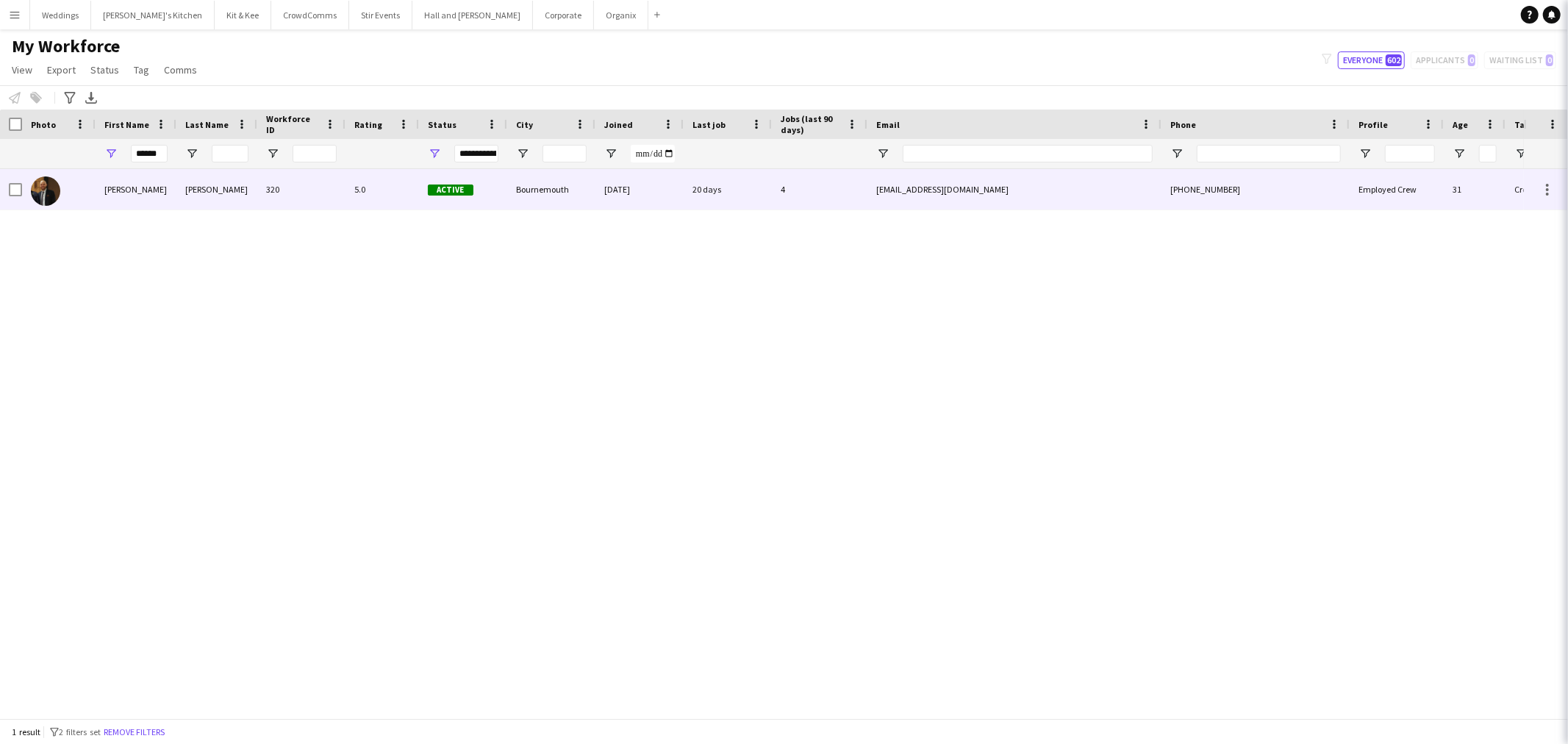
click at [622, 189] on div "06-07-2022" at bounding box center [639, 189] width 88 height 40
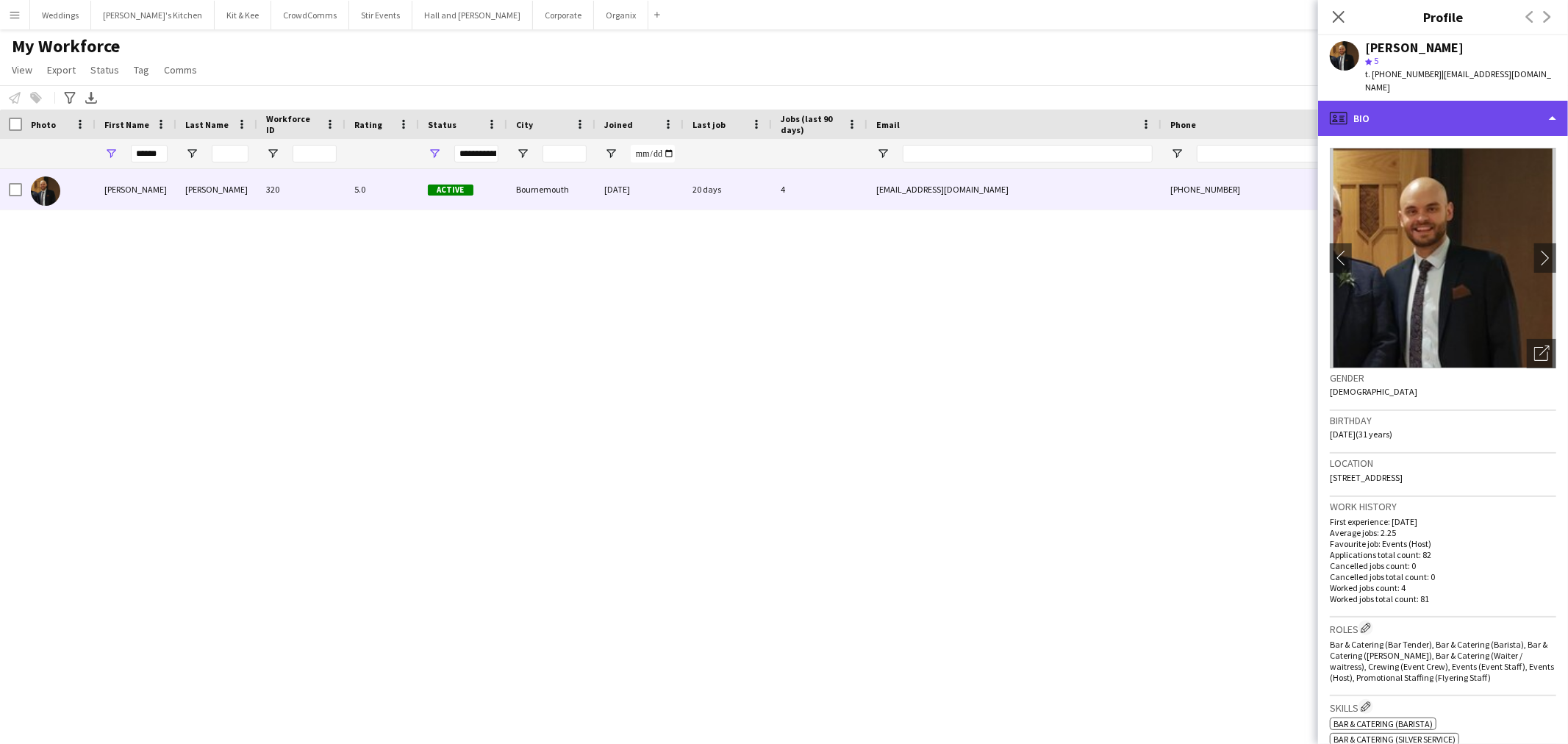
click at [1446, 100] on div "profile Bio" at bounding box center [1444, 117] width 250 height 35
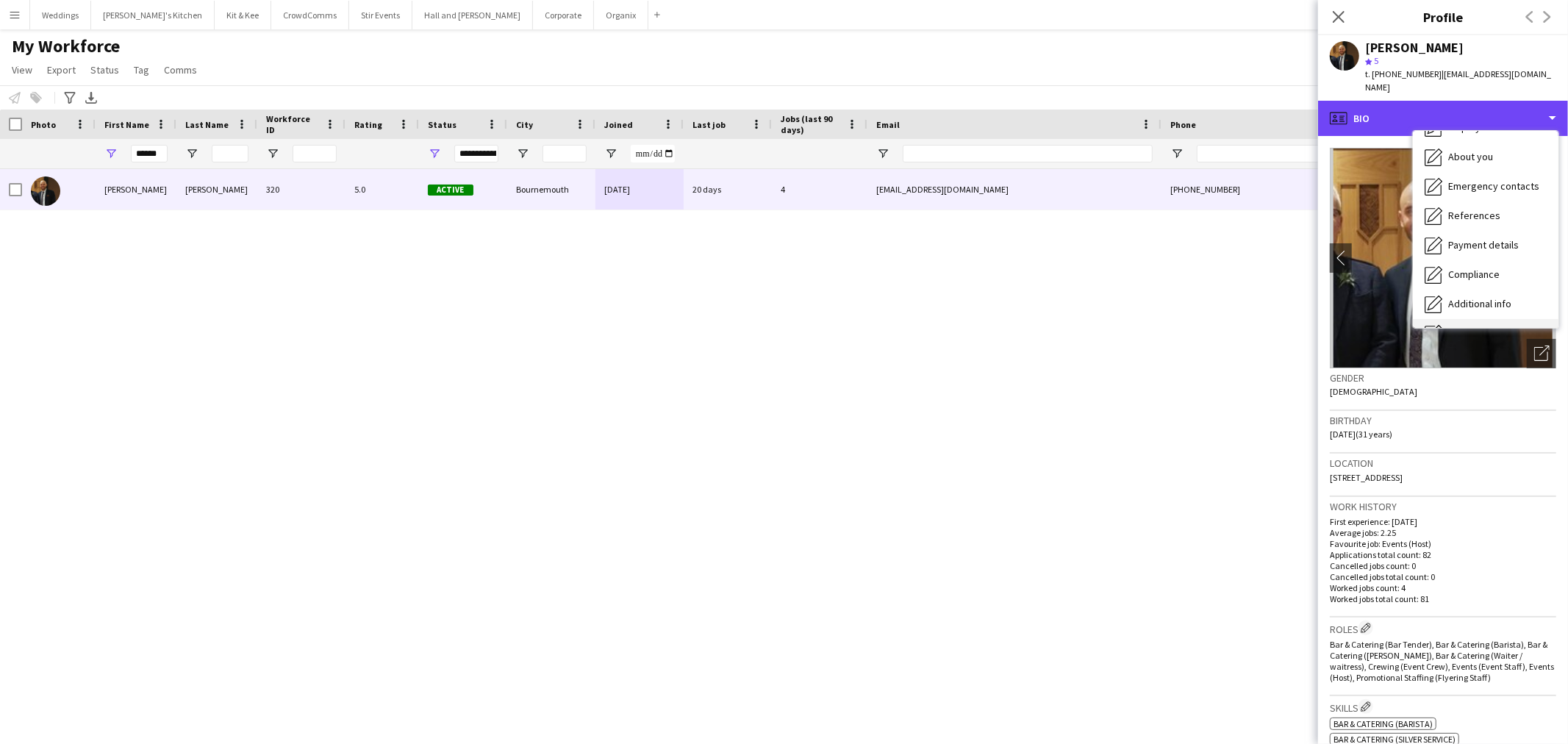
scroll to position [167, 0]
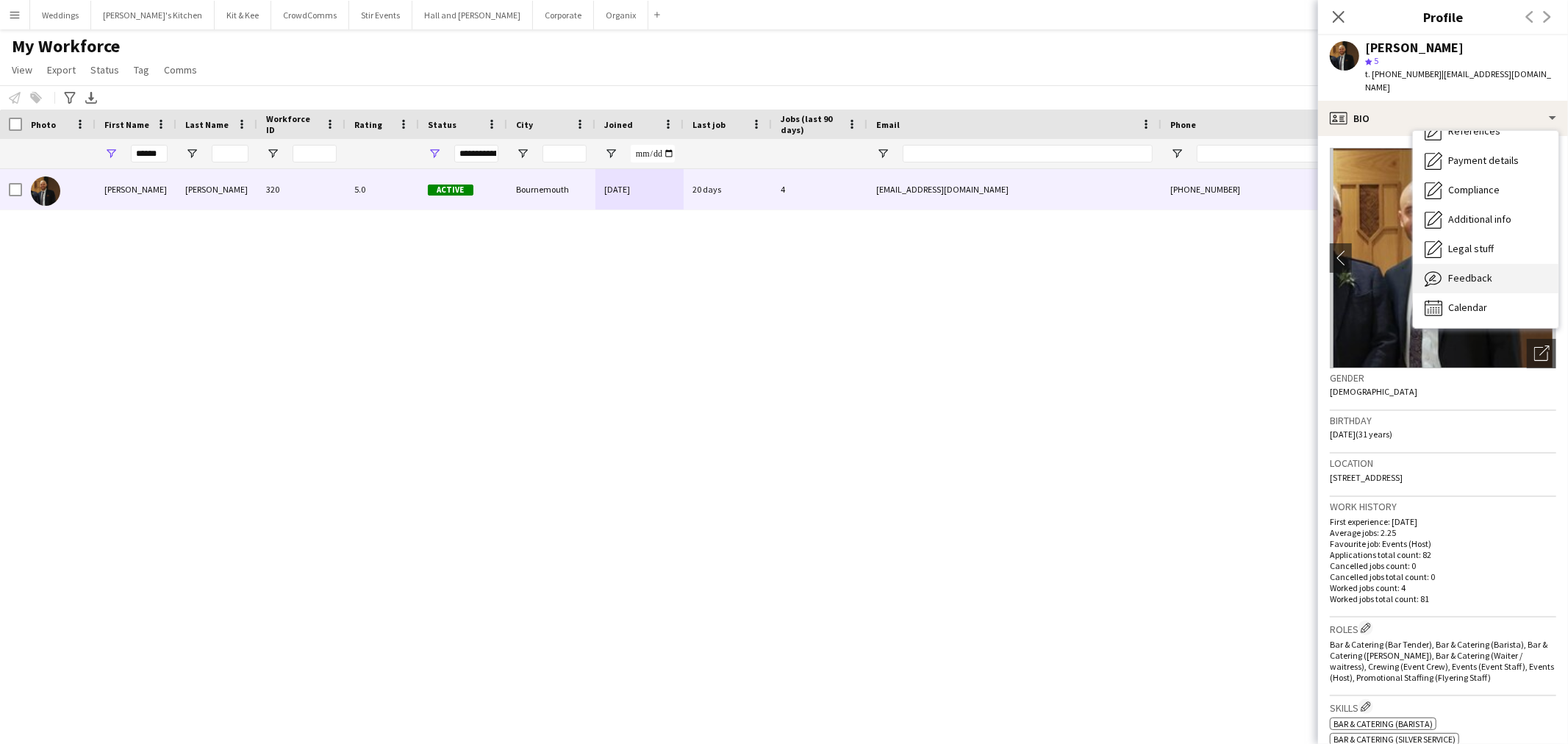
click at [1447, 269] on div "Feedback Feedback" at bounding box center [1486, 278] width 145 height 30
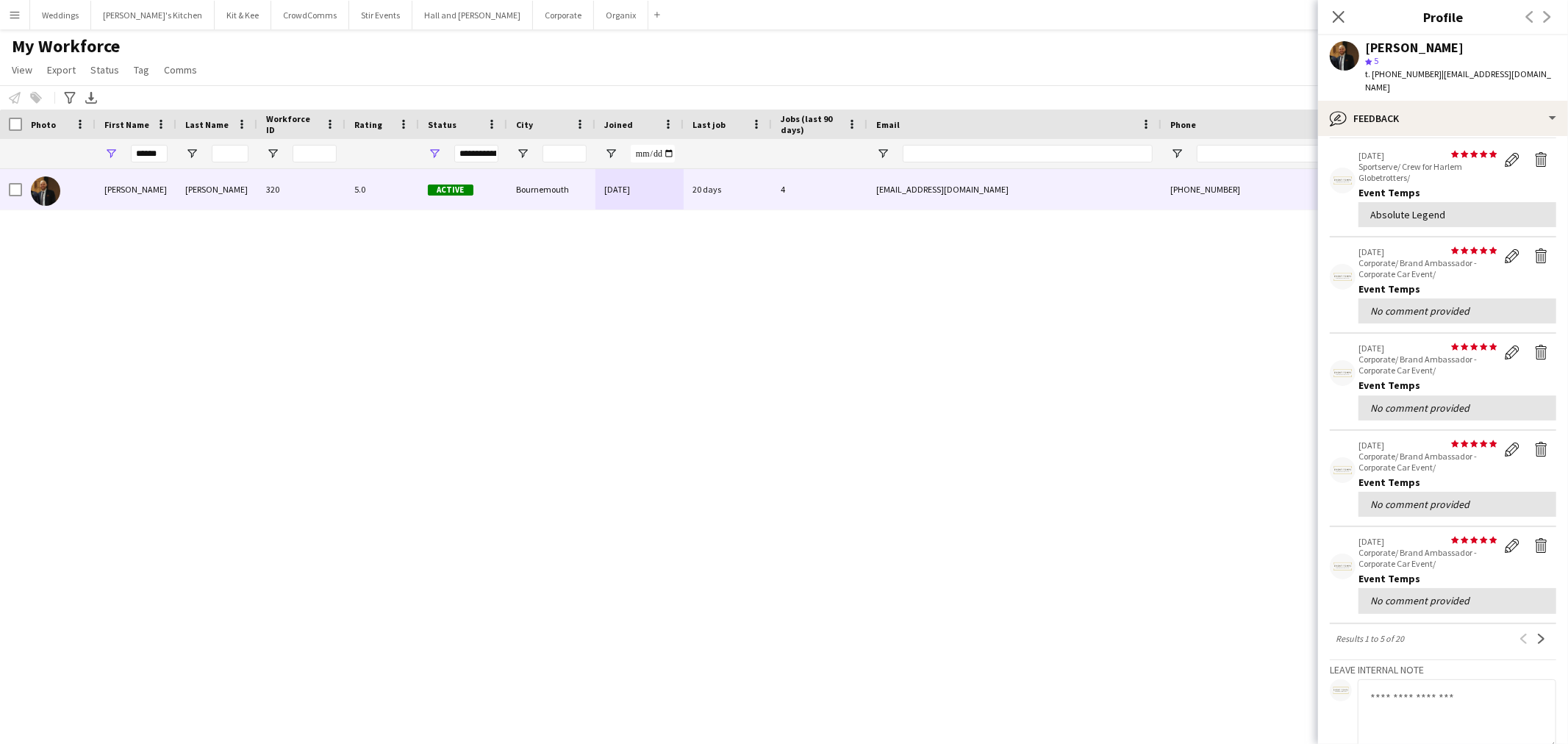
scroll to position [0, 0]
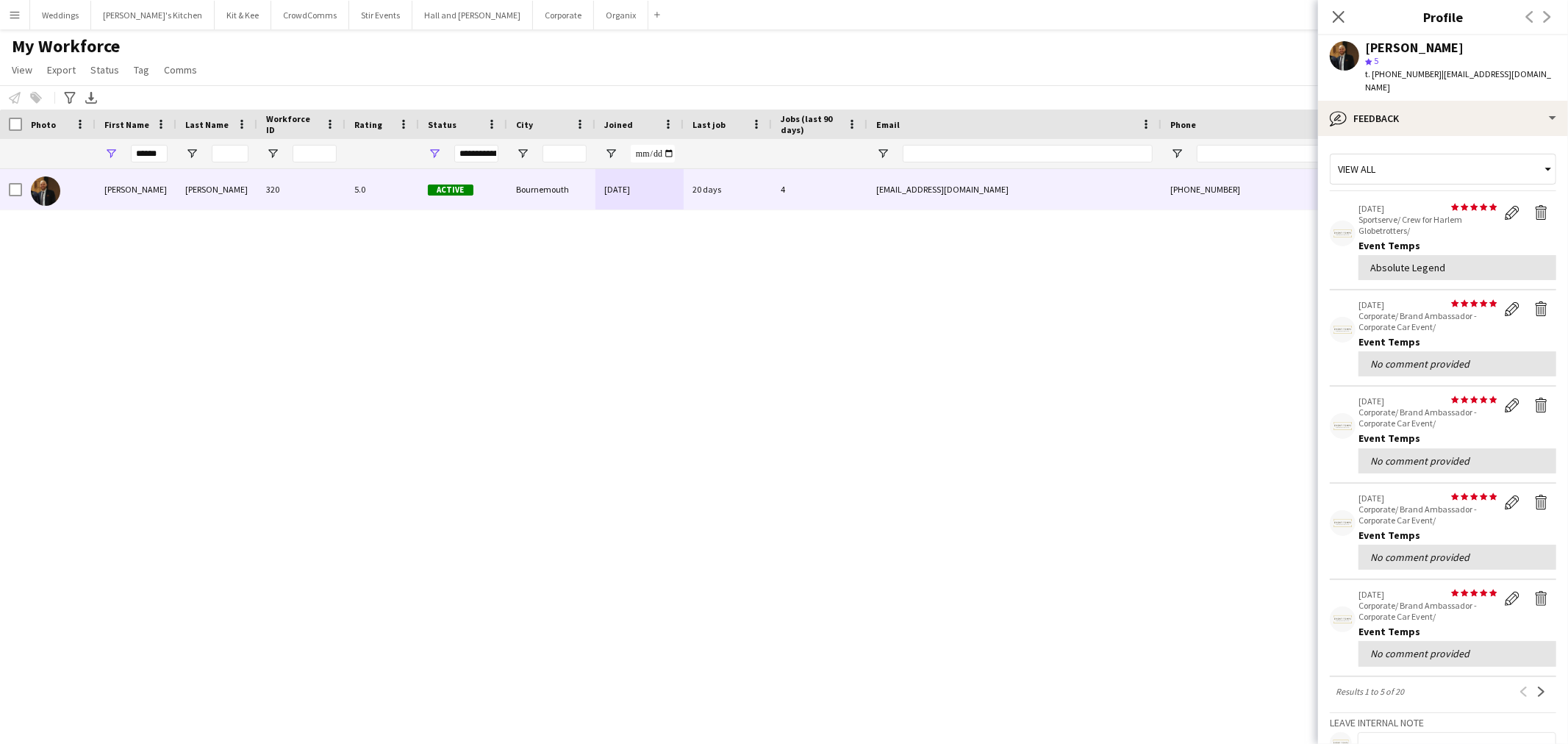
click at [1472, 45] on div "[PERSON_NAME]" at bounding box center [1461, 48] width 191 height 13
click at [1472, 110] on div "bubble-pencil Feedback" at bounding box center [1444, 117] width 250 height 35
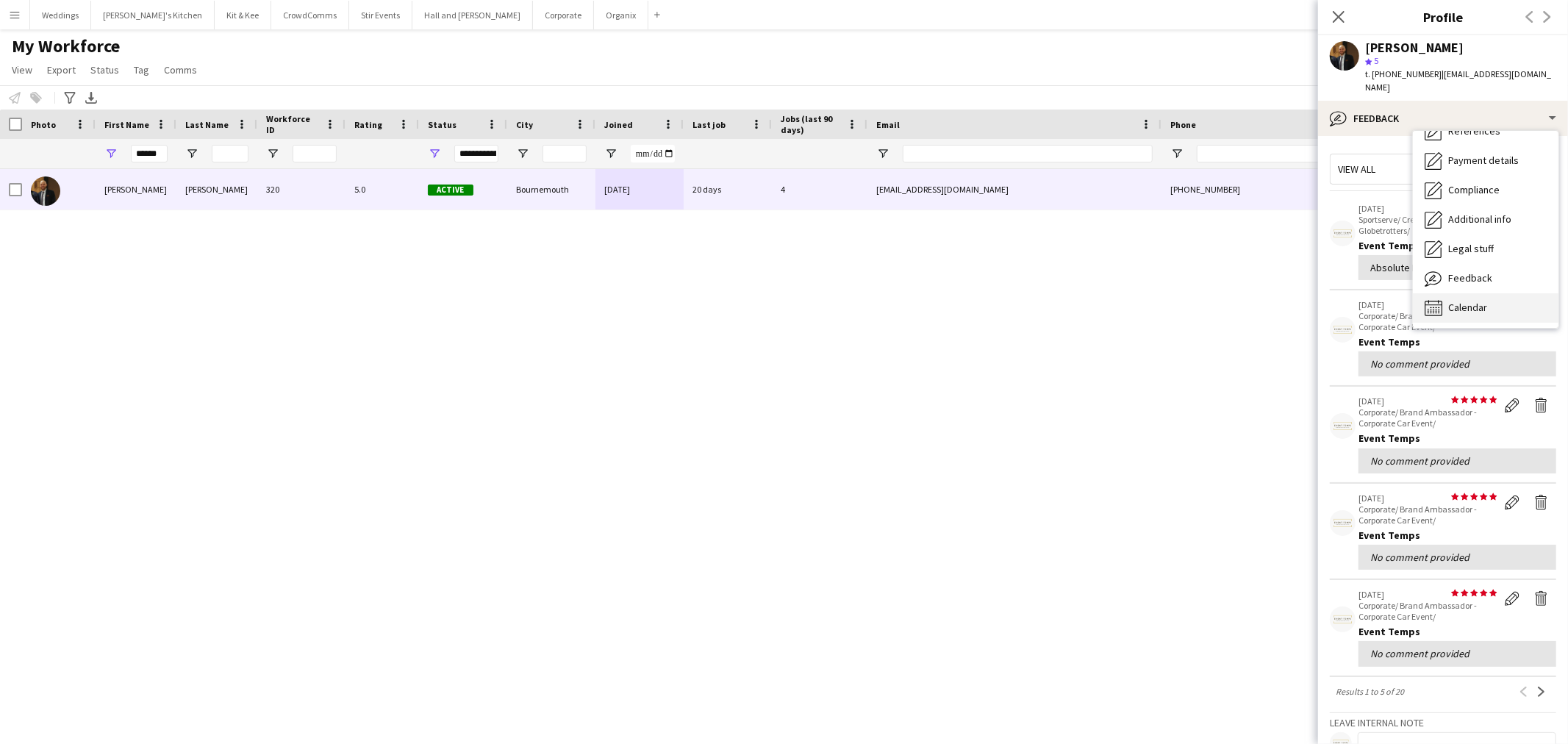
click at [1482, 293] on div "Calendar Calendar" at bounding box center [1486, 308] width 145 height 30
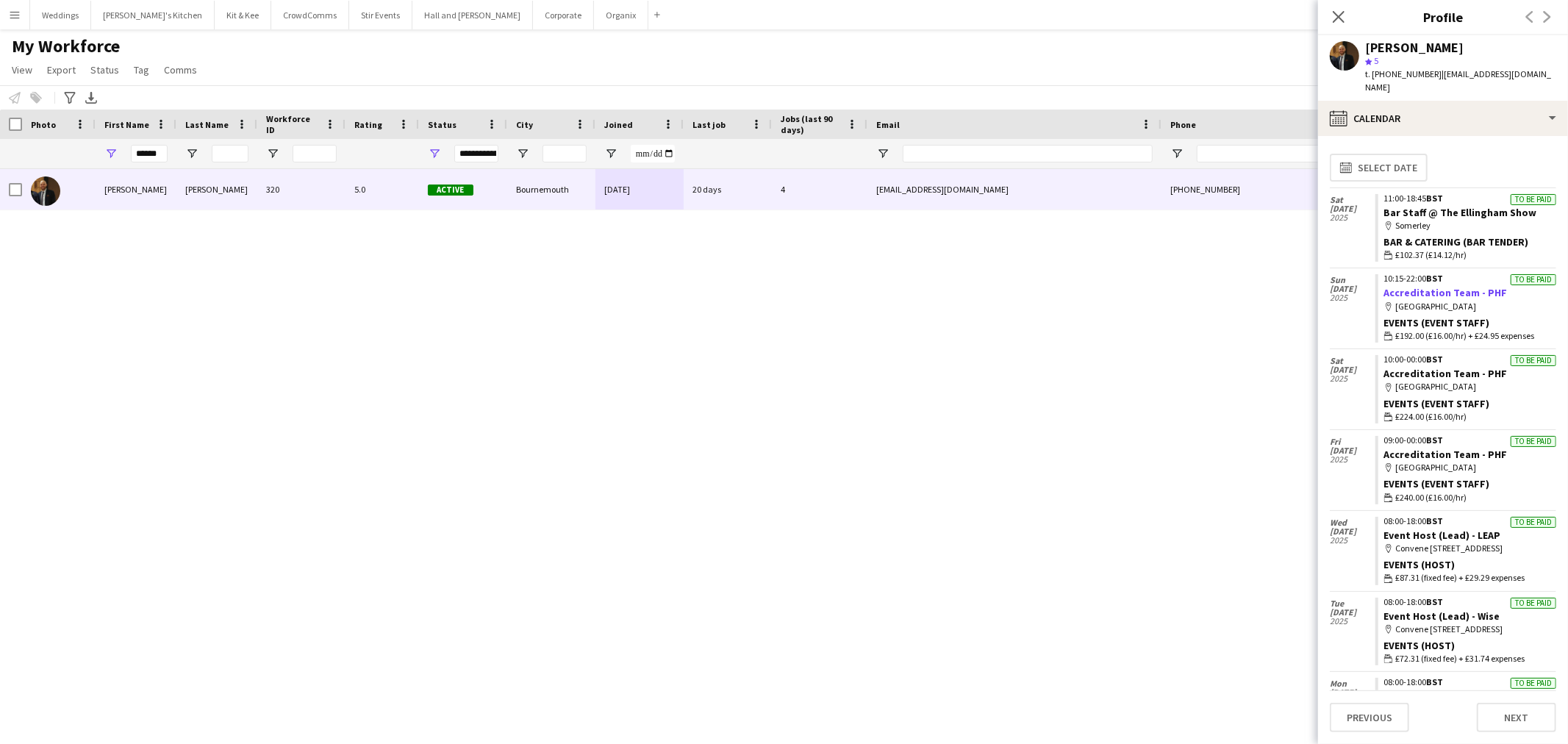
click at [1427, 286] on link "Accreditation Team - PHF" at bounding box center [1446, 292] width 123 height 13
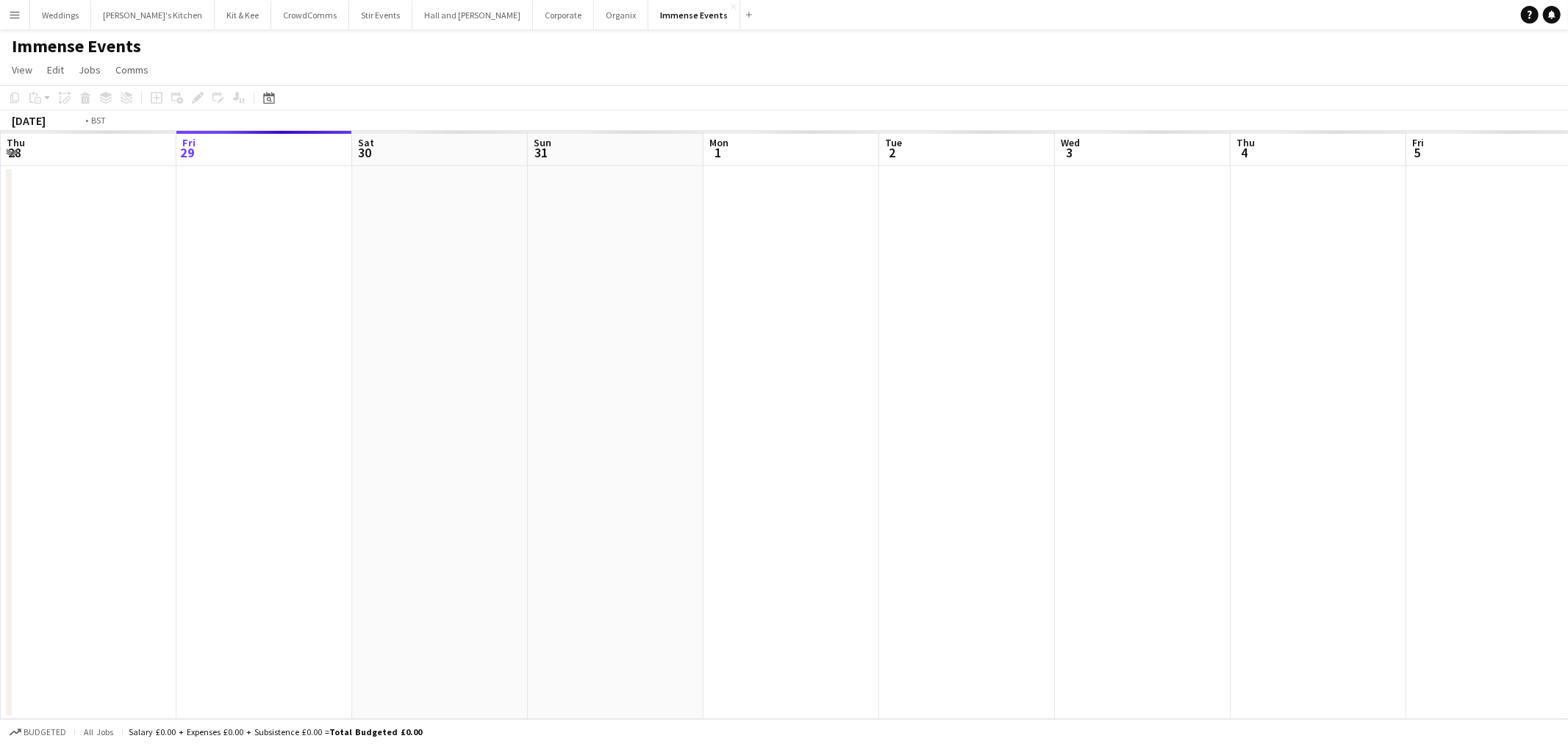
scroll to position [0, 505]
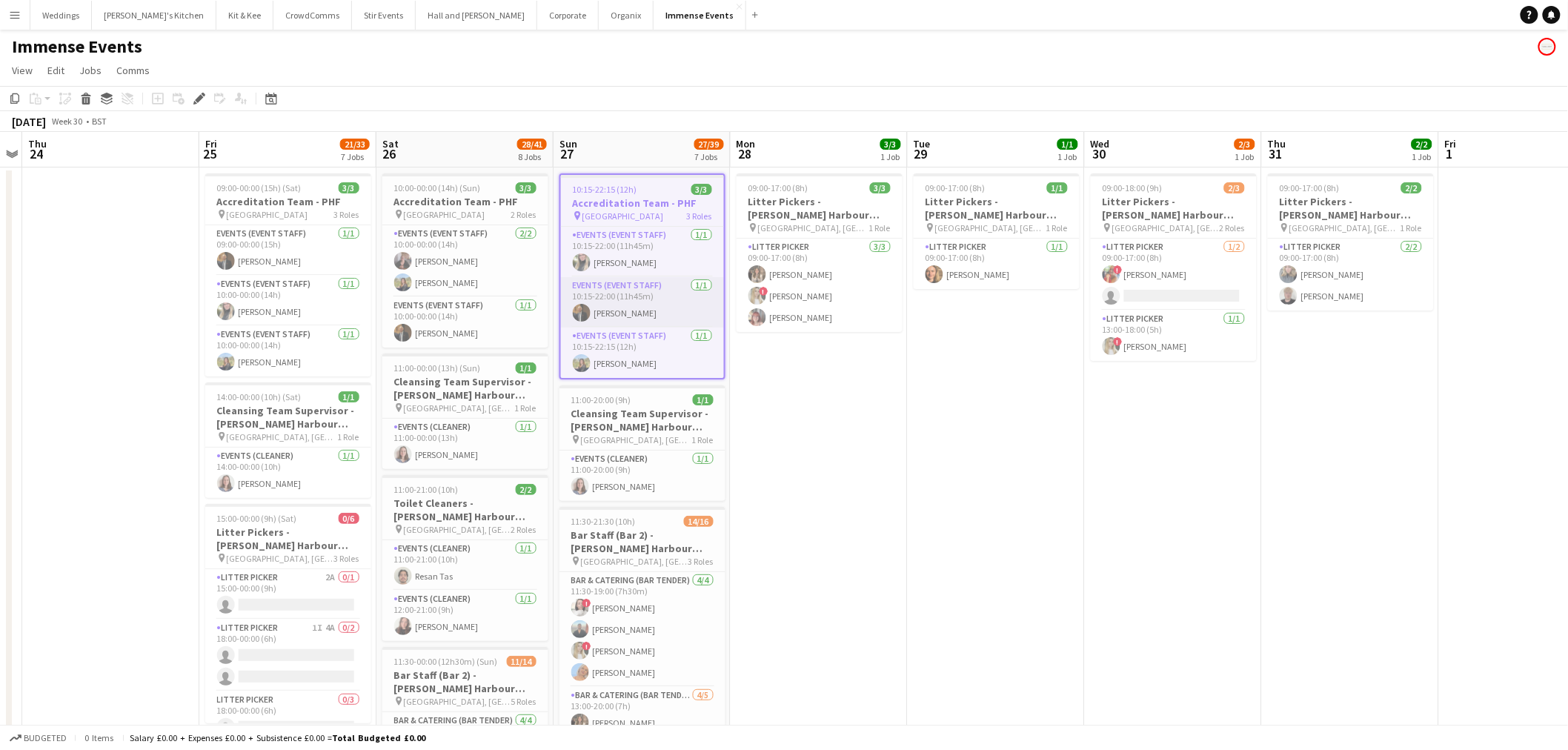
click at [621, 313] on app-card-role "Events (Event Staff) 1/1 10:15-22:00 (11h45m) Robert McGowan" at bounding box center [642, 302] width 163 height 50
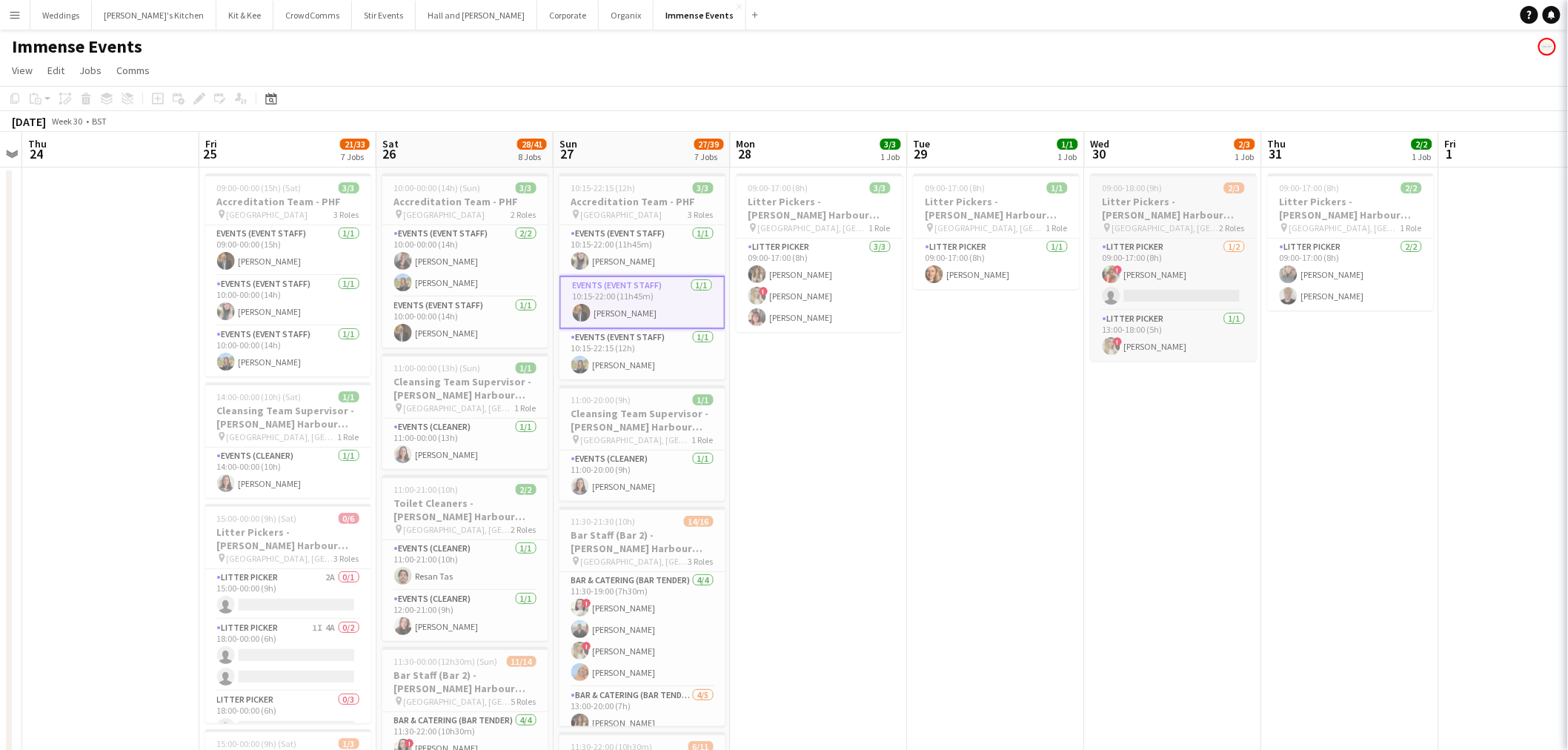
scroll to position [0, 509]
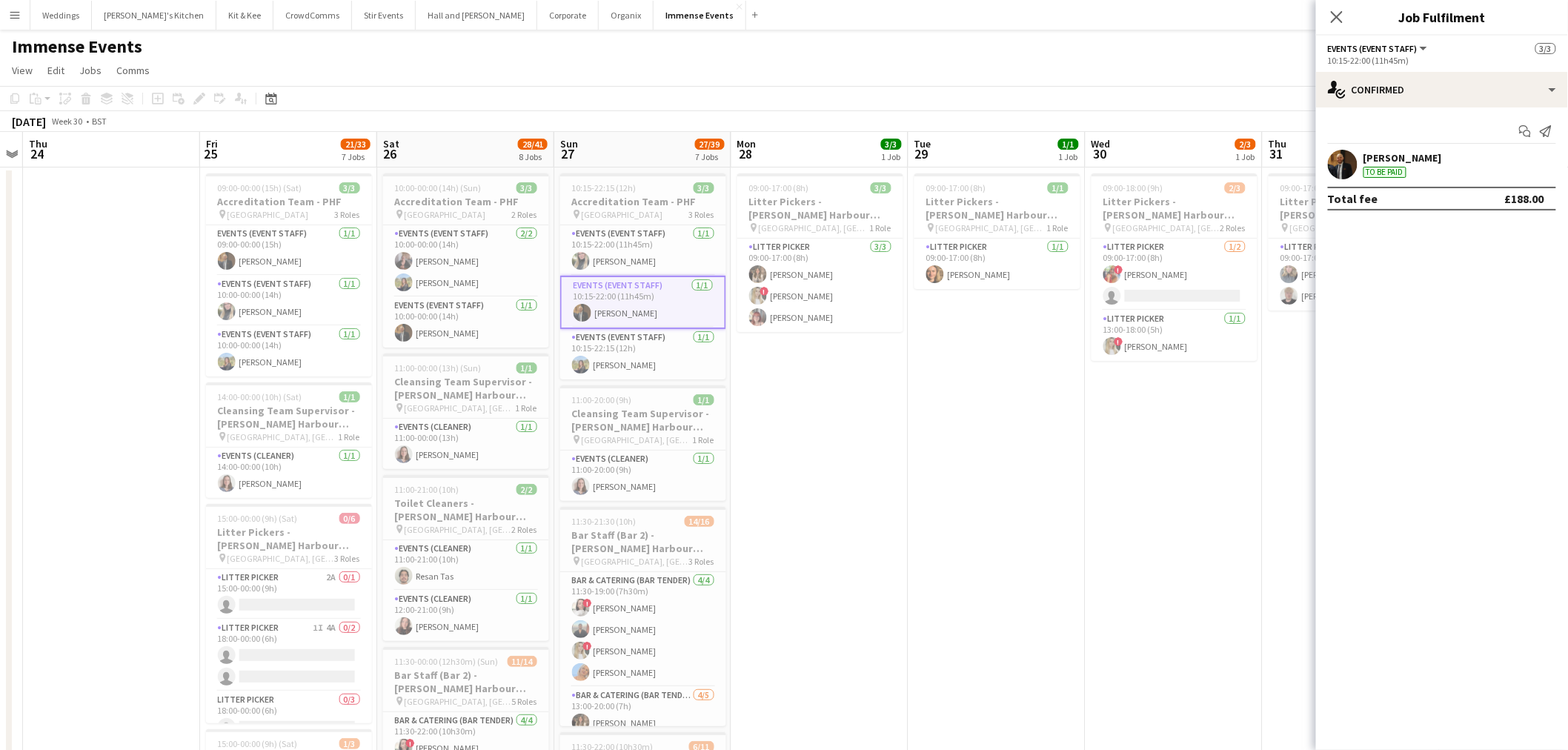
click at [1336, 153] on app-user-avatar at bounding box center [1343, 164] width 30 height 30
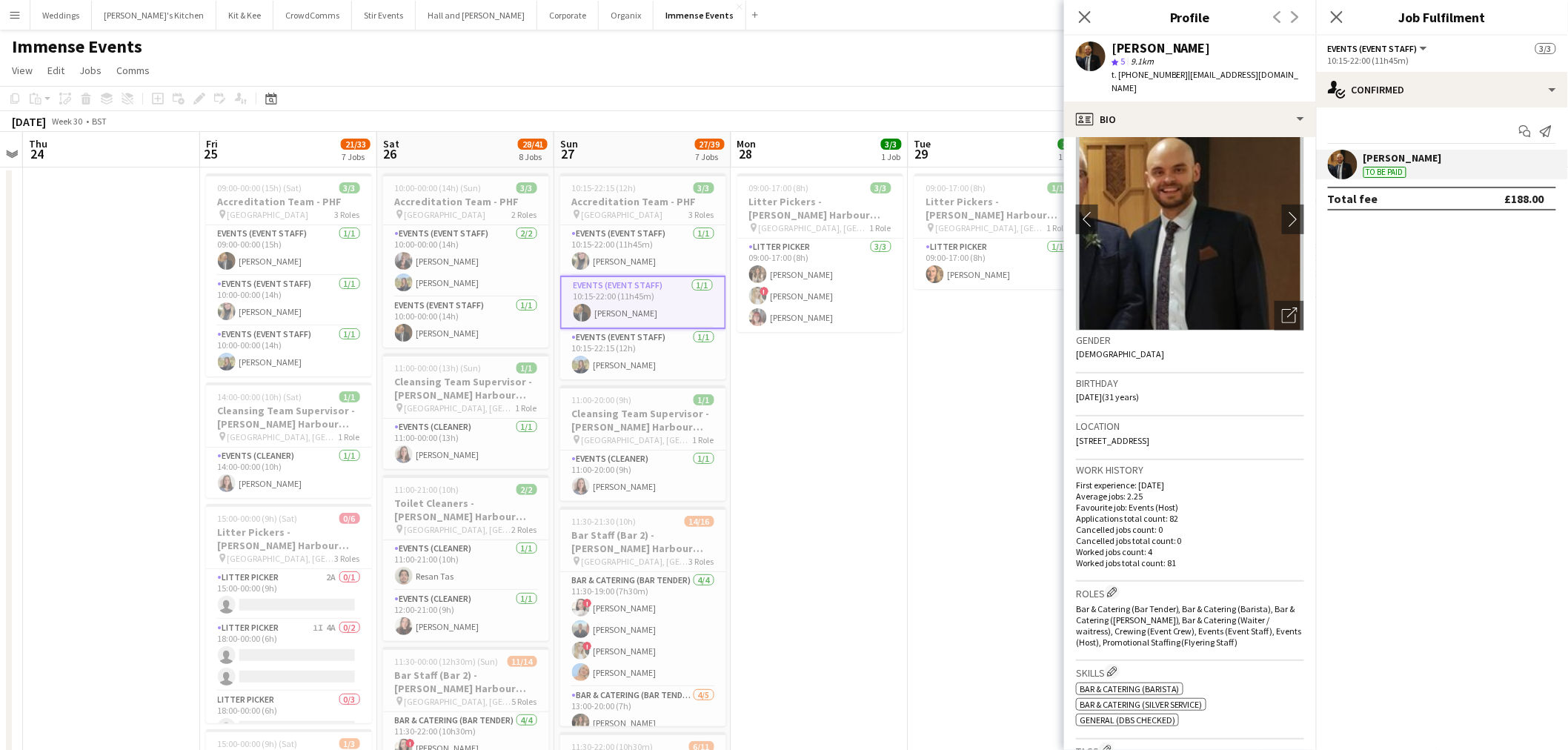
scroll to position [0, 0]
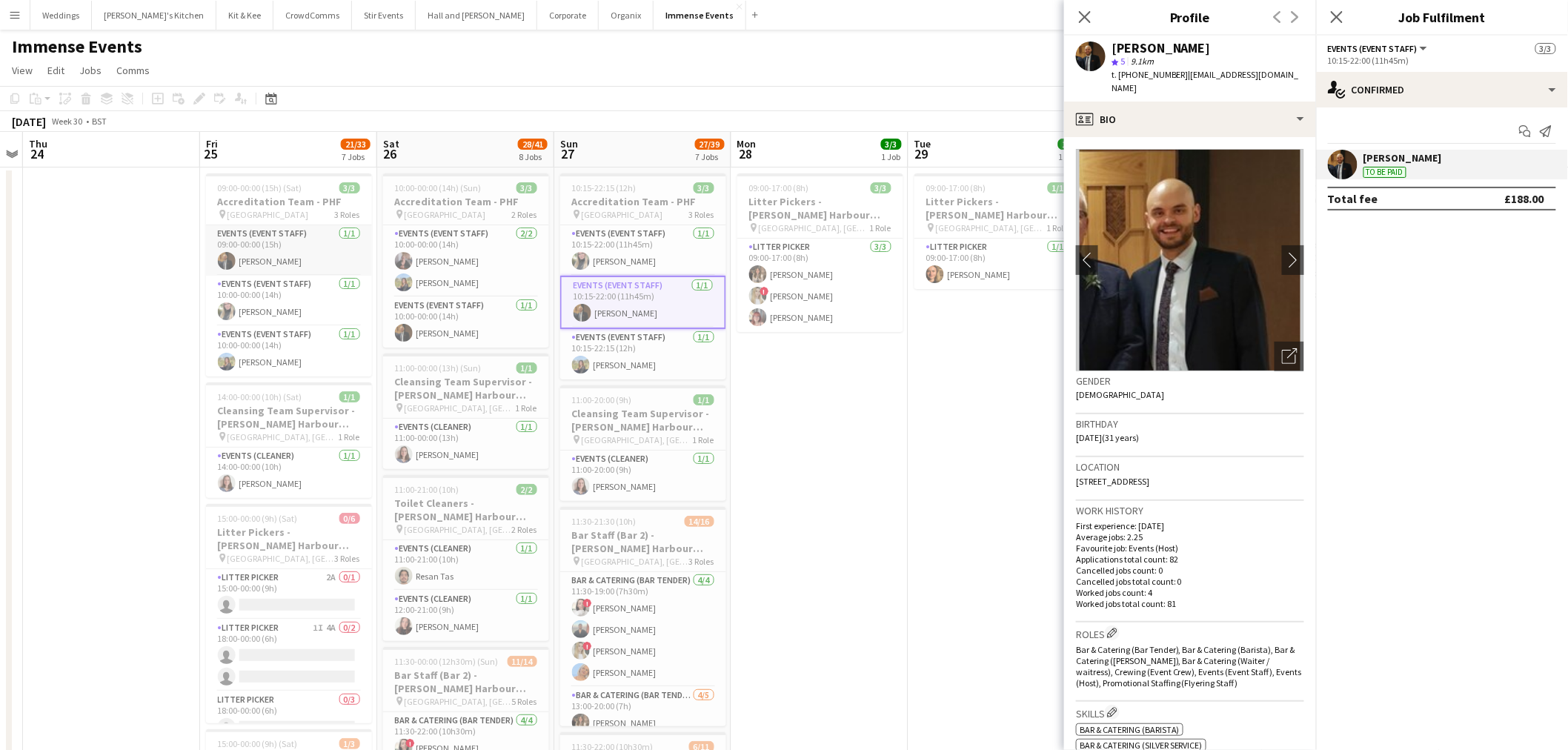
click at [285, 249] on app-card-role "Events (Event Staff) 1/1 09:00-00:00 (15h) Robert McGowan" at bounding box center [289, 250] width 166 height 50
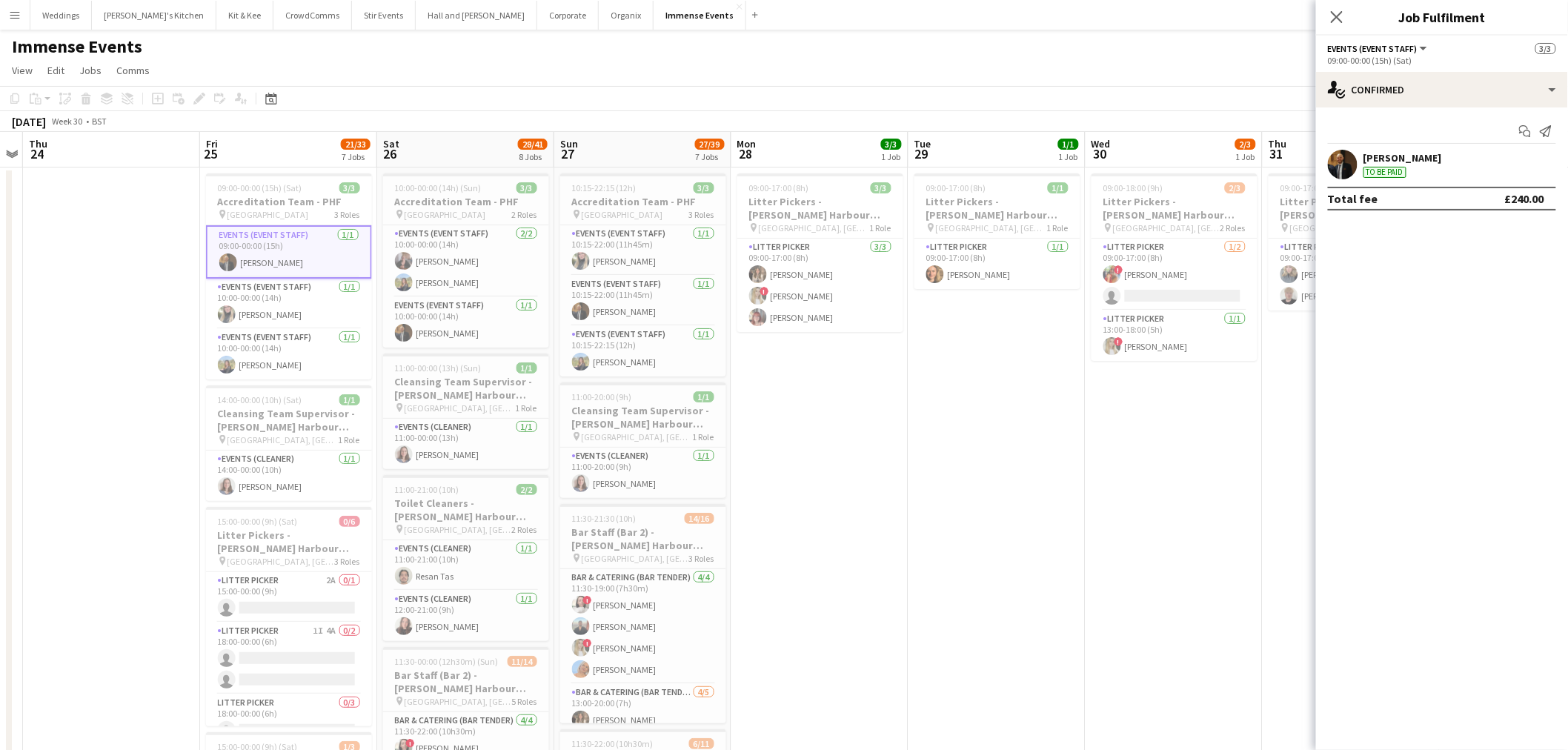
click at [1327, 175] on div "Robert McGowan To be paid" at bounding box center [1443, 164] width 252 height 30
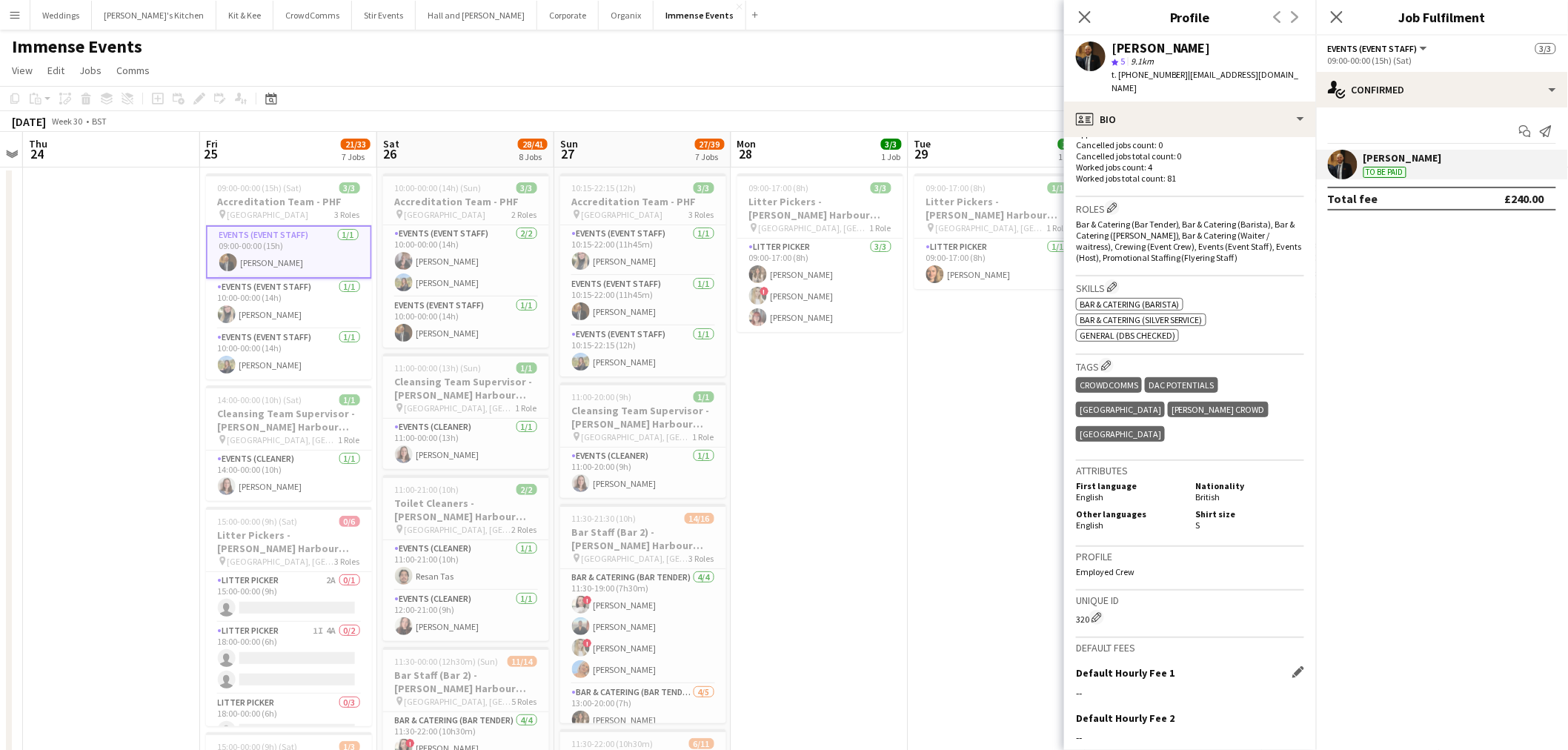
scroll to position [534, 0]
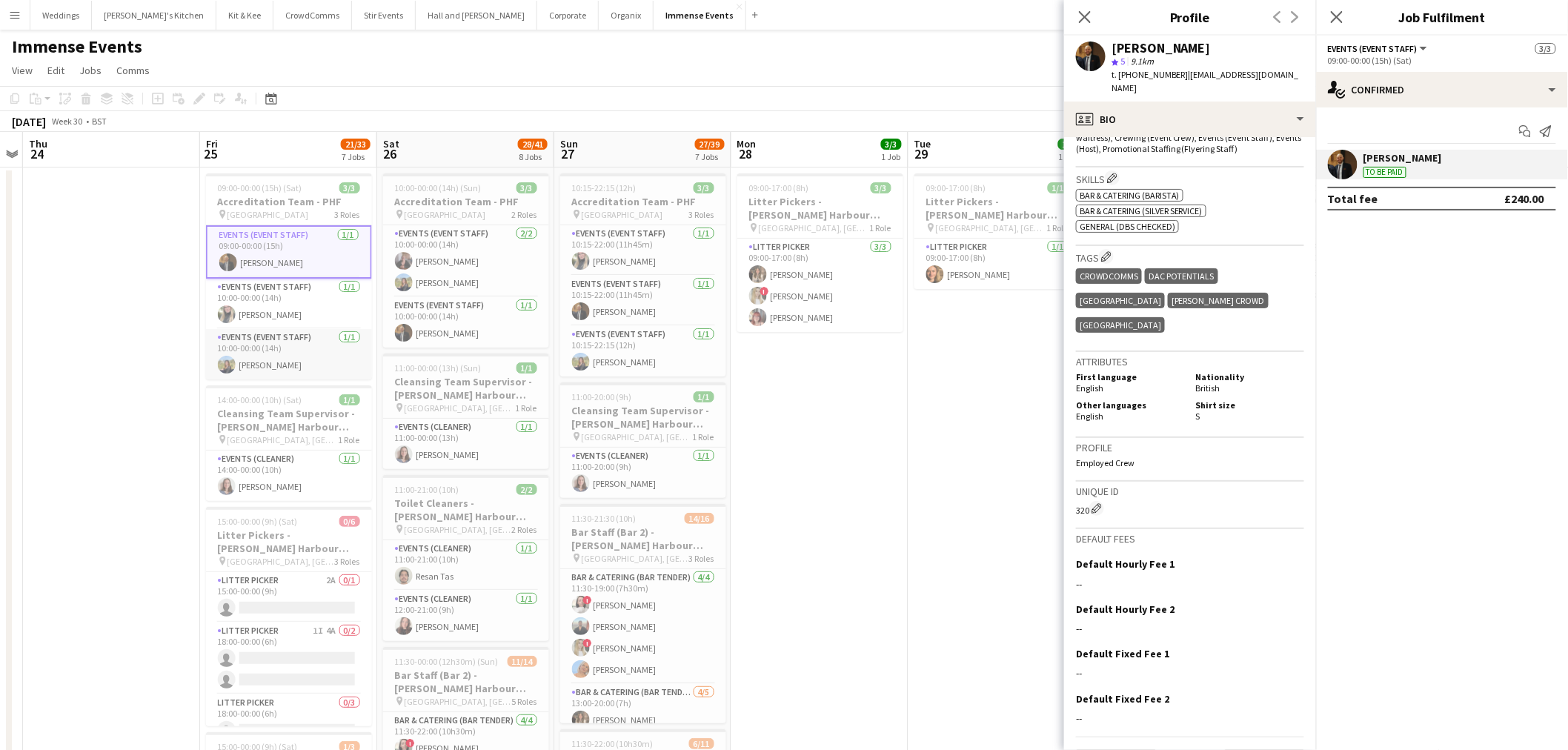
click at [247, 364] on app-card-role "Events (Event Staff) 1/1 10:00-00:00 (14h) Eva Aldous" at bounding box center [289, 354] width 166 height 50
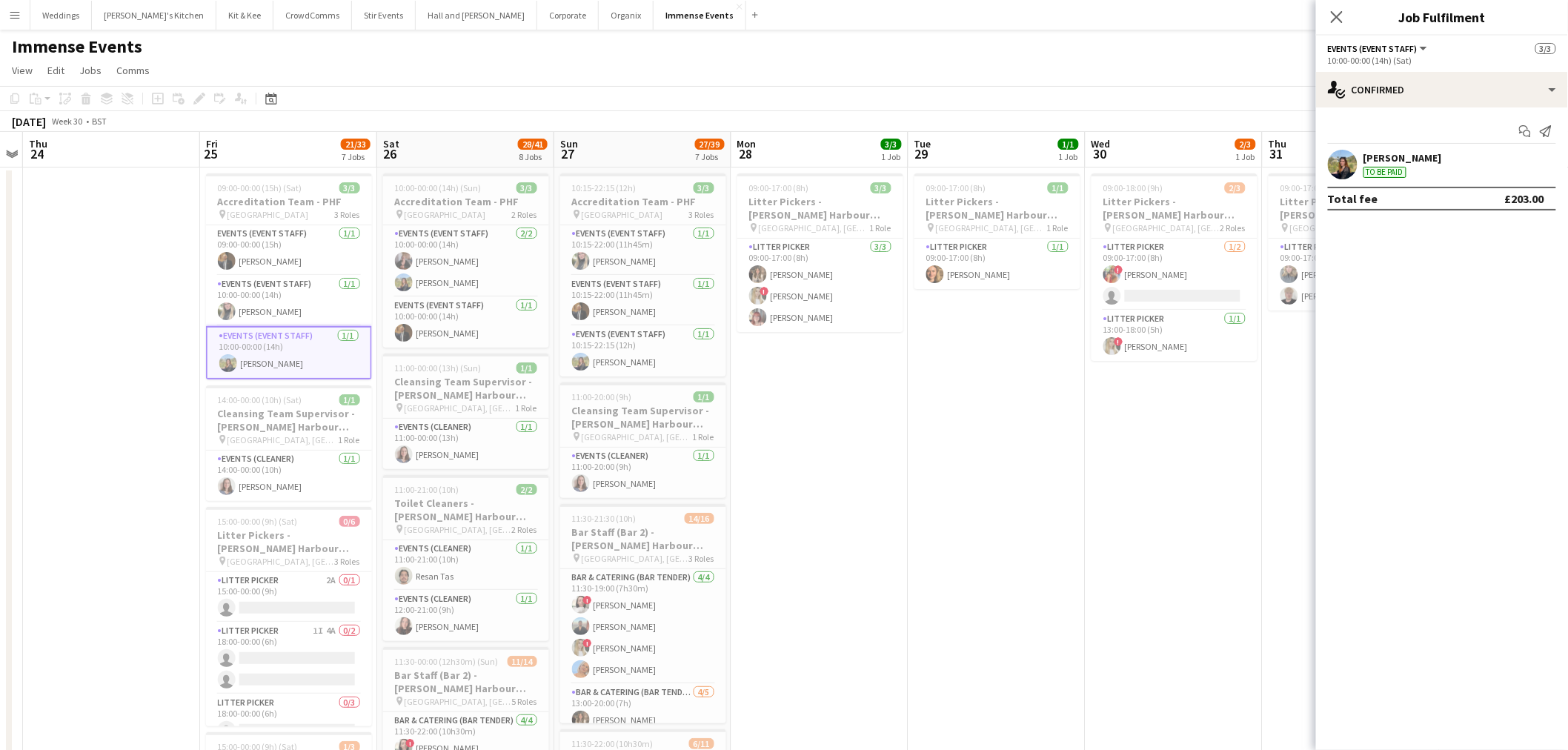
click at [1328, 167] on app-user-avatar at bounding box center [1343, 164] width 30 height 30
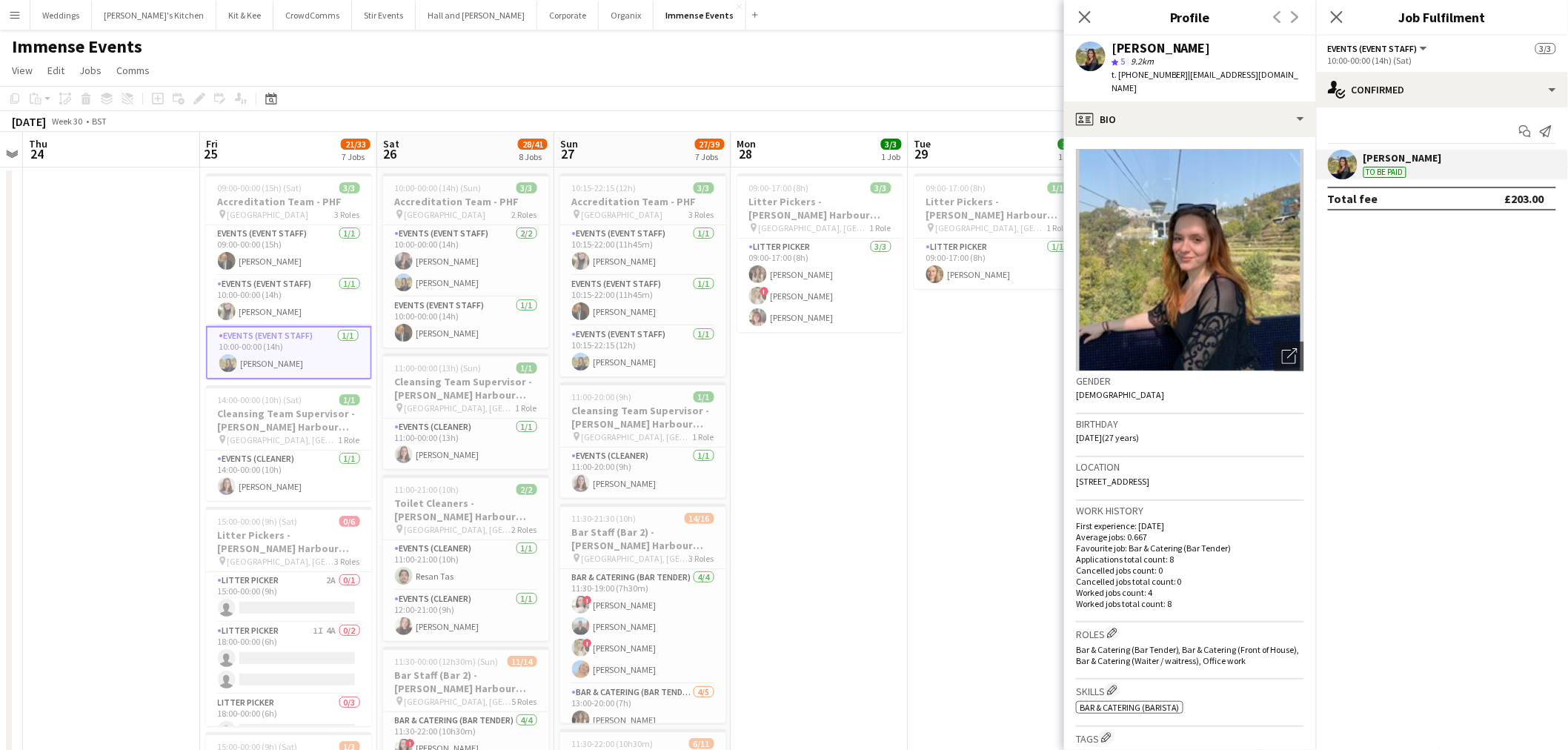
click at [300, 327] on app-card-role "Events (Event Staff) 1/1 10:00-00:00 (14h) Eva Aldous" at bounding box center [289, 352] width 166 height 53
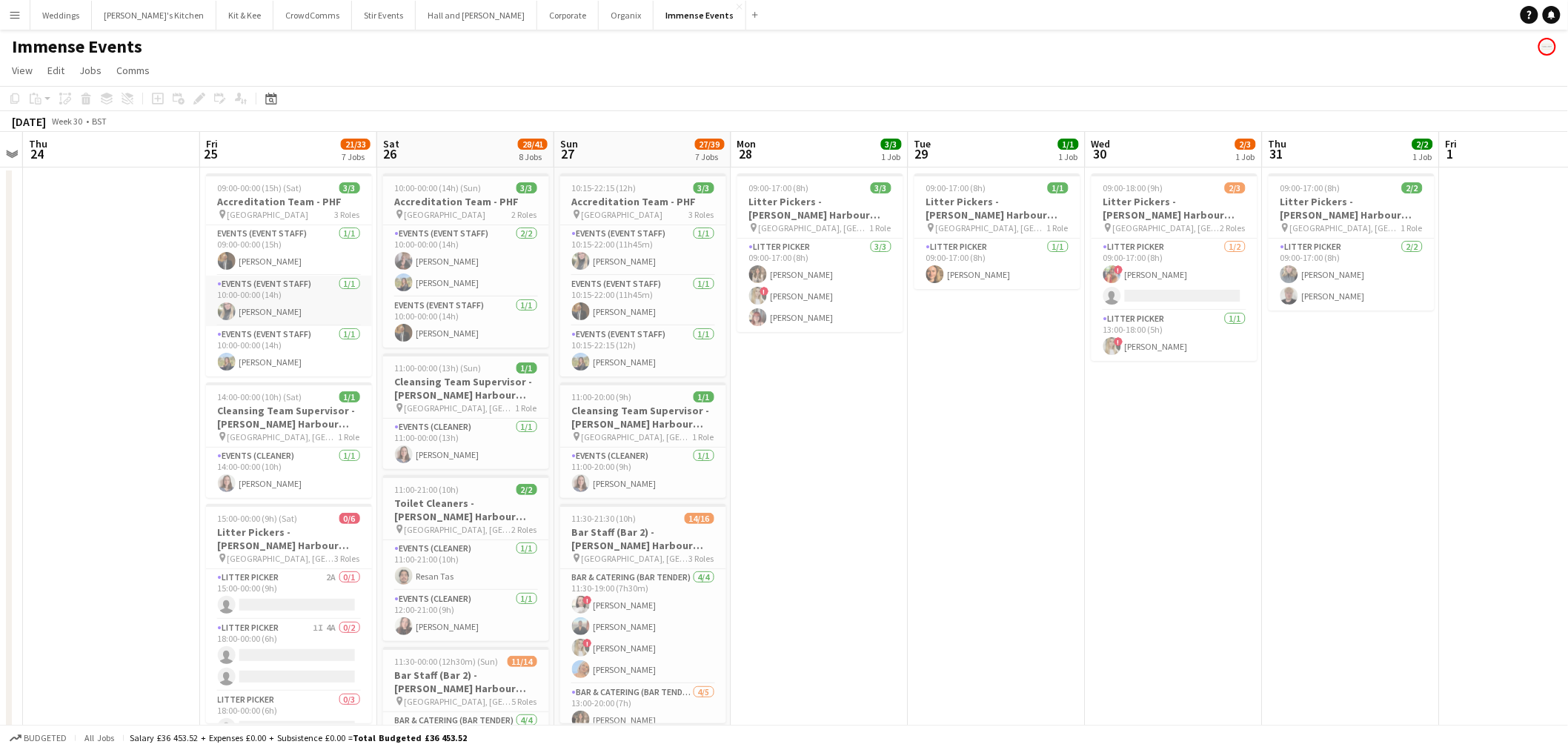
click at [293, 314] on app-card-role "Events (Event Staff) 1/1 10:00-00:00 (14h) Lily Stansbury" at bounding box center [289, 300] width 166 height 50
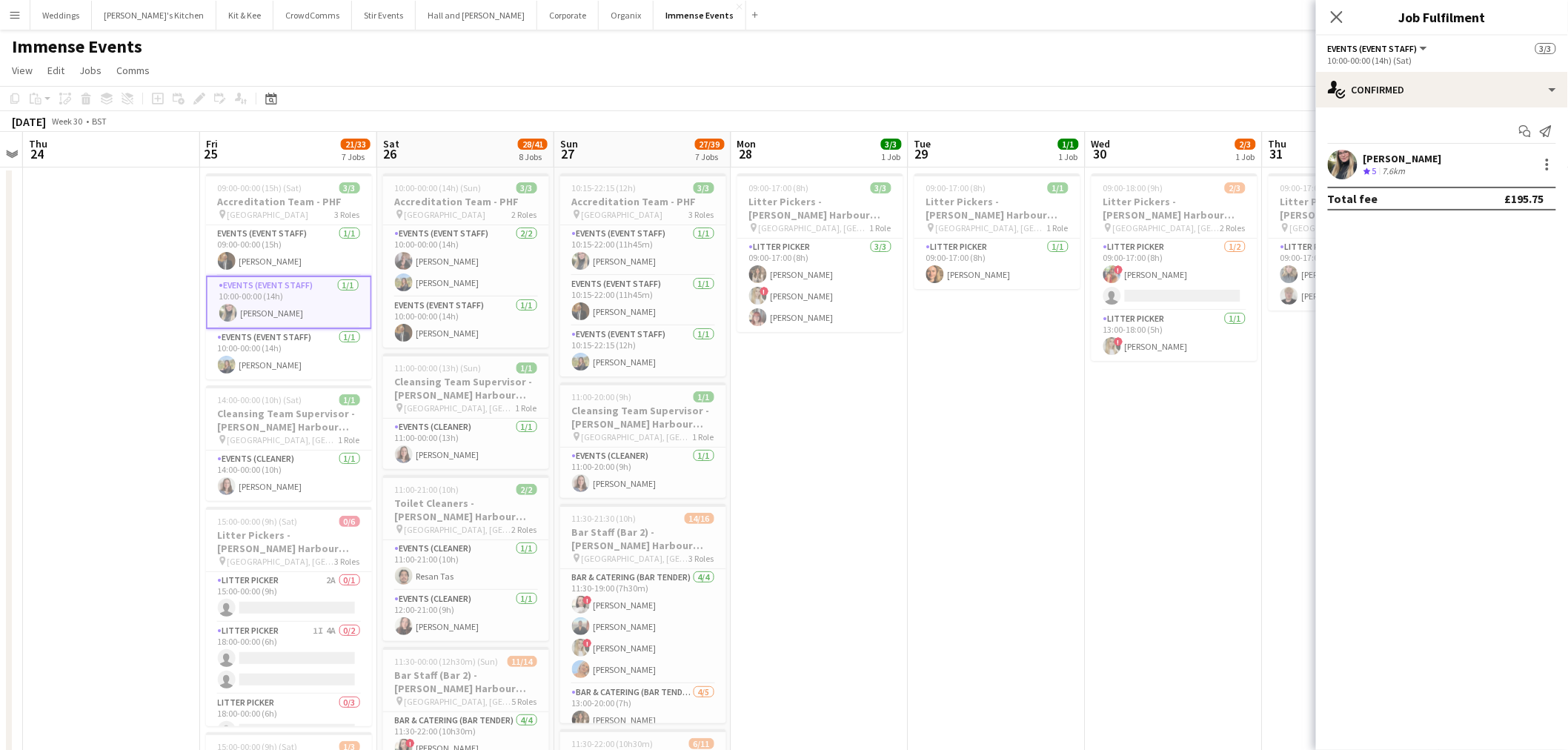
click at [1354, 164] on app-user-avatar at bounding box center [1343, 164] width 30 height 30
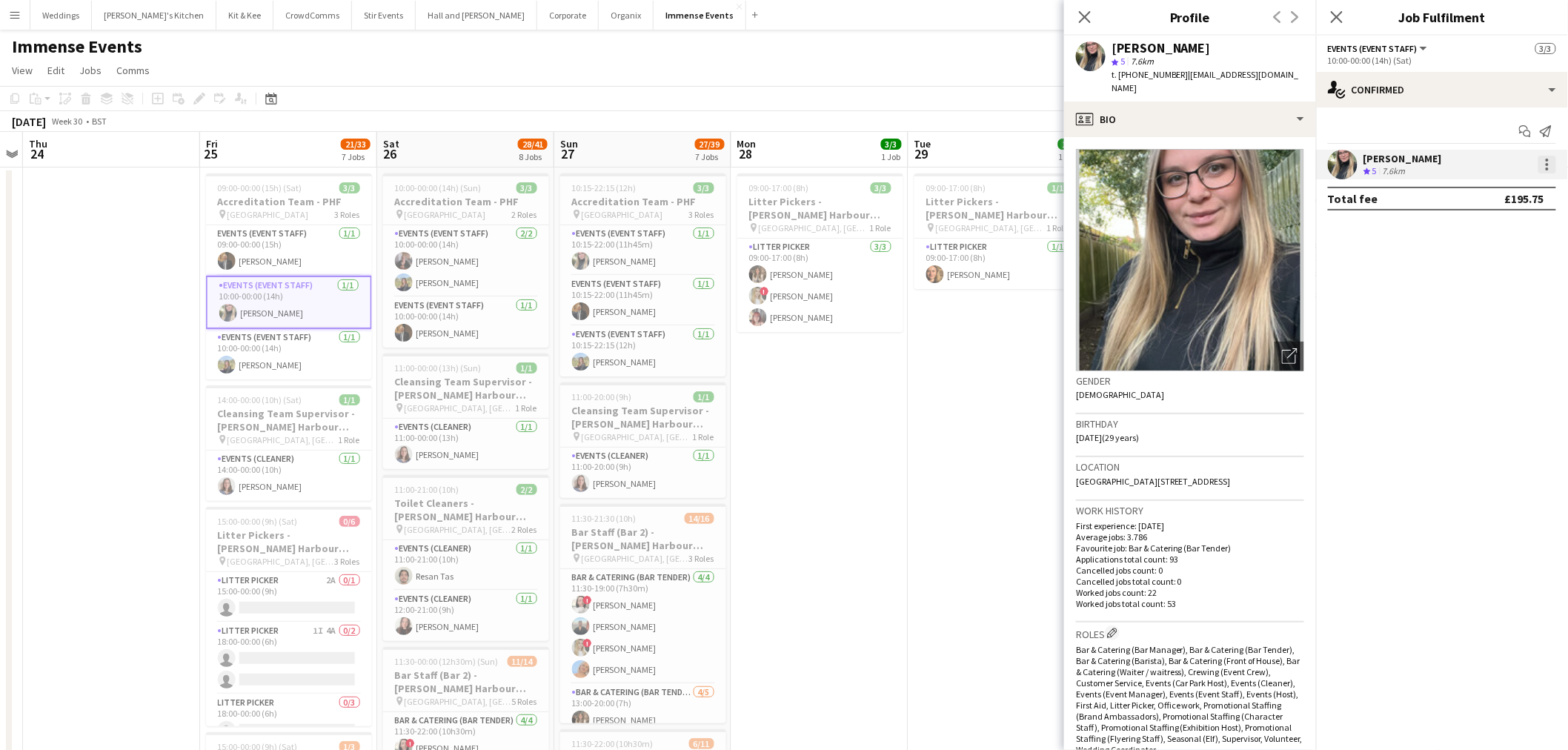
click at [1547, 166] on div at bounding box center [1547, 165] width 17 height 17
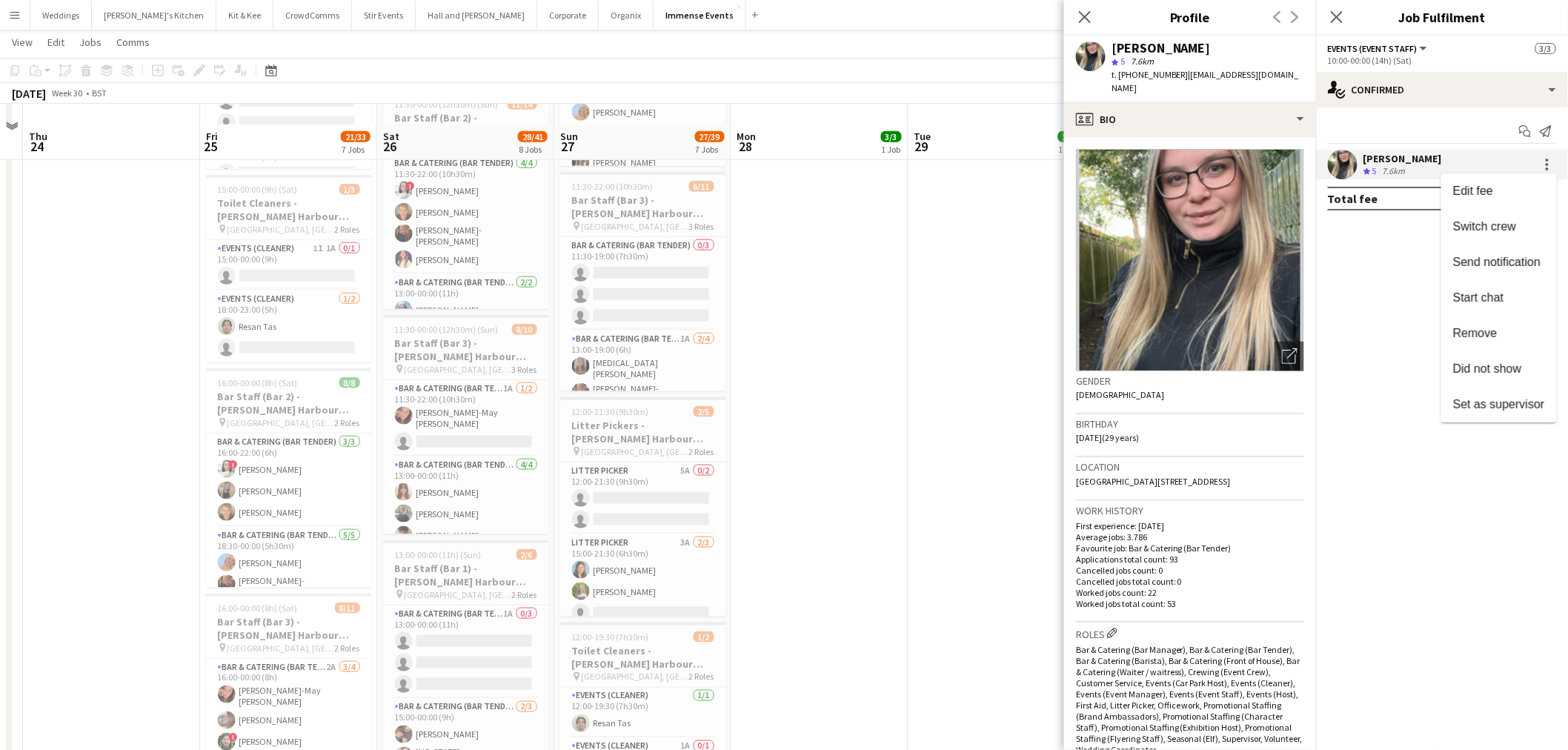
scroll to position [576, 0]
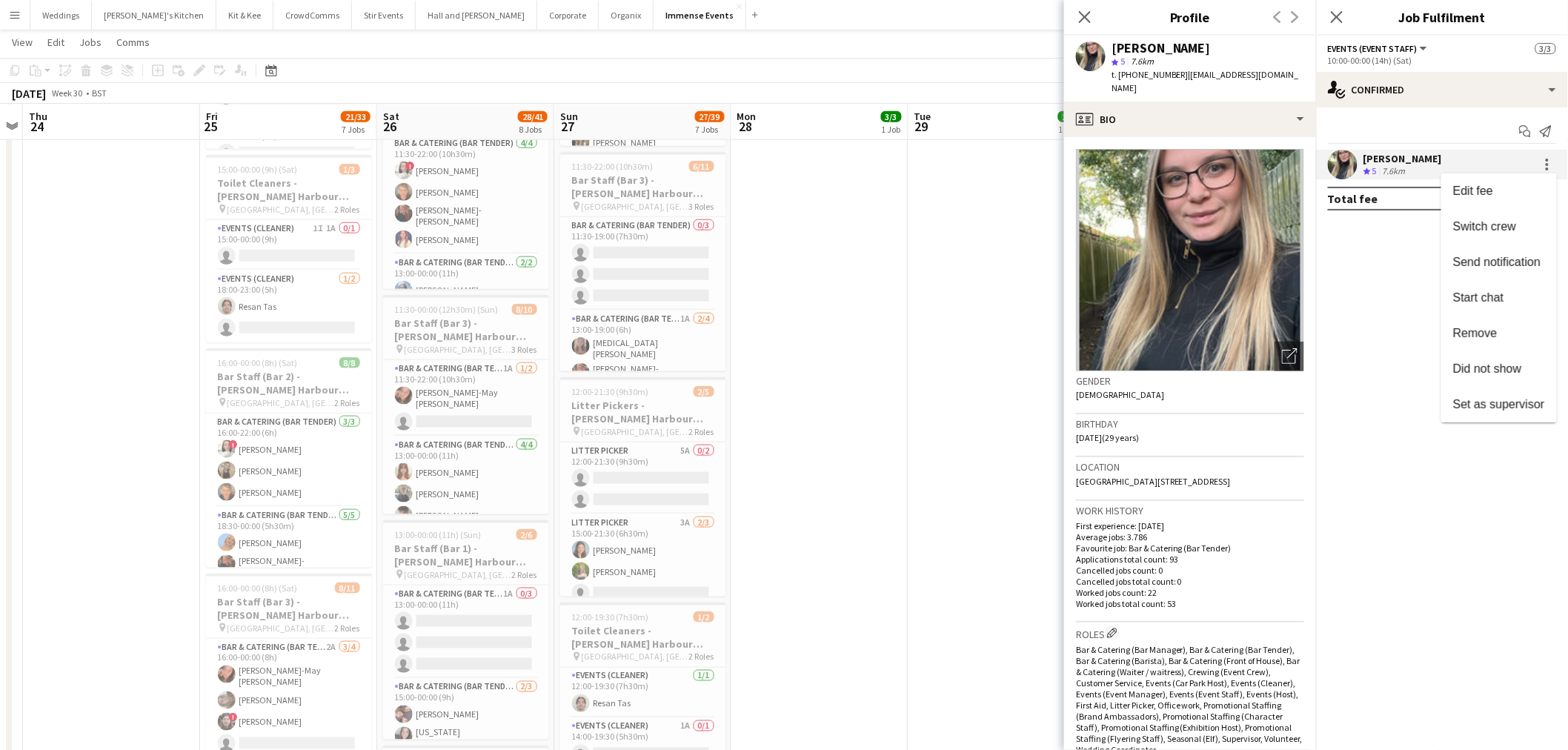
click at [88, 489] on div at bounding box center [784, 375] width 1568 height 750
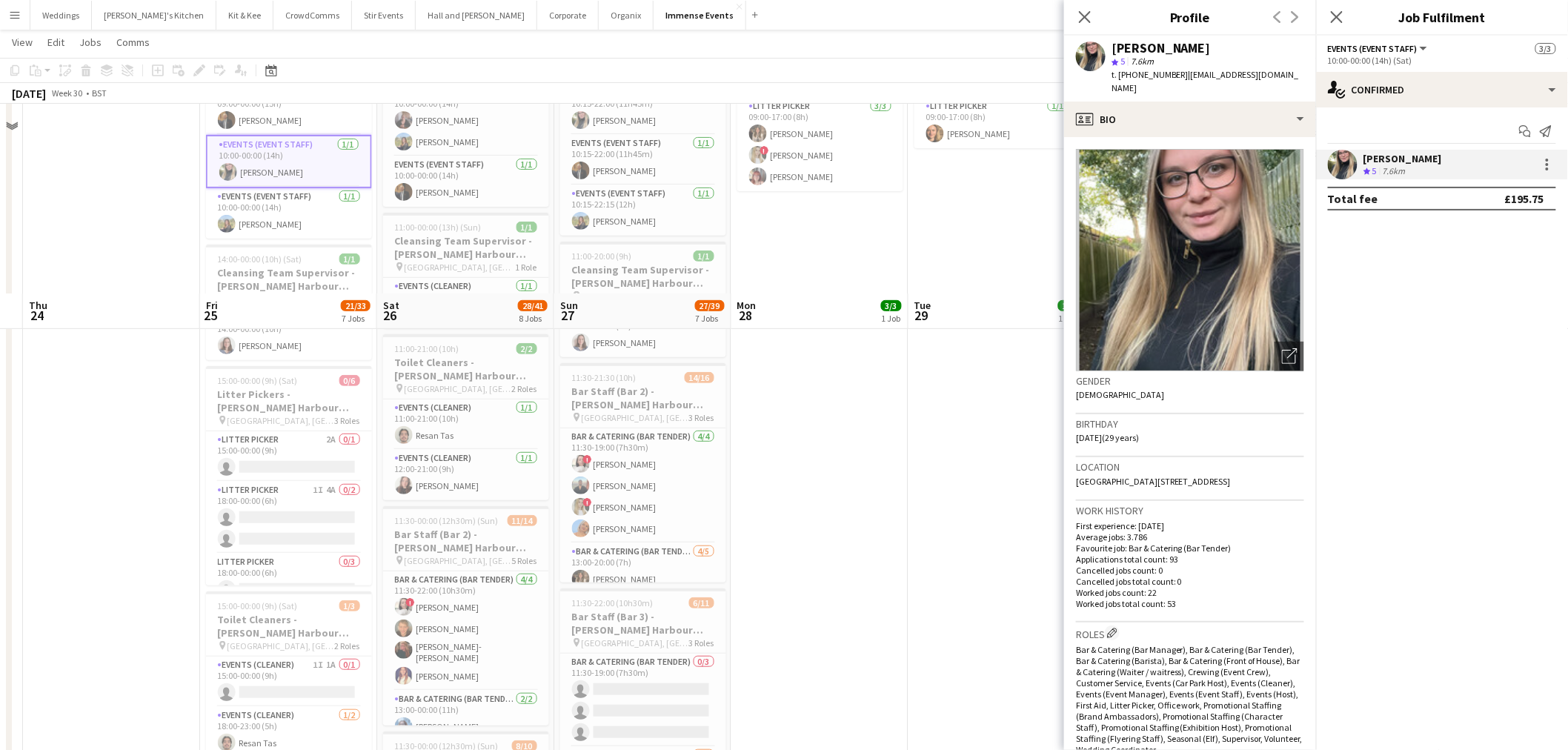
scroll to position [0, 0]
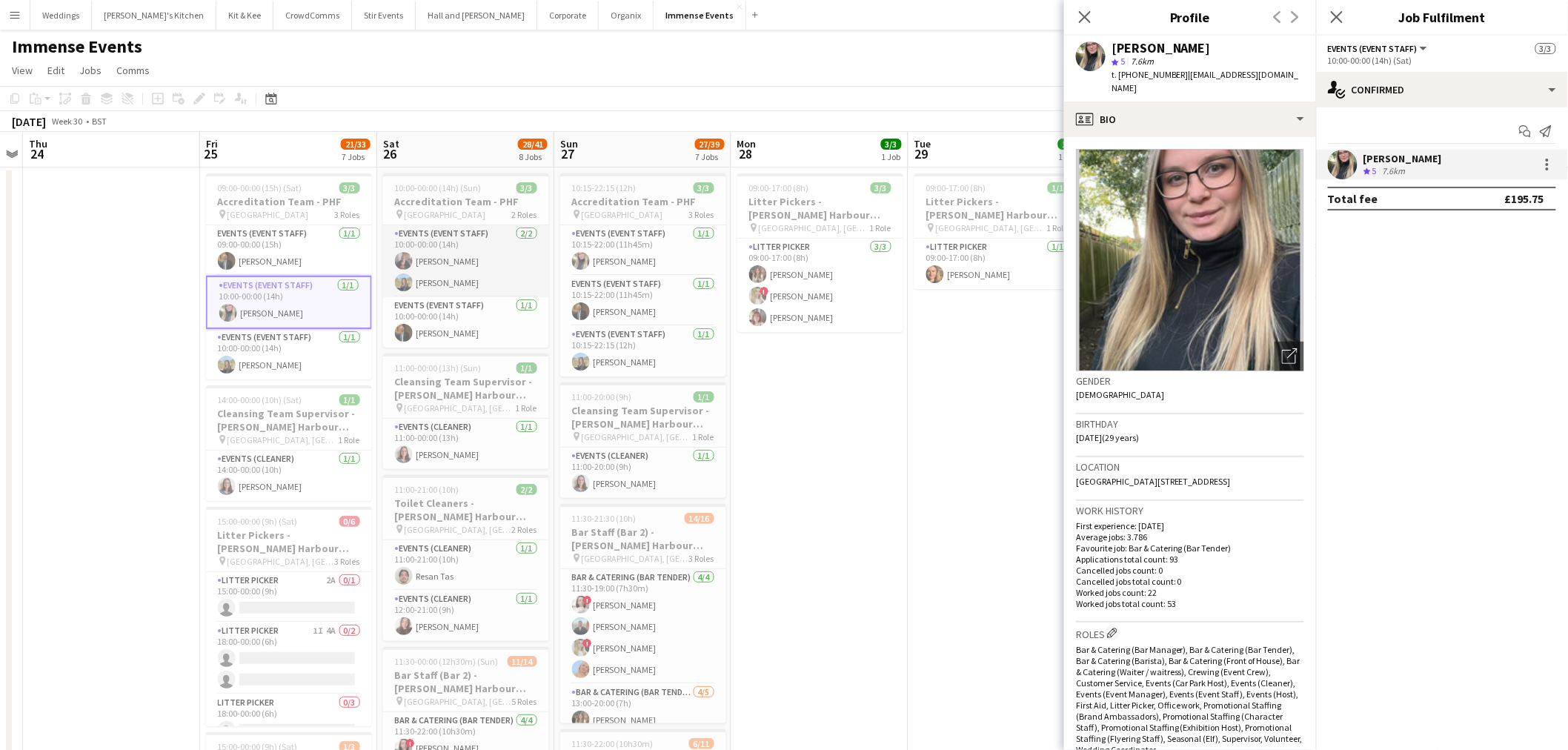
click at [460, 270] on app-card-role "Events (Event Staff) 2/2 10:00-00:00 (14h) Jess Williams Eva Aldous" at bounding box center [466, 261] width 166 height 72
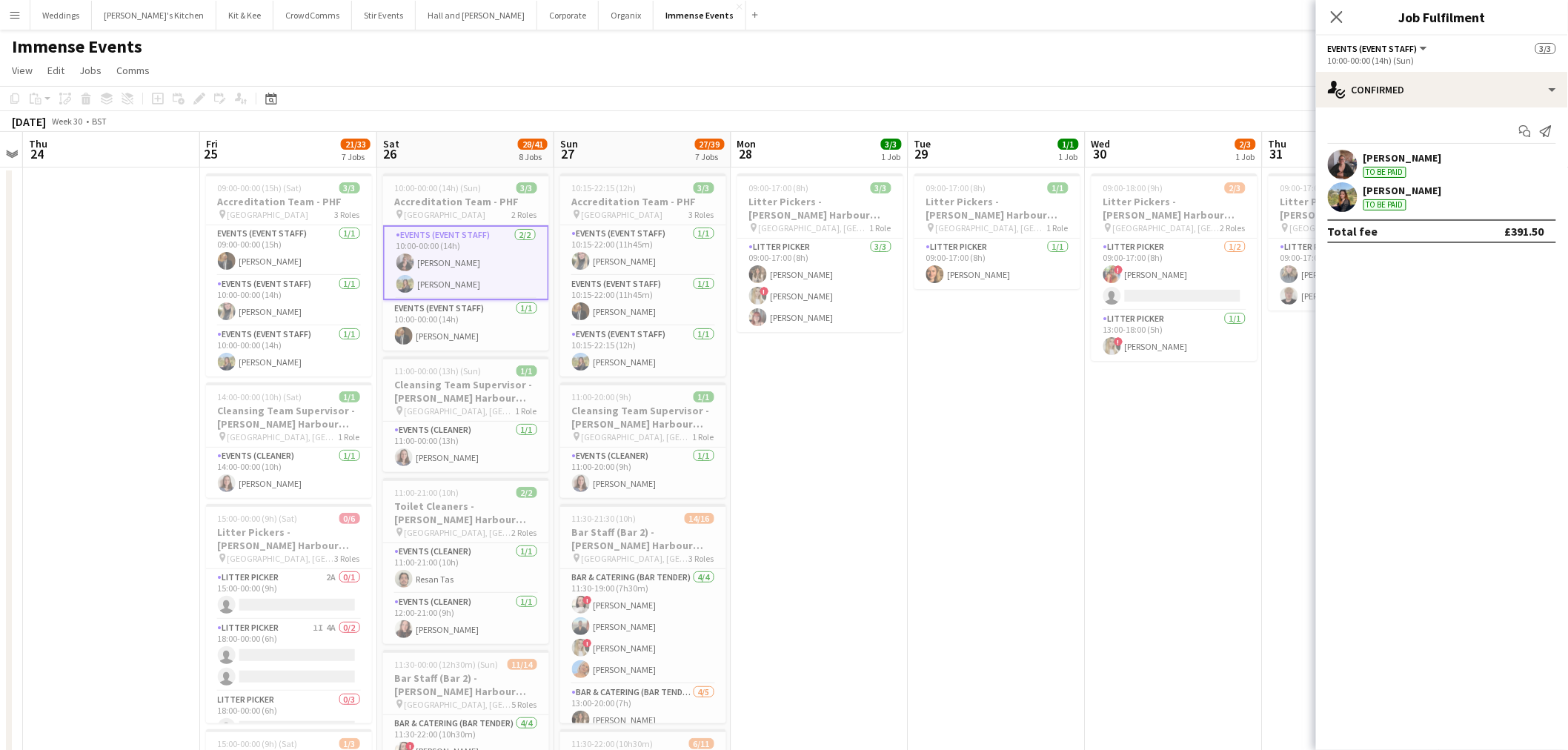
click at [1346, 166] on app-user-avatar at bounding box center [1343, 164] width 30 height 30
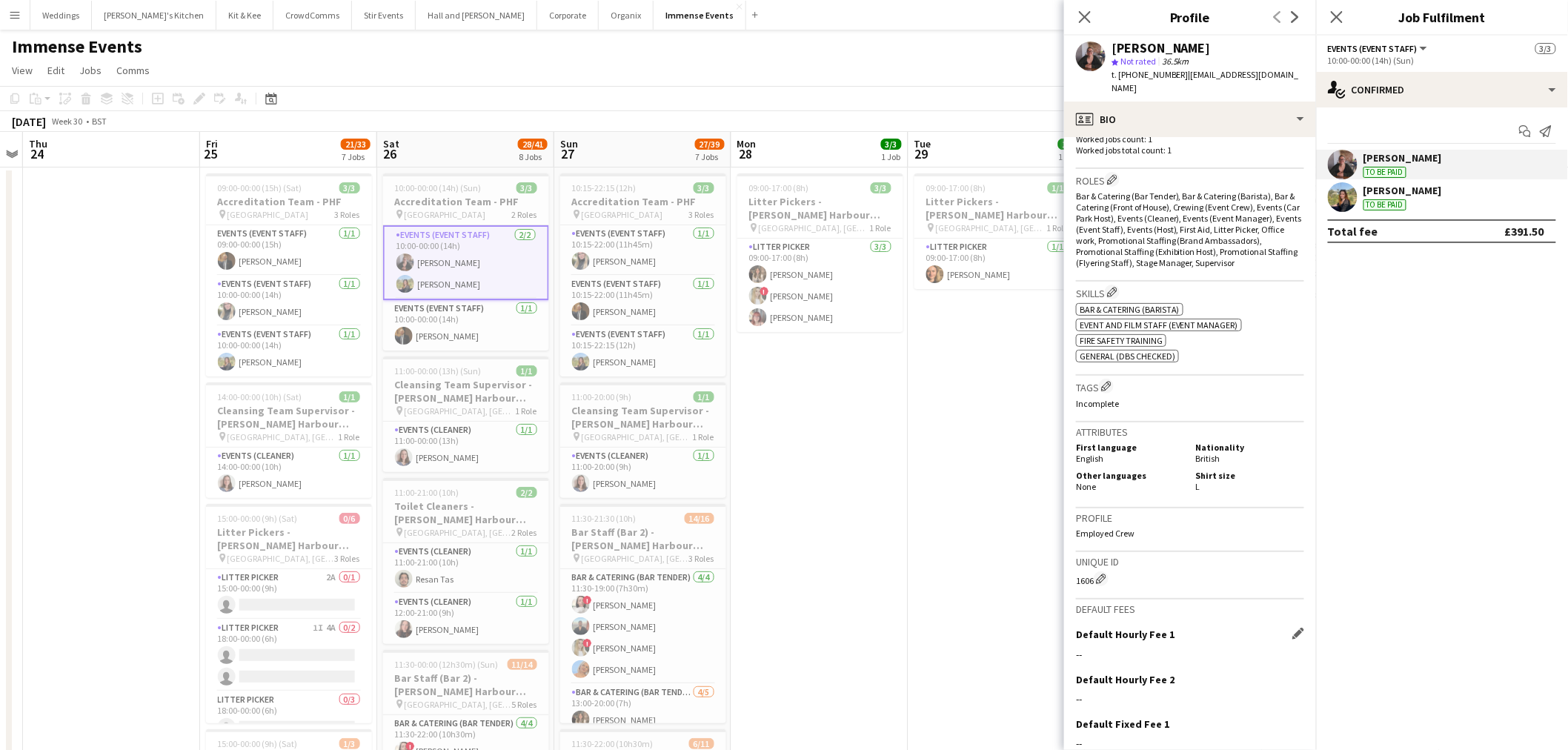
scroll to position [537, 0]
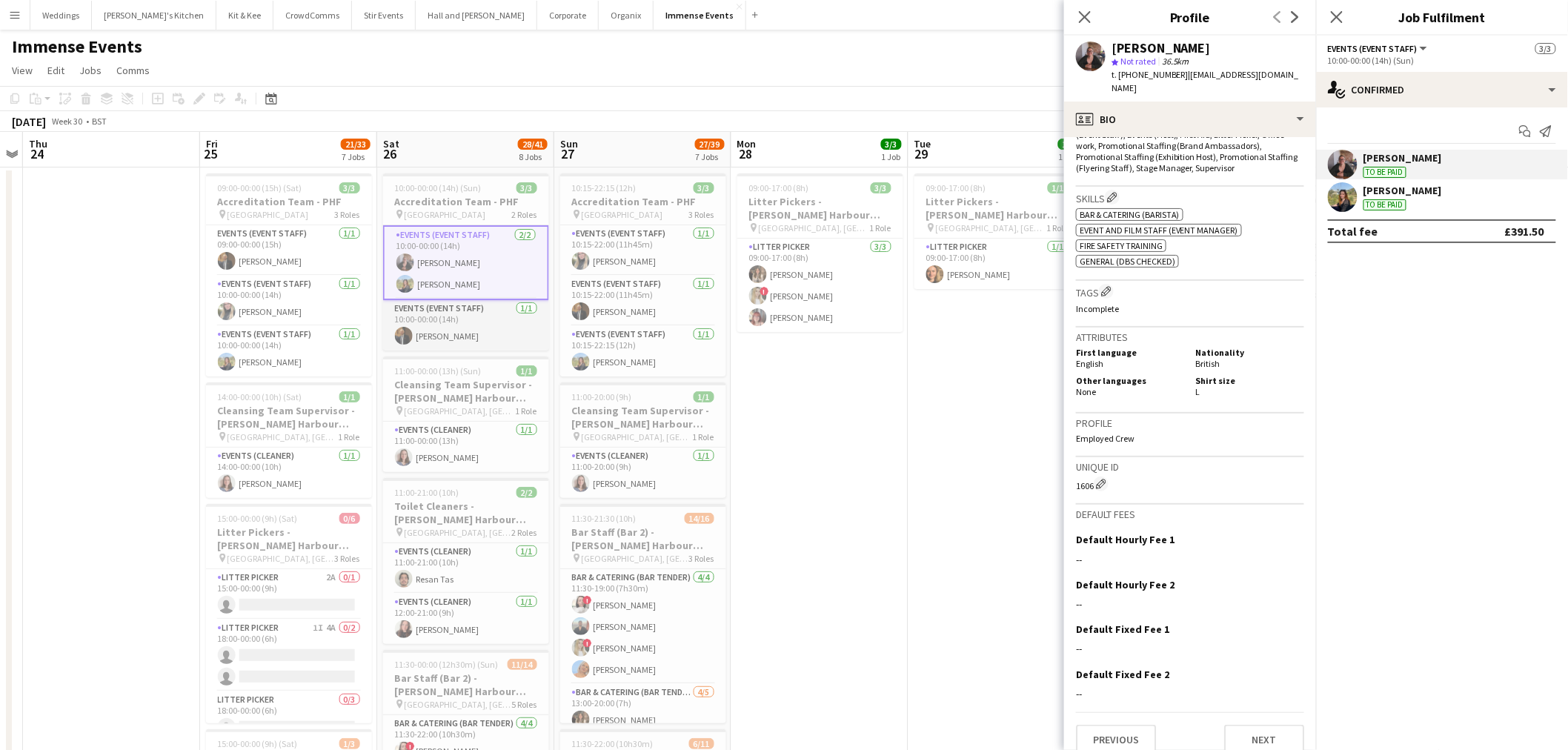
click at [449, 320] on app-card-role "Events (Event Staff) 1/1 10:00-00:00 (14h) Robert McGowan" at bounding box center [466, 325] width 166 height 50
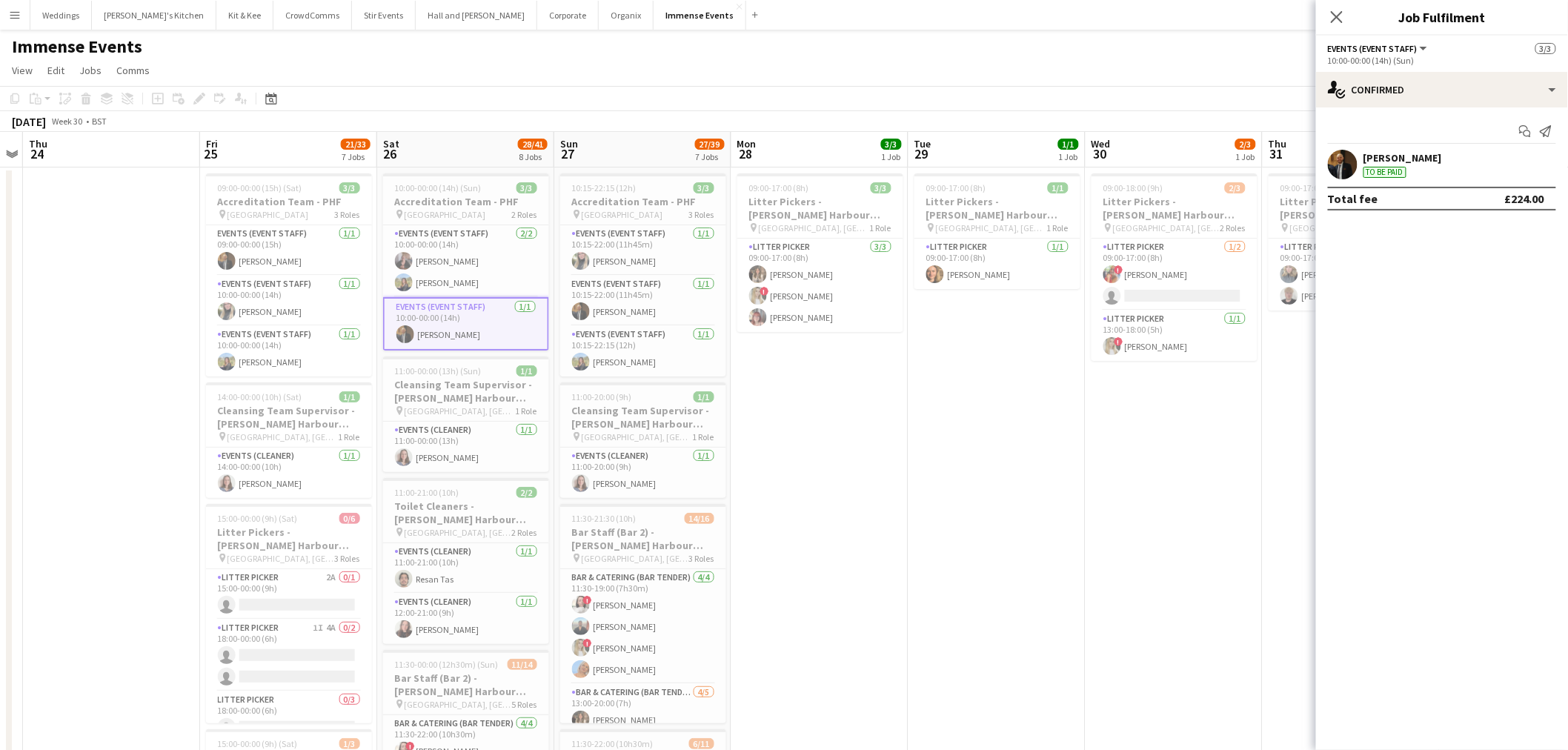
click at [1333, 181] on app-confirmed-crew "Robert McGowan To be paid Total fee £224.00" at bounding box center [1443, 179] width 252 height 61
click at [1340, 166] on app-user-avatar at bounding box center [1343, 164] width 30 height 30
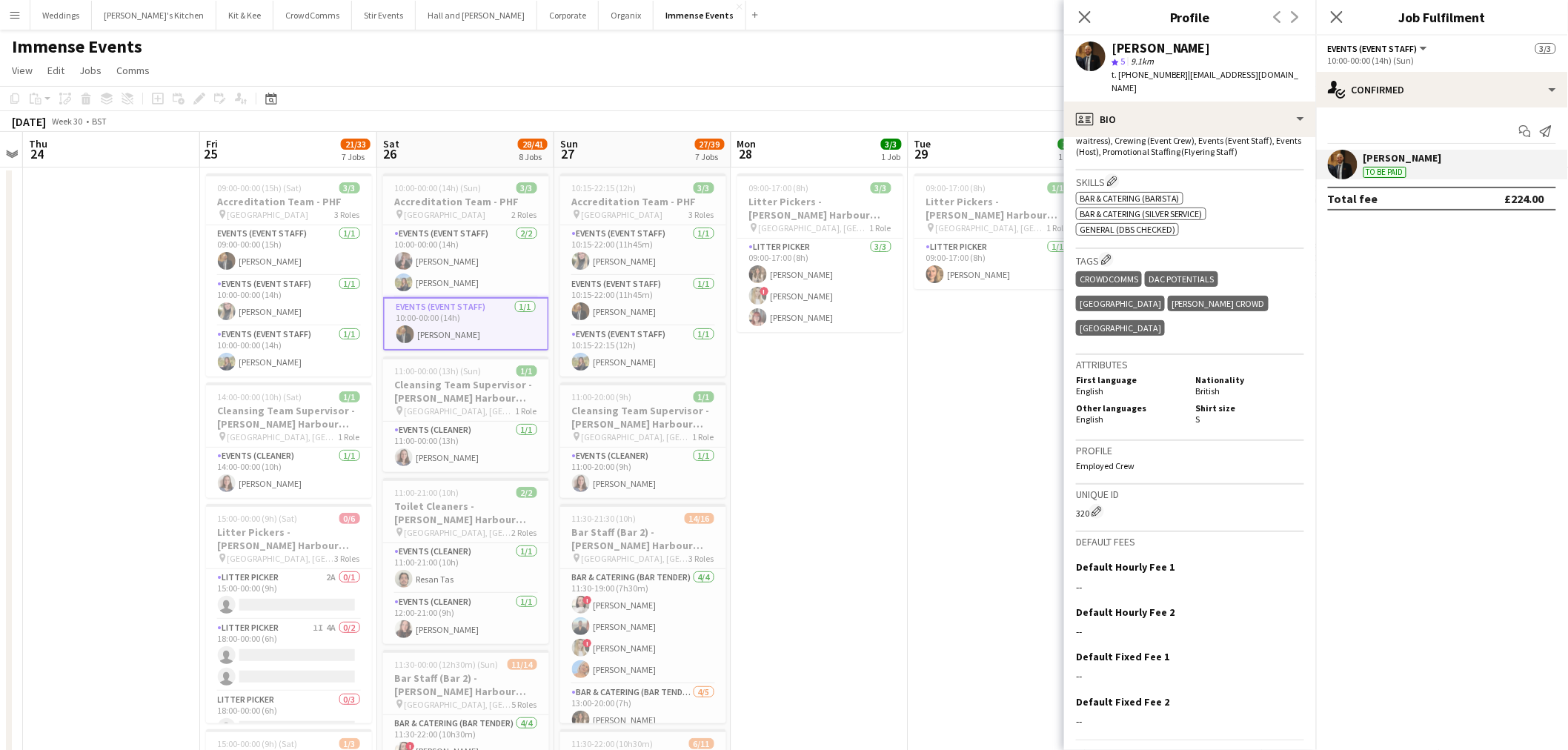
scroll to position [534, 0]
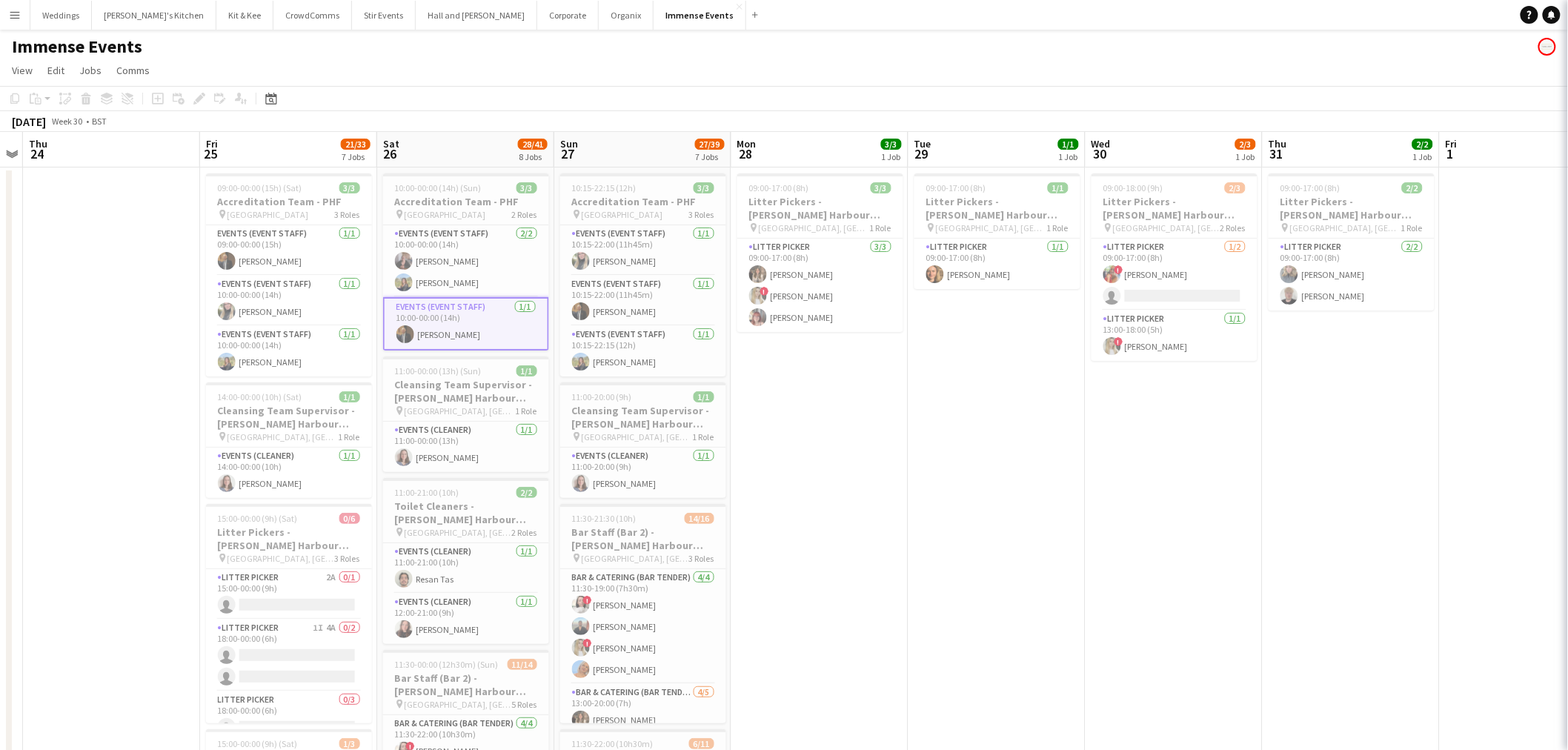
scroll to position [0, 507]
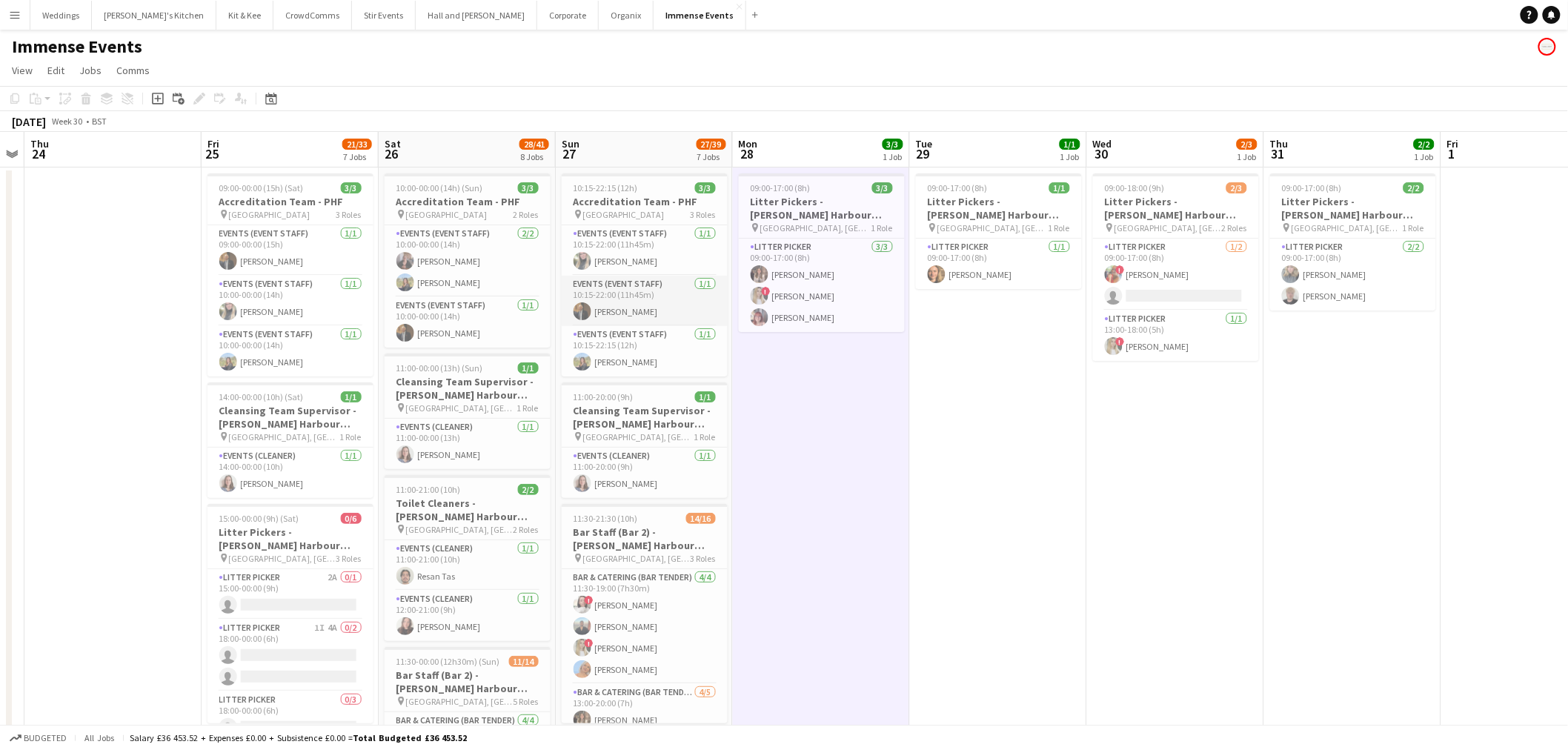
click at [647, 291] on app-card-role "Events (Event Staff) 1/1 10:15-22:00 (11h45m) Robert McGowan" at bounding box center [644, 300] width 166 height 50
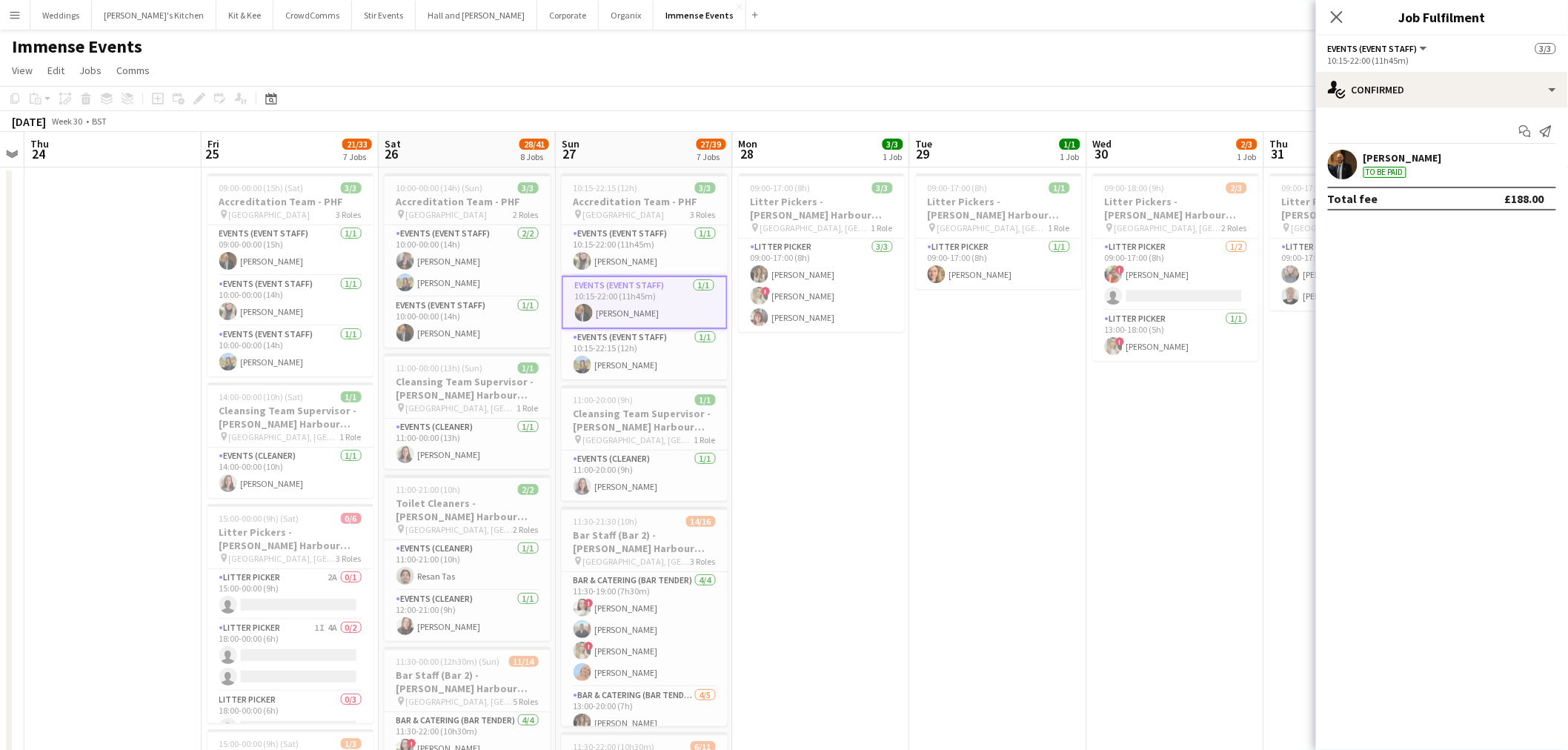
click at [1353, 171] on app-user-avatar at bounding box center [1343, 164] width 30 height 30
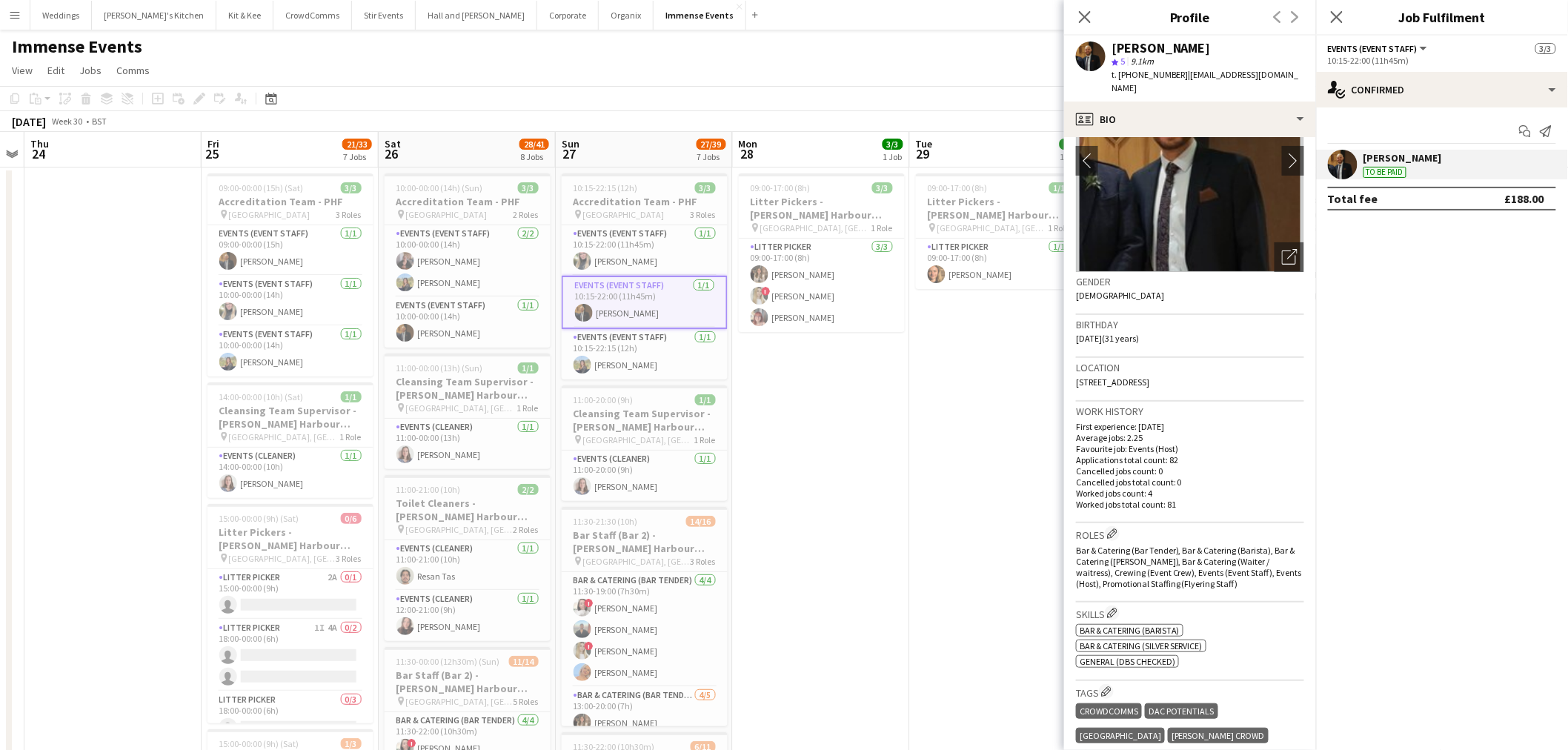
scroll to position [0, 0]
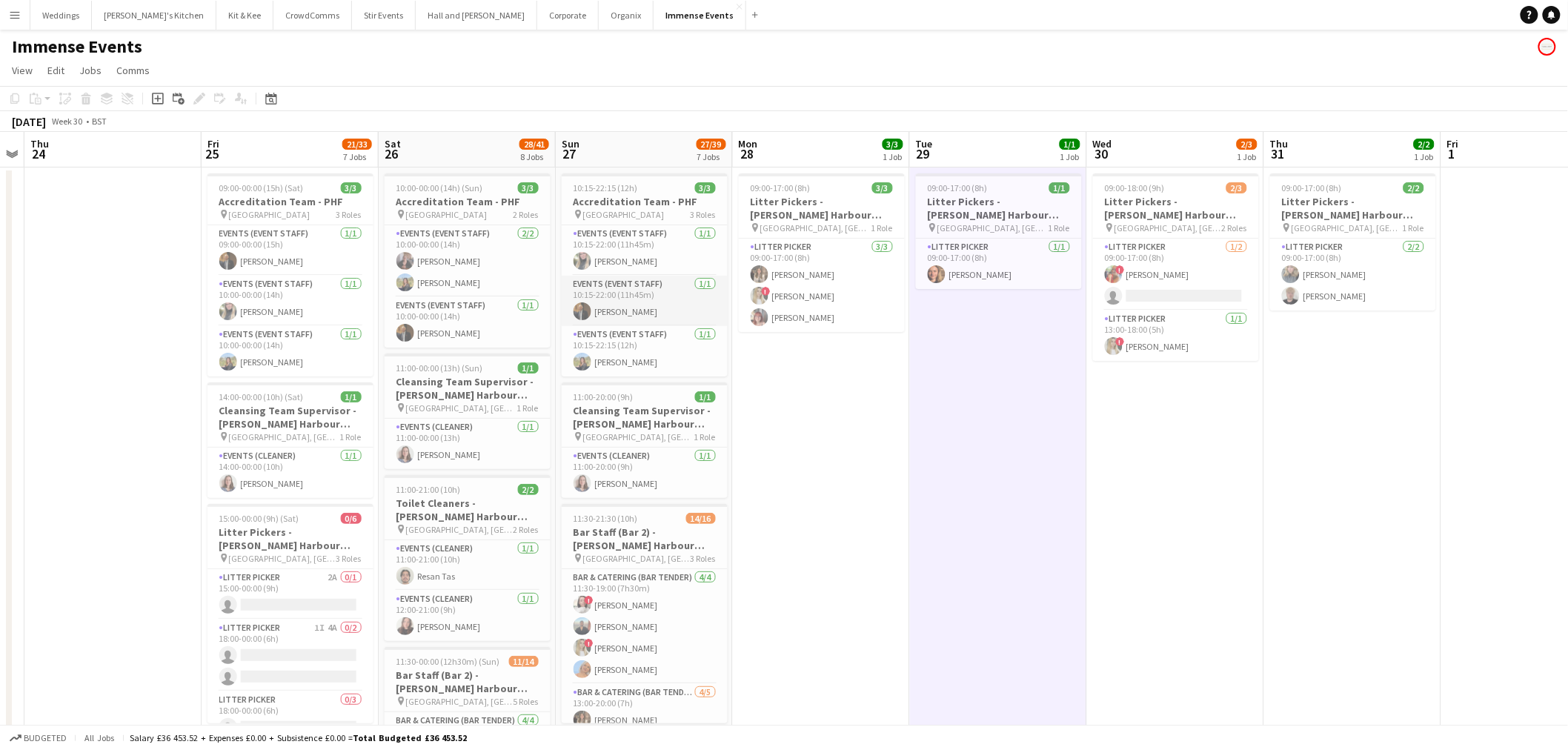
click at [709, 298] on app-card-role "Events (Event Staff) 1/1 10:15-22:00 (11h45m) Robert McGowan" at bounding box center [644, 300] width 166 height 50
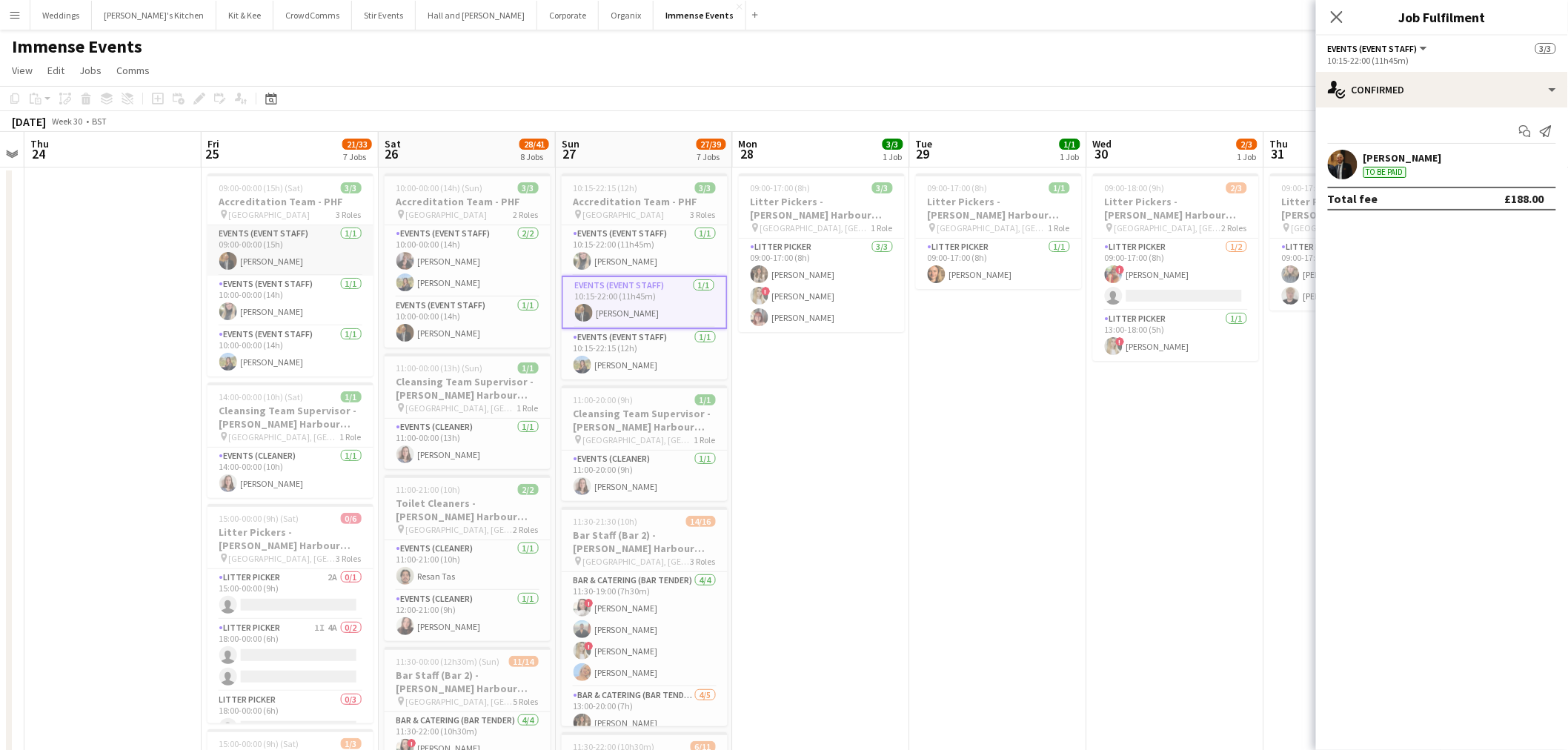
click at [284, 250] on app-card-role "Events (Event Staff) 1/1 09:00-00:00 (15h) Robert McGowan" at bounding box center [290, 250] width 166 height 50
click at [1331, 163] on app-user-avatar at bounding box center [1343, 164] width 30 height 30
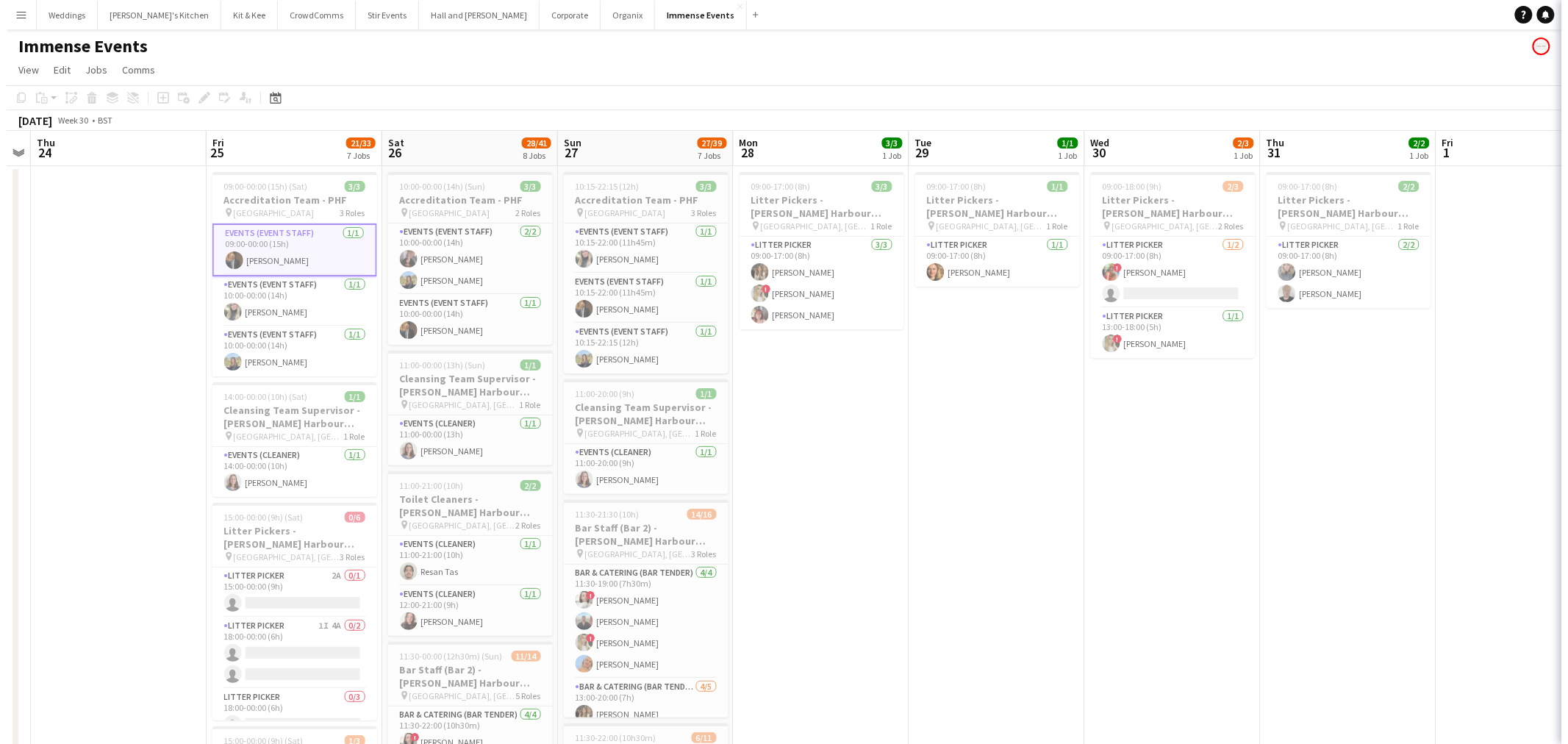
scroll to position [0, 505]
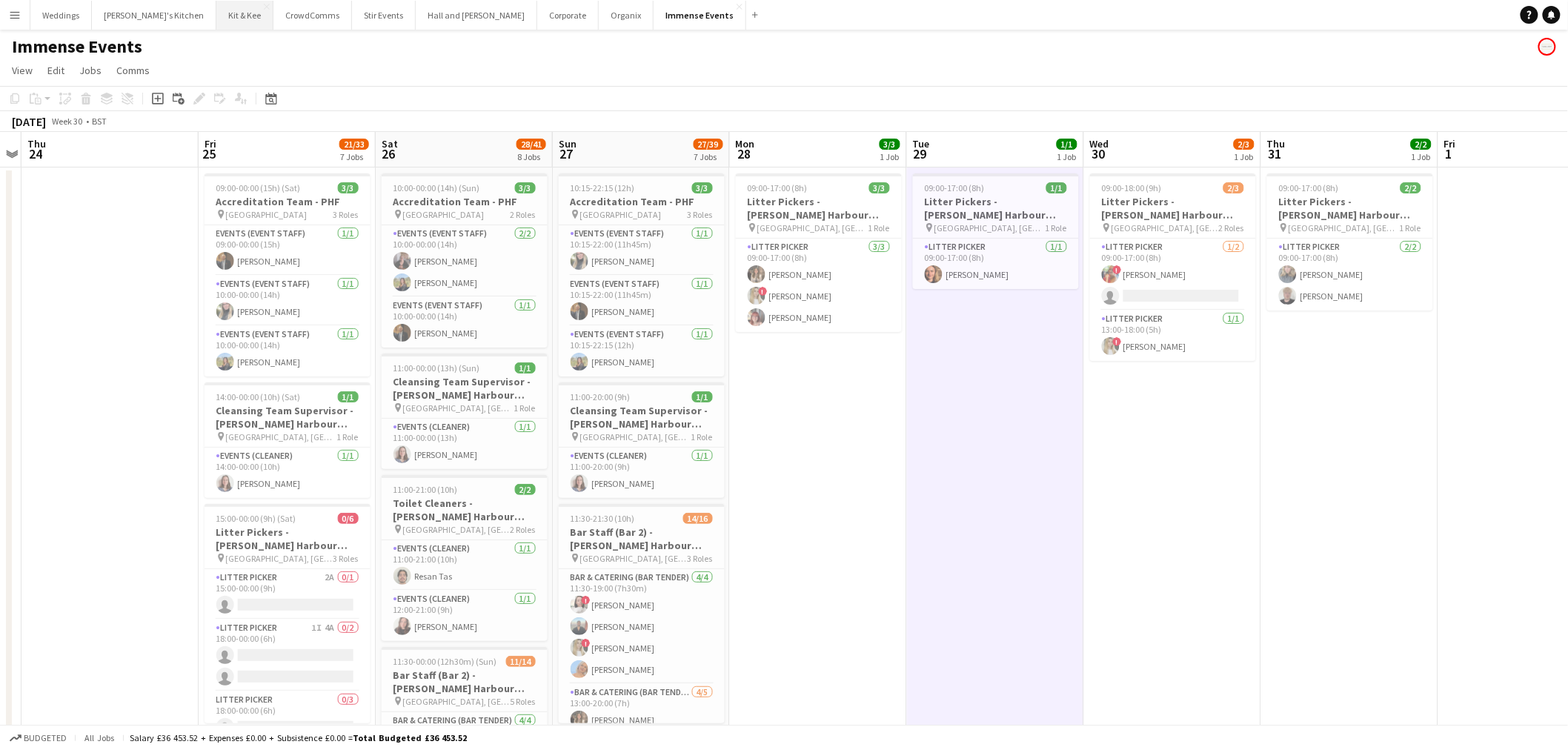
click at [217, 4] on button "Kit & Kee Close" at bounding box center [245, 15] width 57 height 29
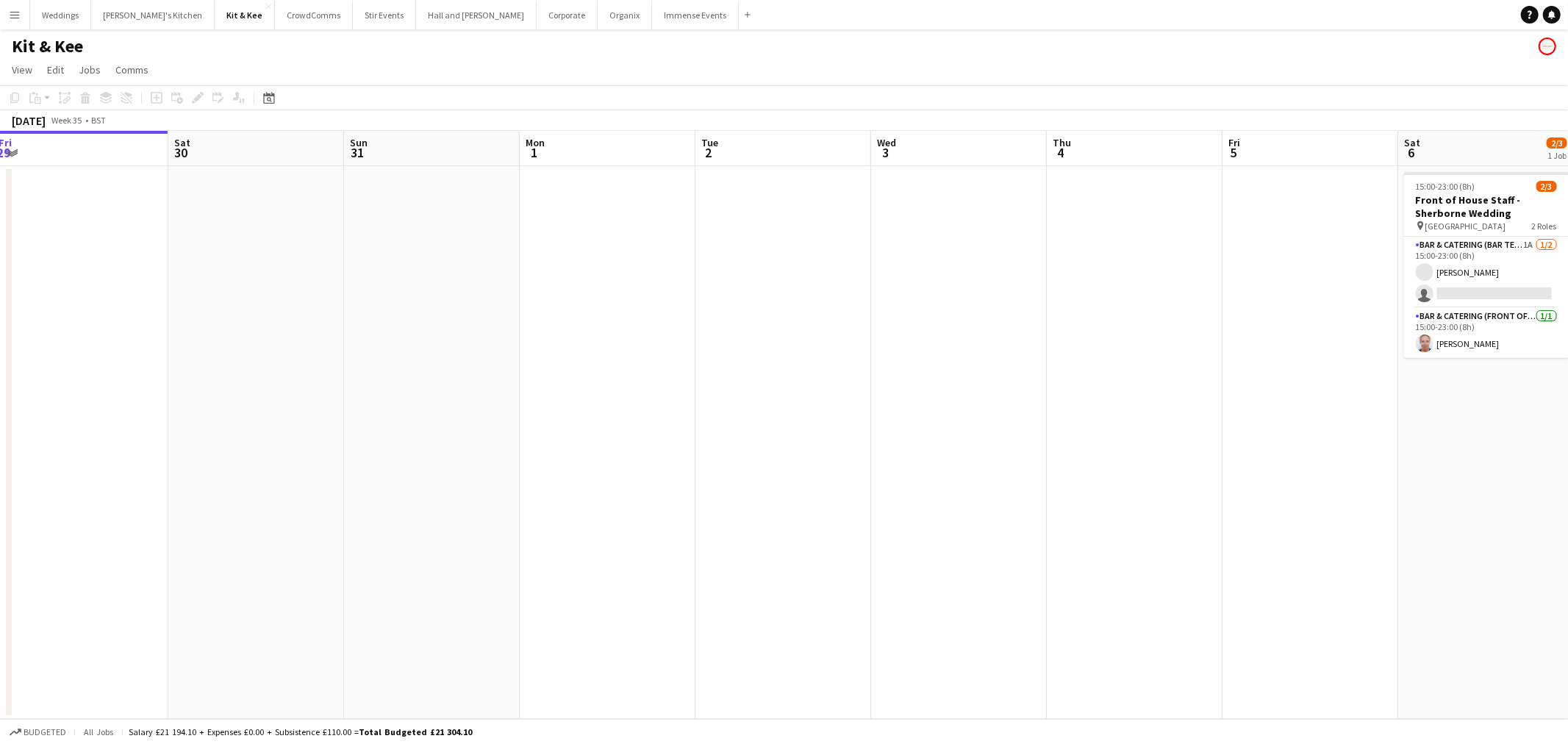
drag, startPoint x: 848, startPoint y: 296, endPoint x: 497, endPoint y: 295, distance: 351.0
click at [488, 291] on app-calendar-viewport "Tue 26 Wed 27 Thu 28 Fri 29 Sat 30 Sun 31 Mon 1 Tue 2 Wed 3 Thu 4 Fri 5 Sat 6 2…" at bounding box center [784, 425] width 1568 height 588
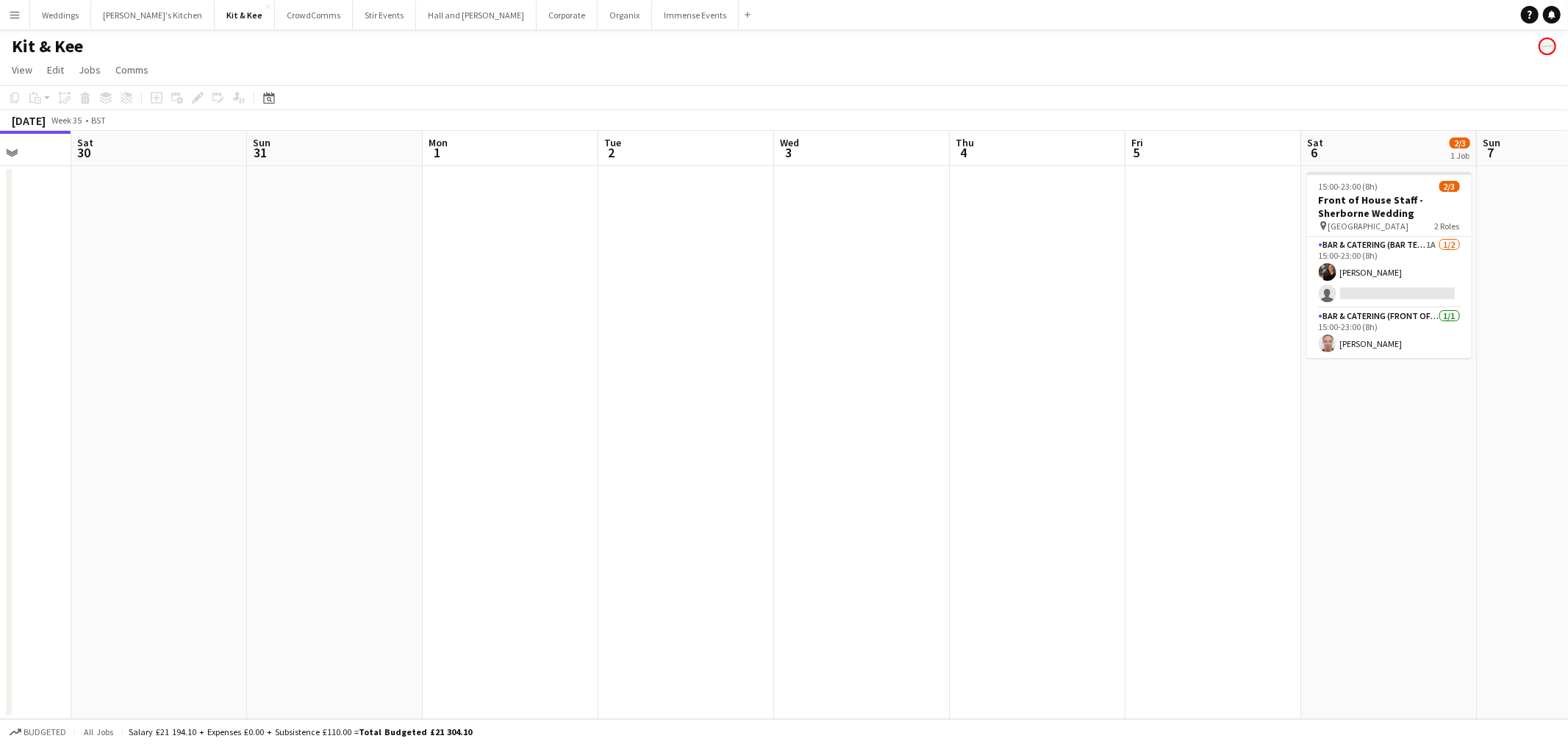
drag, startPoint x: 913, startPoint y: 279, endPoint x: 726, endPoint y: 303, distance: 188.5
click at [726, 303] on app-calendar-viewport "Wed 27 Thu 28 Fri 29 Sat 30 Sun 31 Mon 1 Tue 2 Wed 3 Thu 4 Fri 5 Sat 6 2/3 1 Jo…" at bounding box center [784, 425] width 1568 height 588
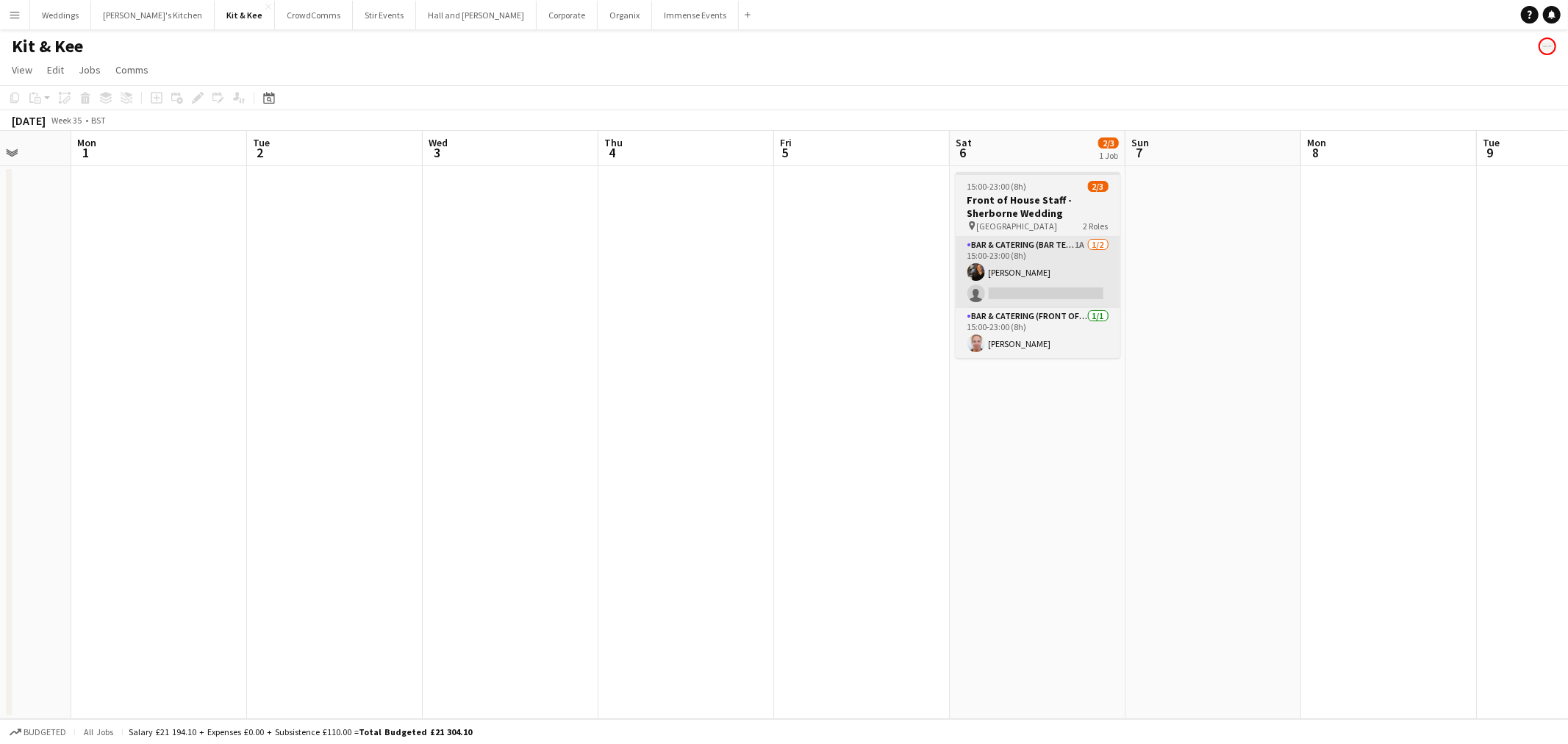
click at [995, 263] on app-card-role "Bar & Catering (Bar Tender) 1A 1/2 15:00-23:00 (8h) Annie Hutchings single-neut…" at bounding box center [1038, 272] width 164 height 72
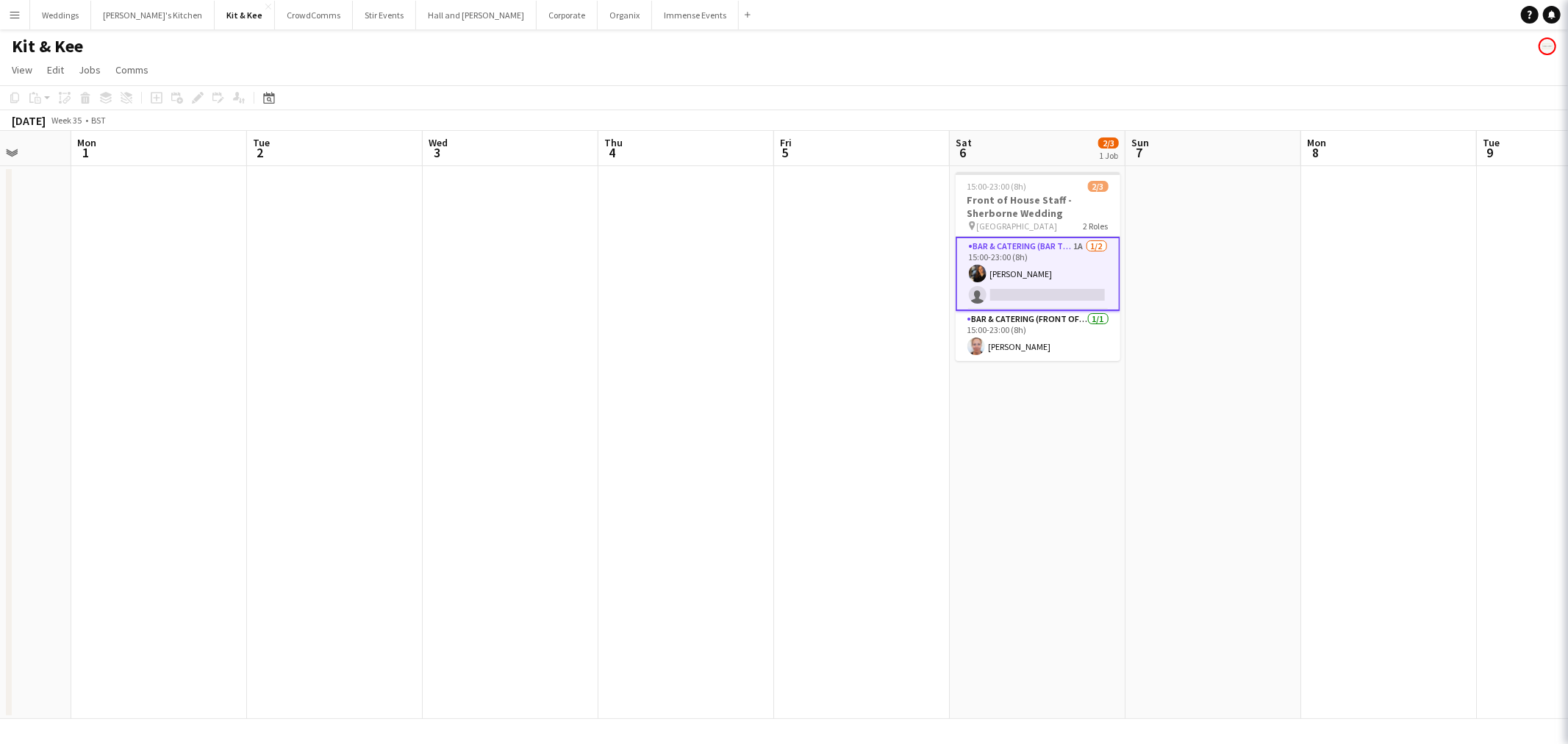
scroll to position [0, 458]
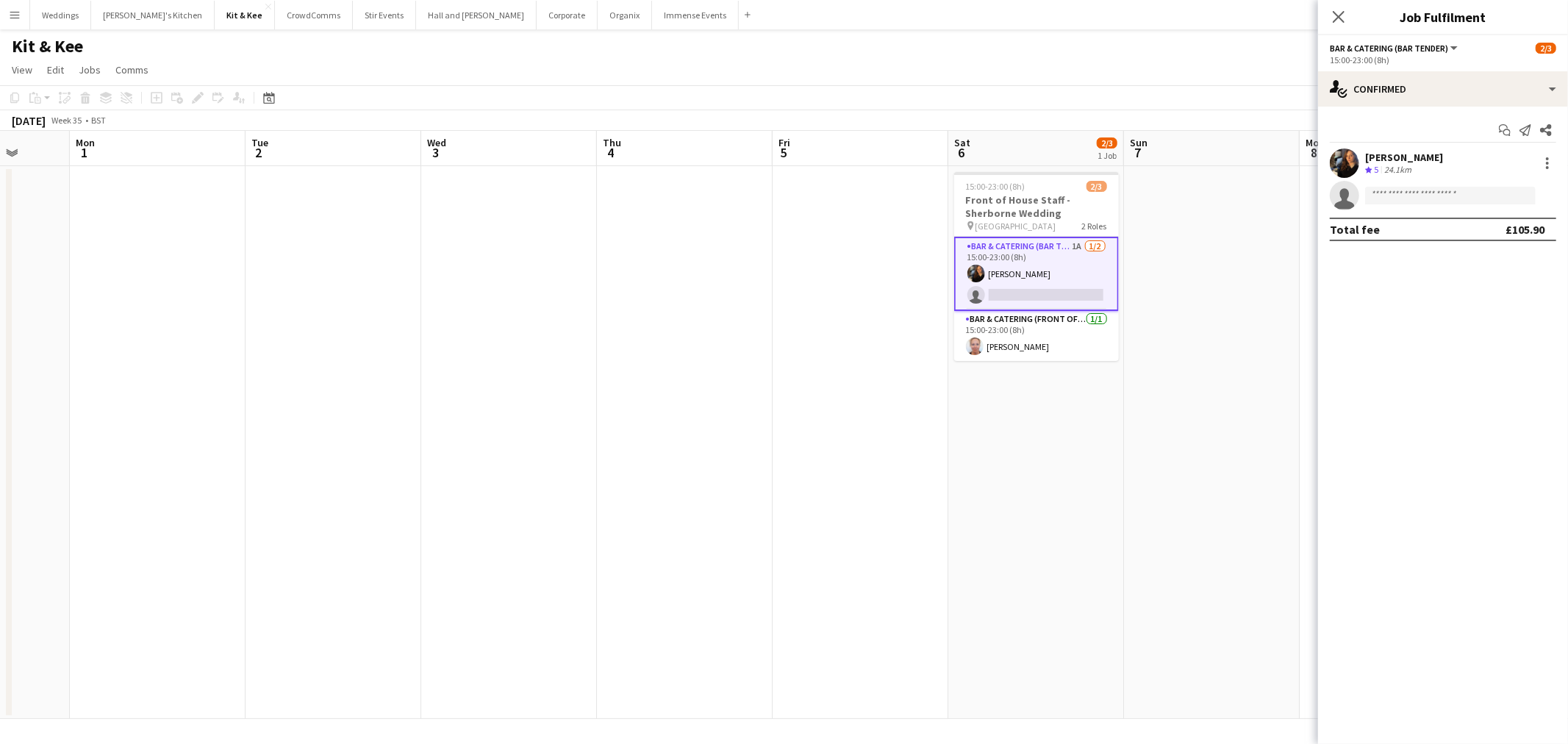
click at [1415, 107] on div "Start chat Send notification Share Annie Hutchings Crew rating 5 24.1km single-…" at bounding box center [1444, 180] width 250 height 146
click at [1413, 88] on div "single-neutral-actions-check-2 Confirmed" at bounding box center [1444, 89] width 250 height 35
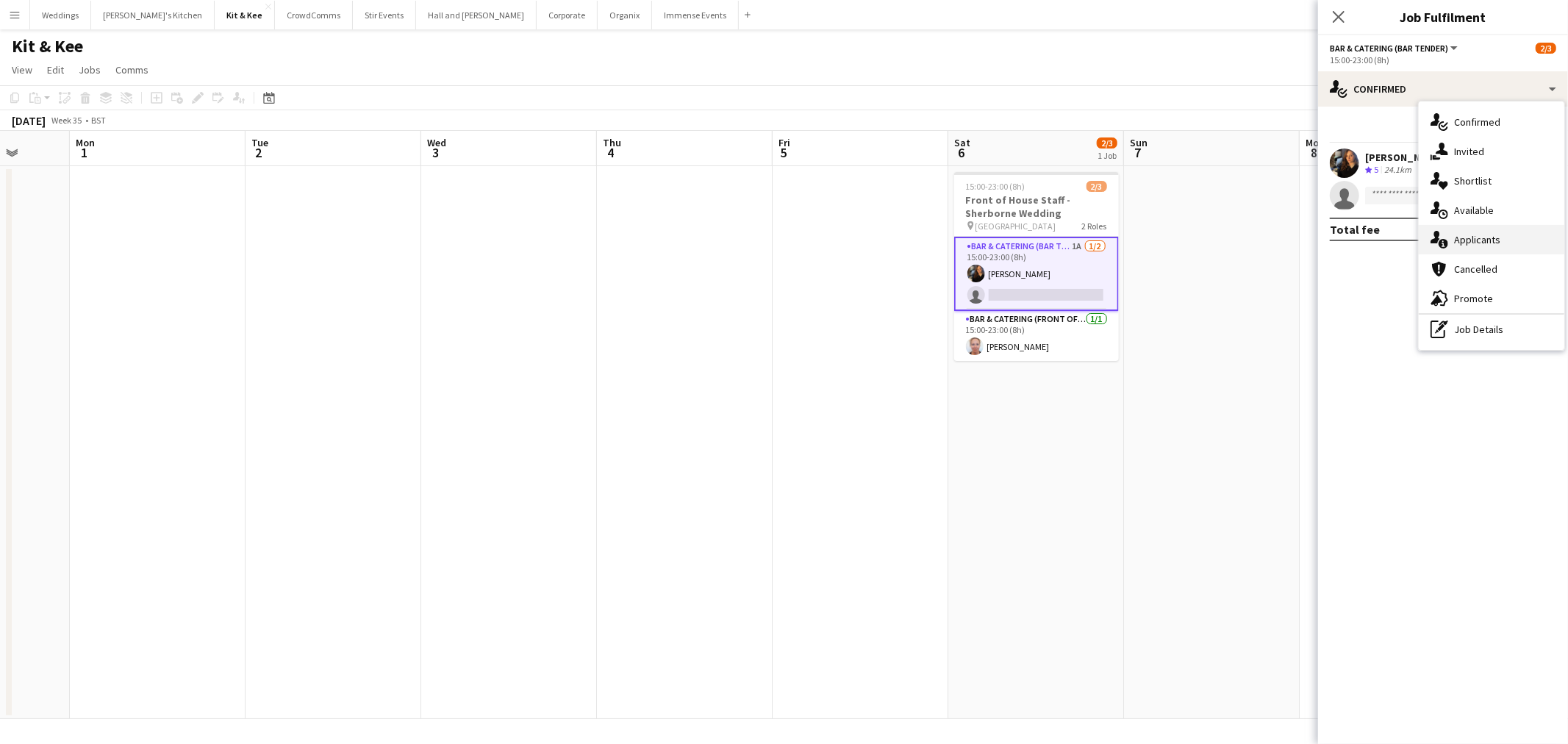
click at [1469, 229] on div "single-neutral-actions-information Applicants" at bounding box center [1492, 239] width 145 height 30
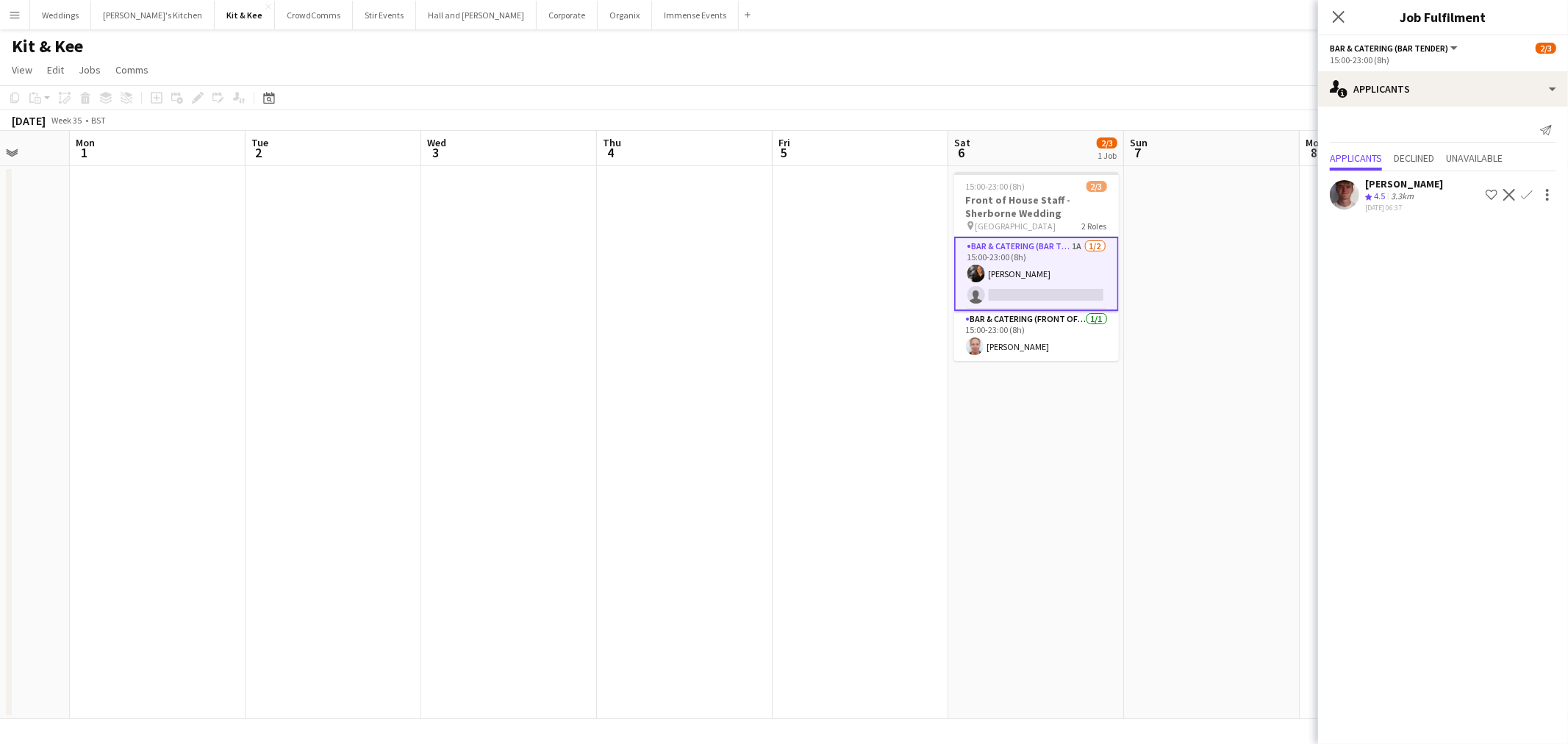
click at [1534, 194] on button "Confirm" at bounding box center [1527, 195] width 17 height 17
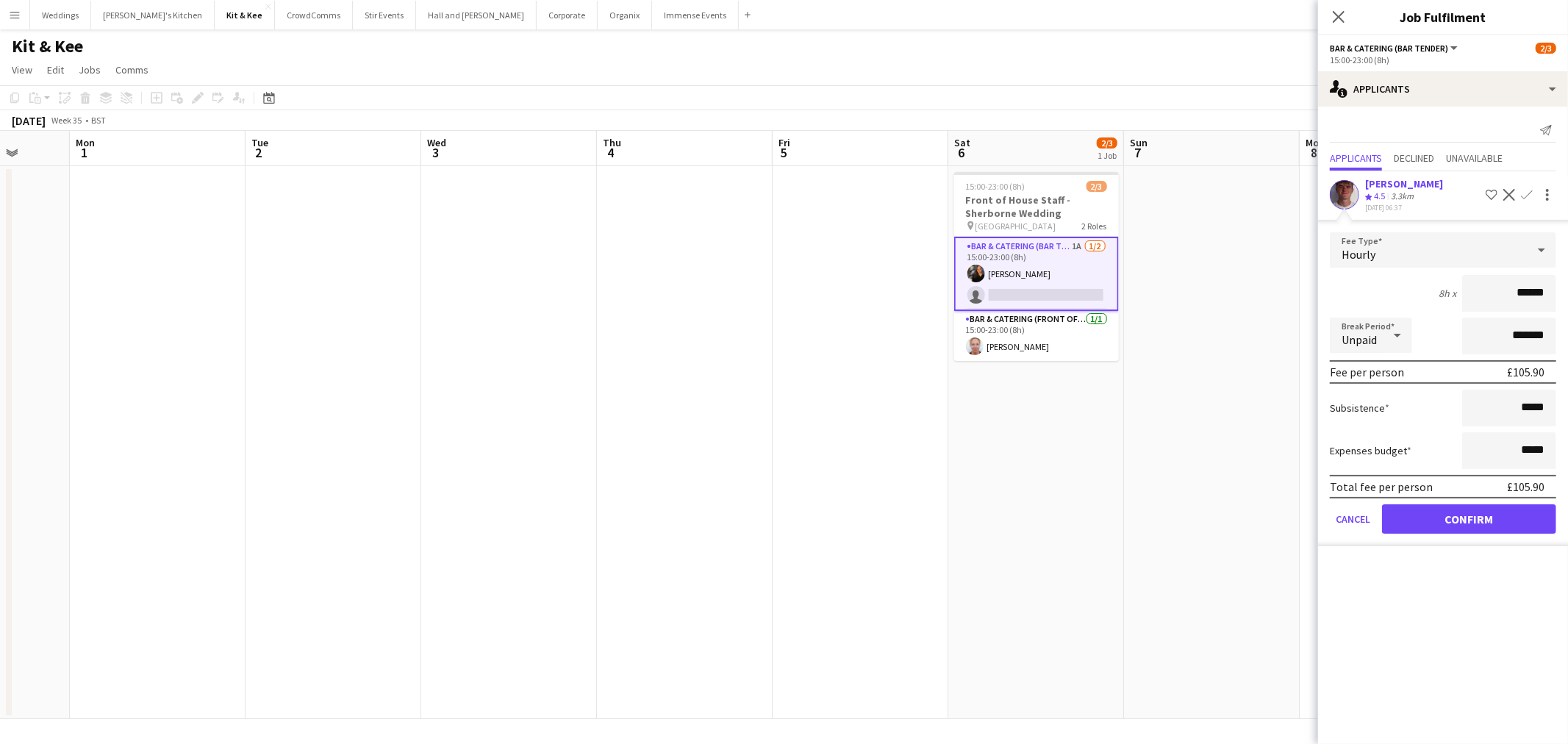
click at [1344, 187] on app-user-avatar at bounding box center [1344, 195] width 30 height 30
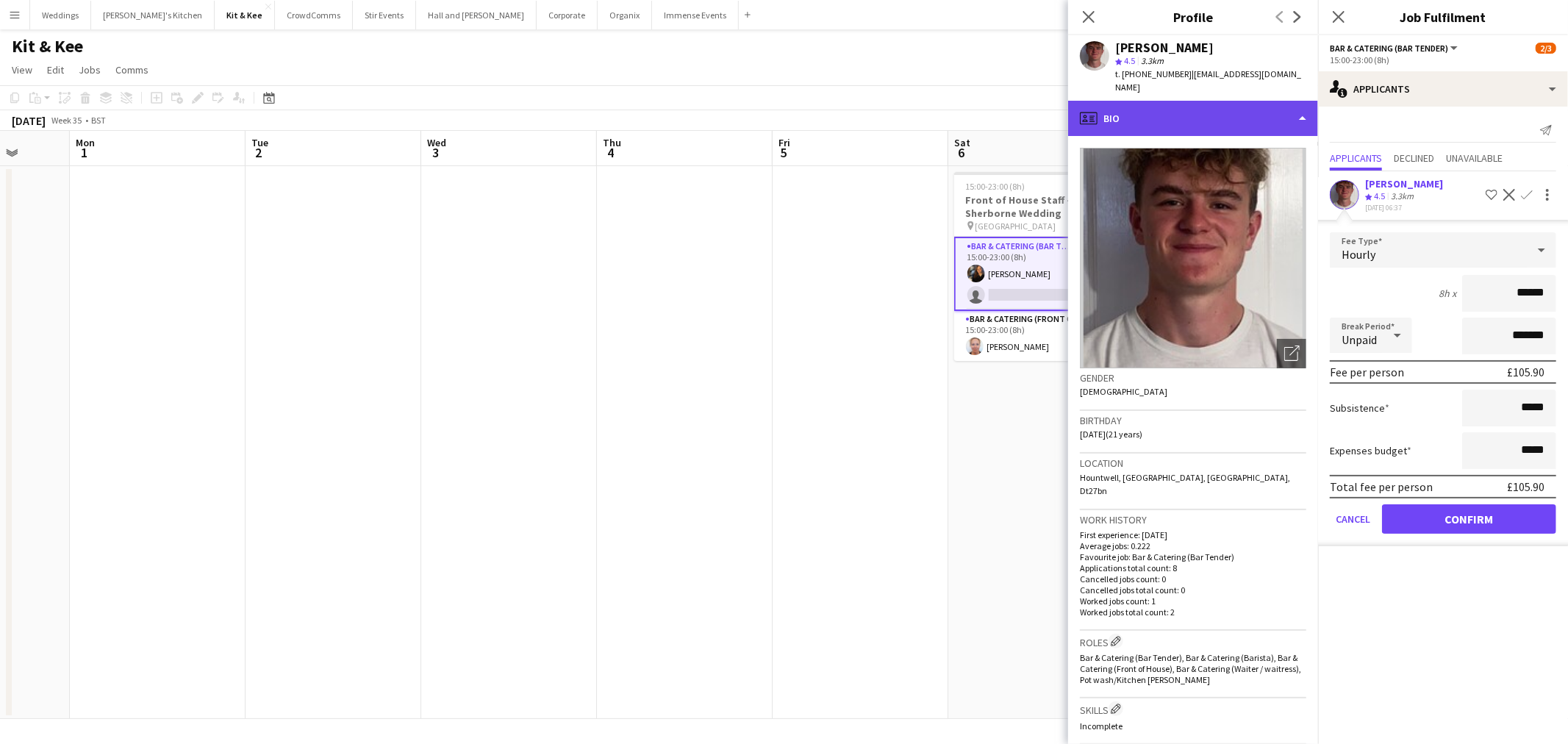
click at [1189, 117] on div "profile Bio" at bounding box center [1193, 117] width 250 height 35
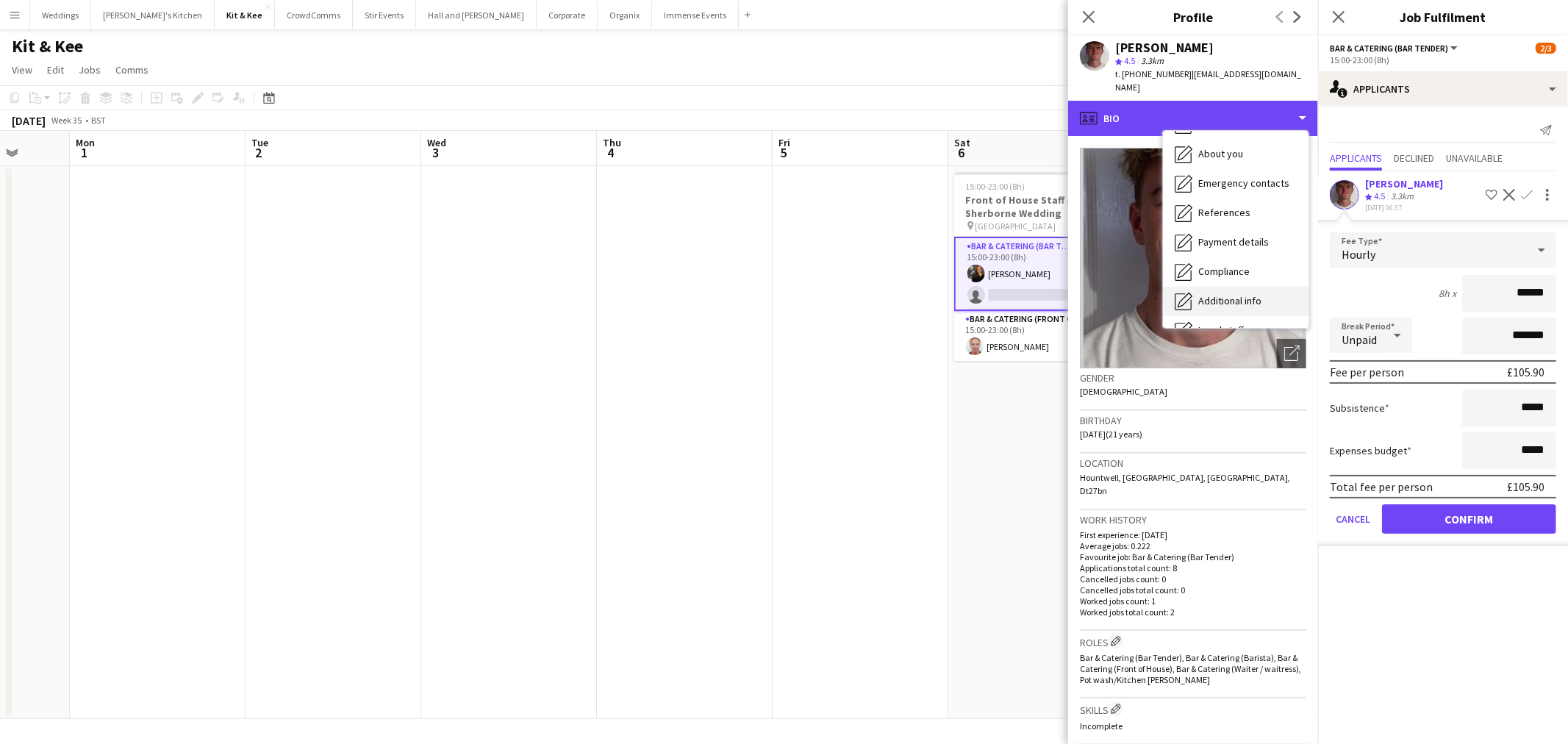
scroll to position [167, 0]
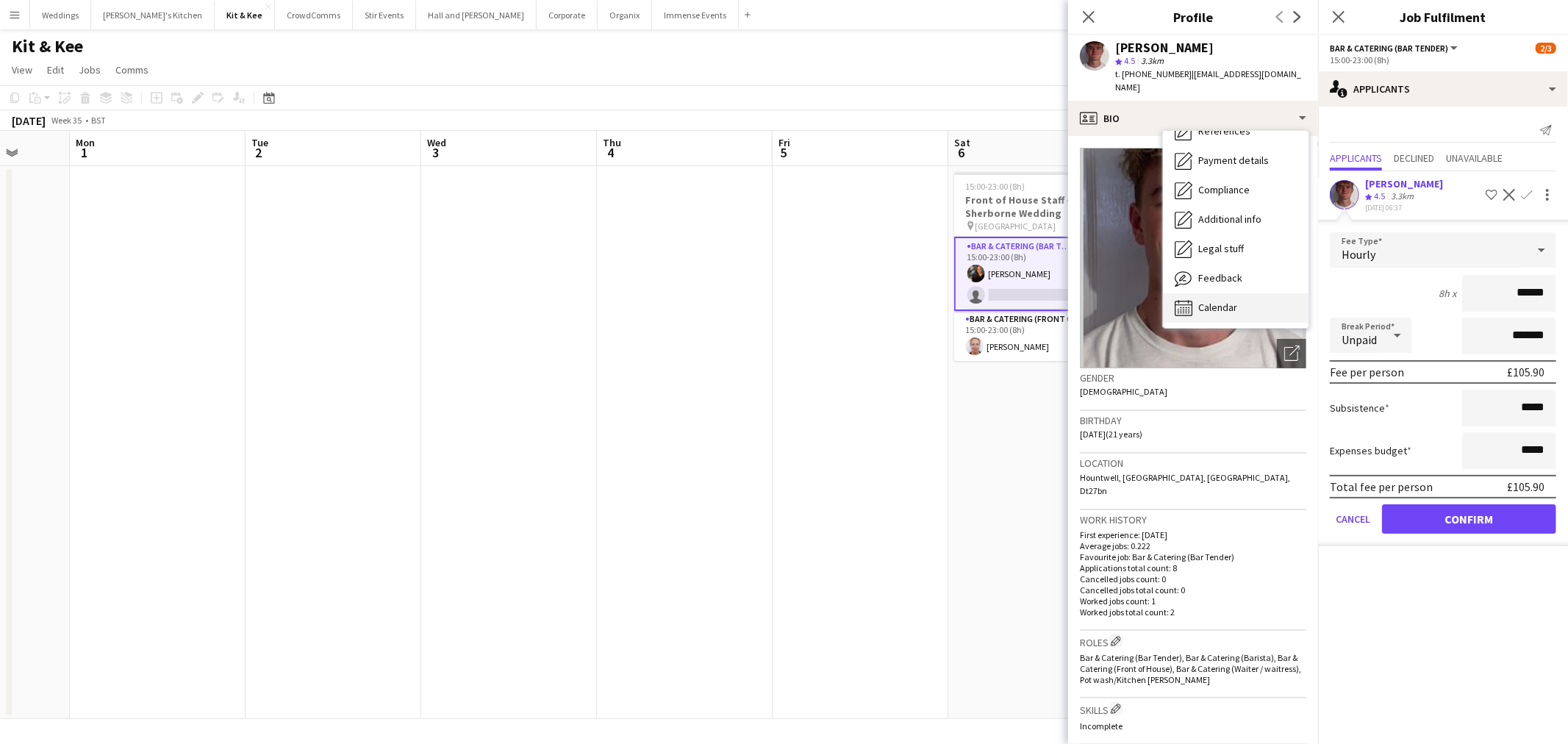
click at [1214, 301] on span "Calendar" at bounding box center [1217, 308] width 39 height 13
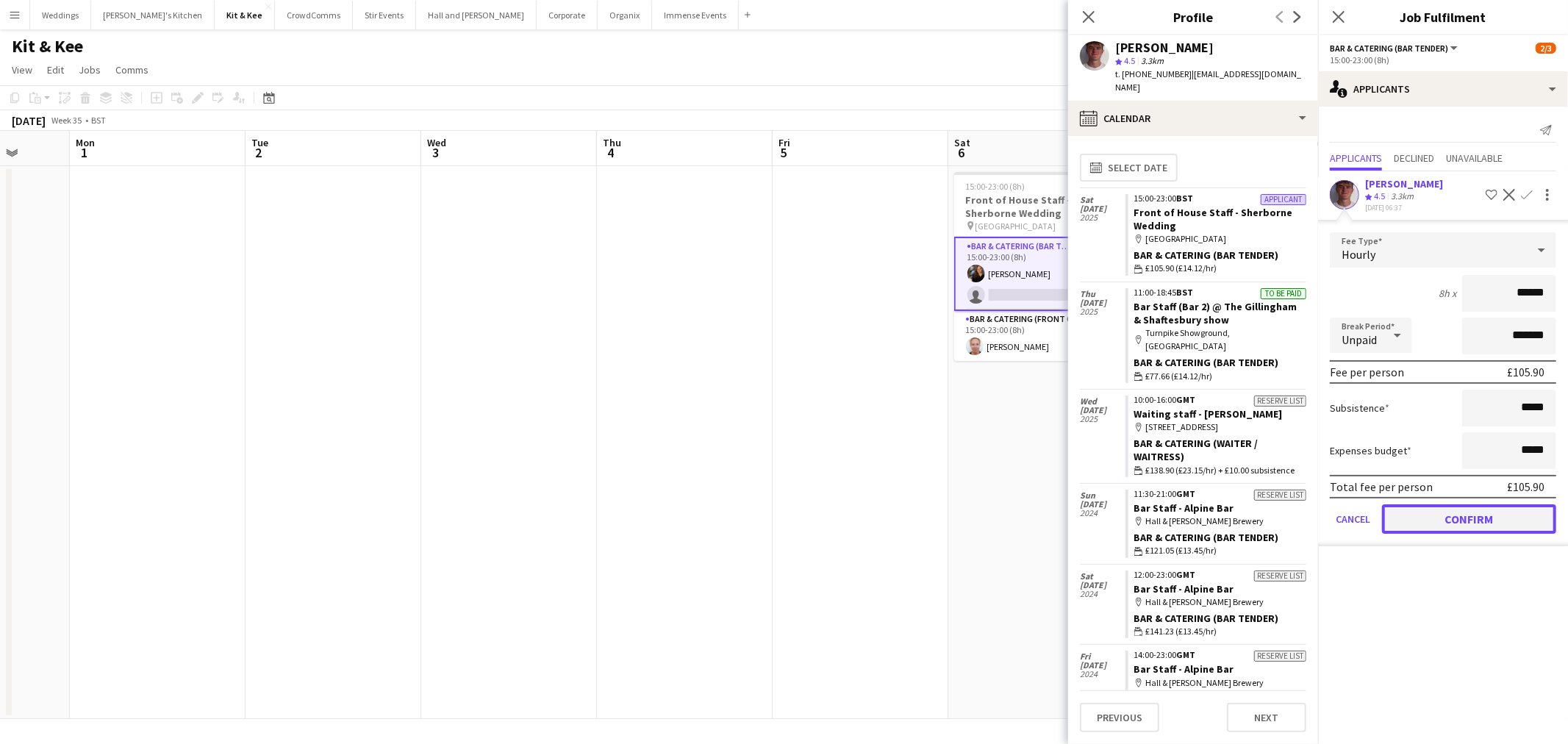
click at [1530, 505] on button "Confirm" at bounding box center [1470, 519] width 174 height 30
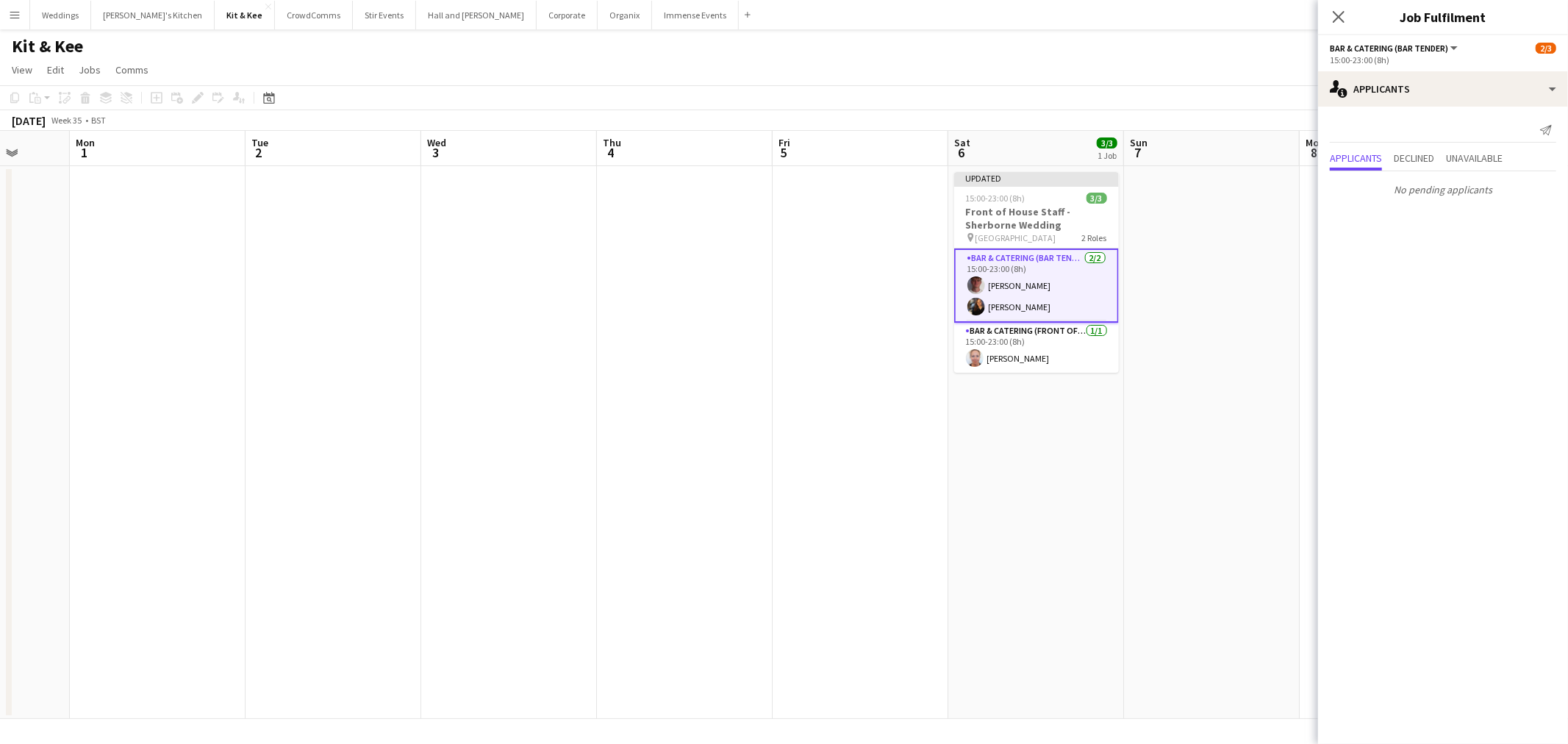
click at [818, 524] on app-date-cell at bounding box center [861, 442] width 176 height 553
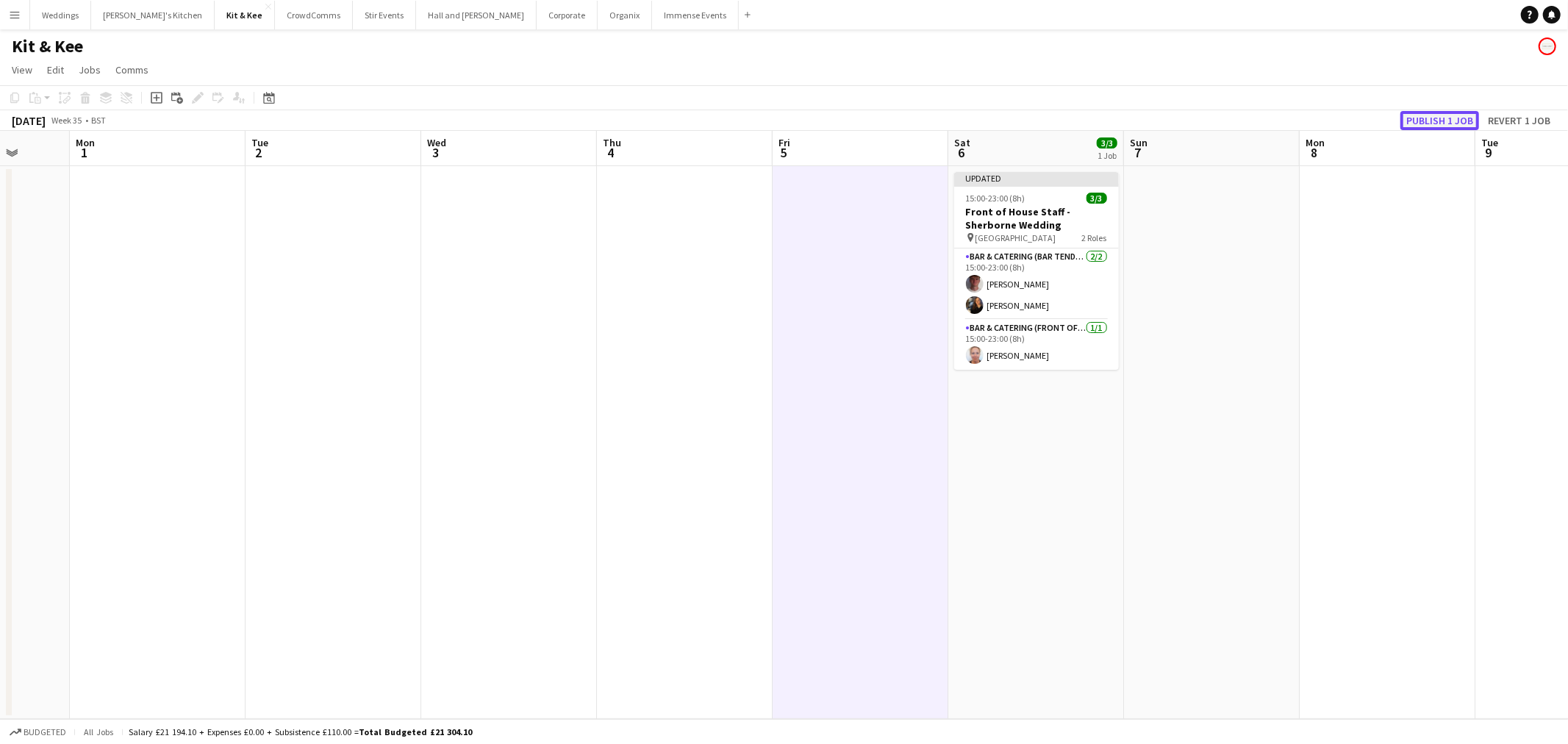
click at [1456, 114] on button "Publish 1 job" at bounding box center [1440, 120] width 78 height 19
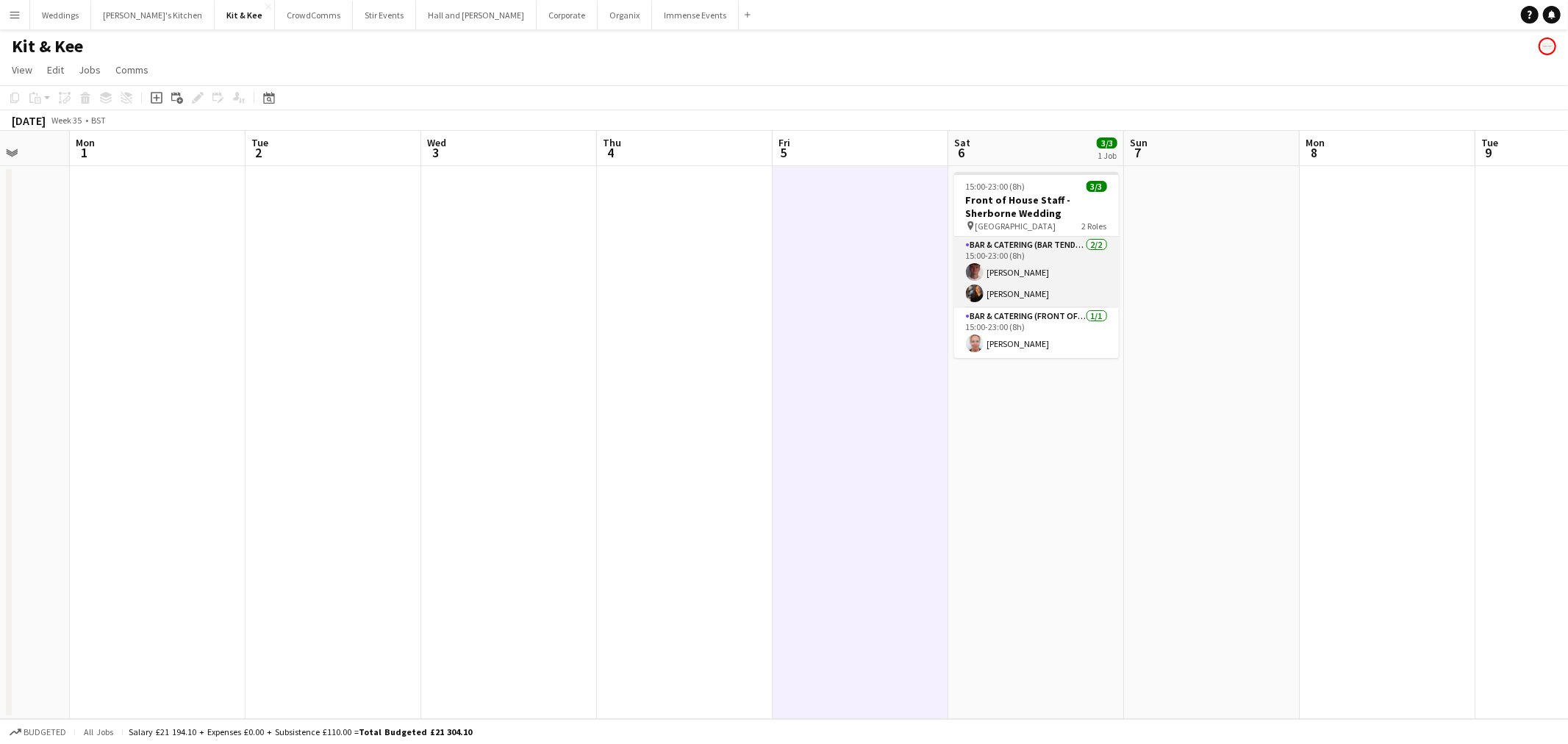
click at [977, 259] on app-card-role "Bar & Catering (Bar Tender) 2/2 15:00-23:00 (8h) Marcus Higgs Annie Hutchings" at bounding box center [1037, 272] width 164 height 72
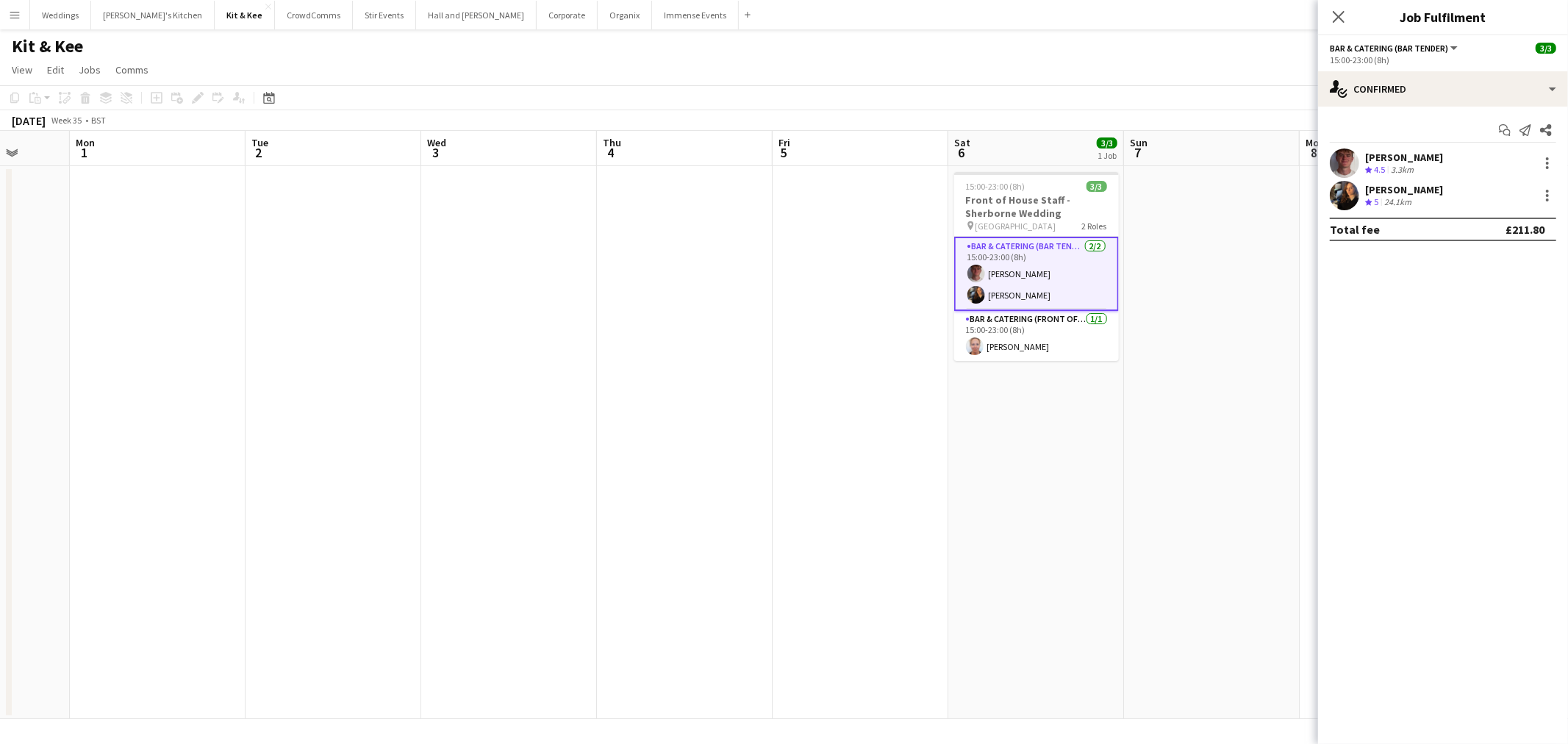
click at [1356, 151] on div at bounding box center [1344, 162] width 30 height 30
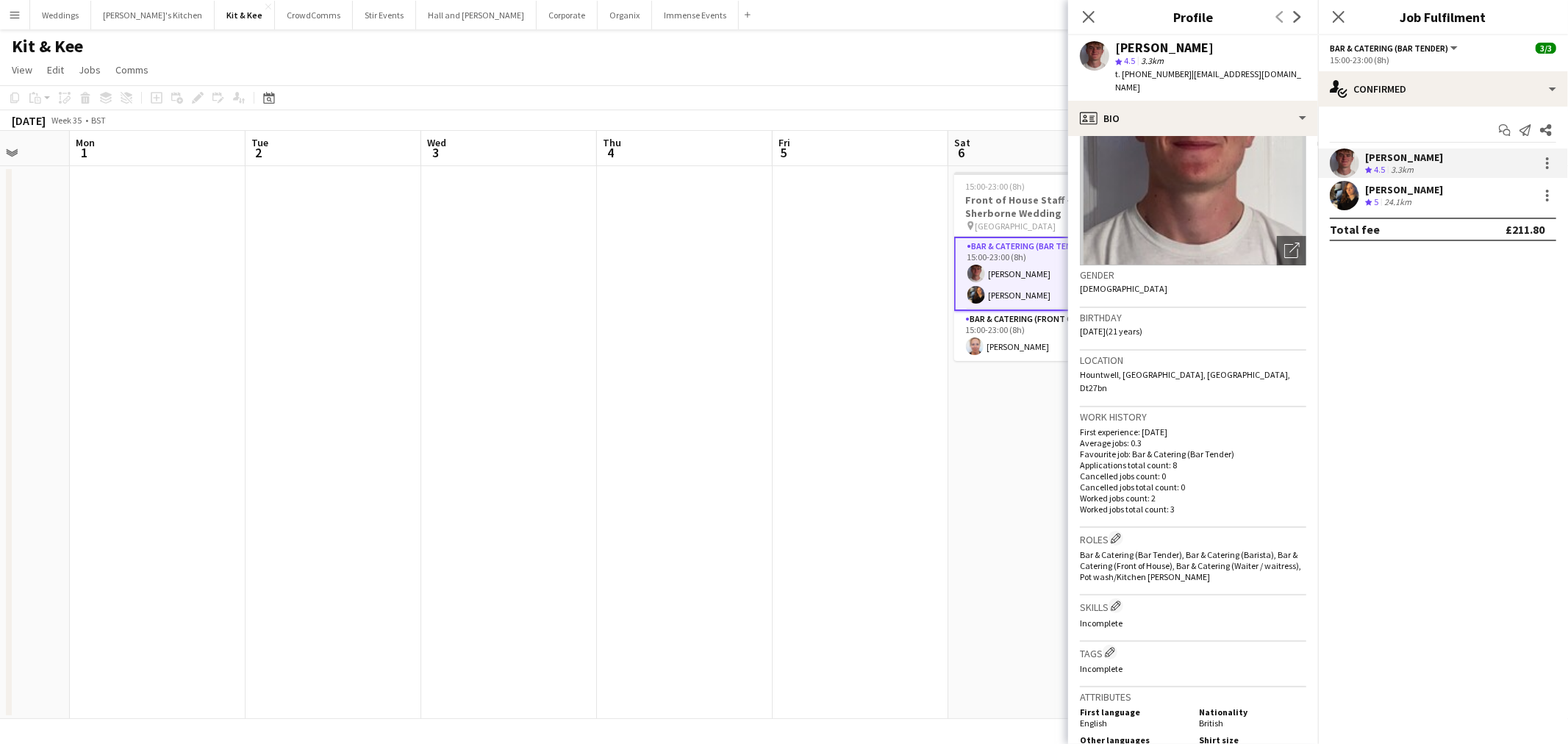
scroll to position [408, 0]
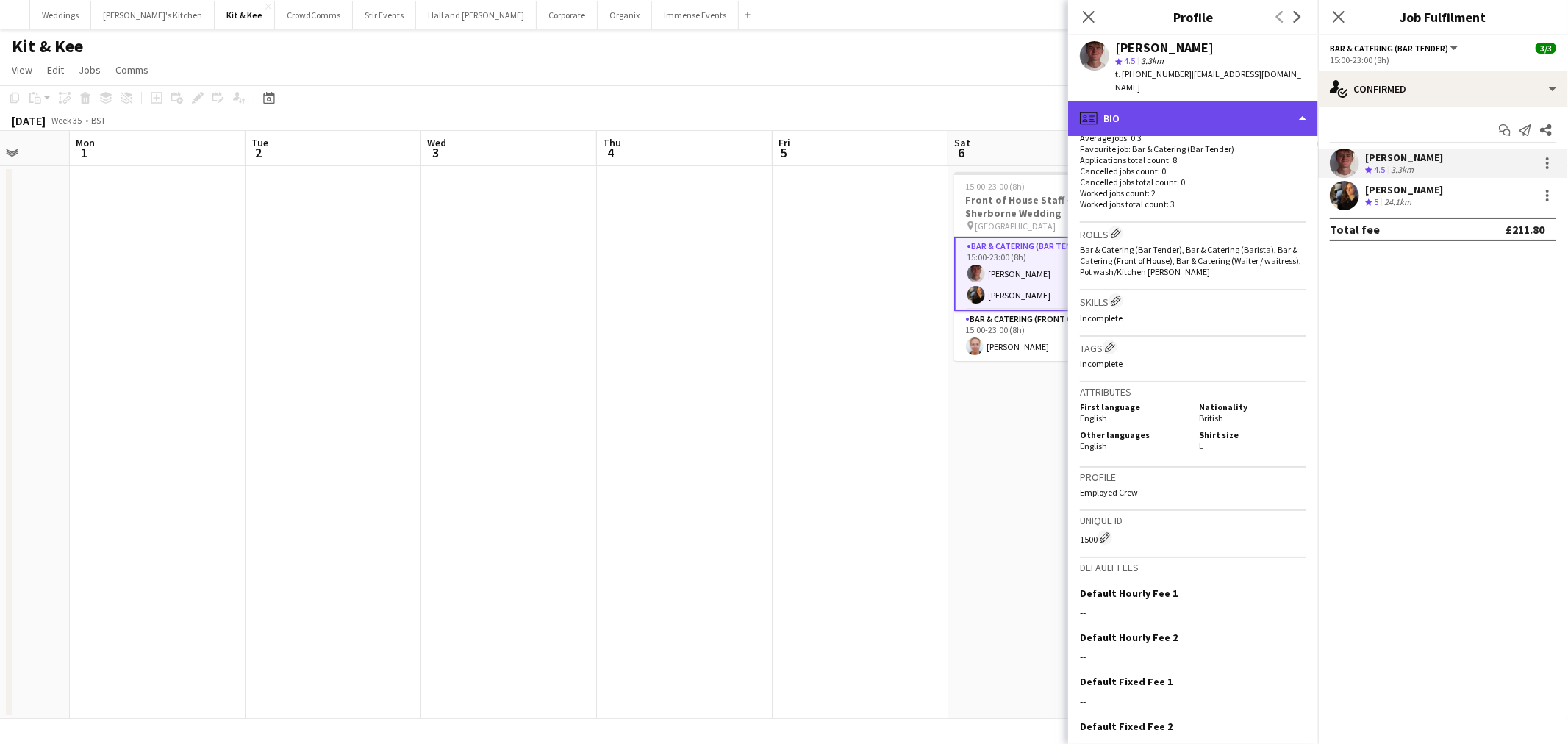
click at [1150, 114] on div "profile Bio" at bounding box center [1193, 117] width 250 height 35
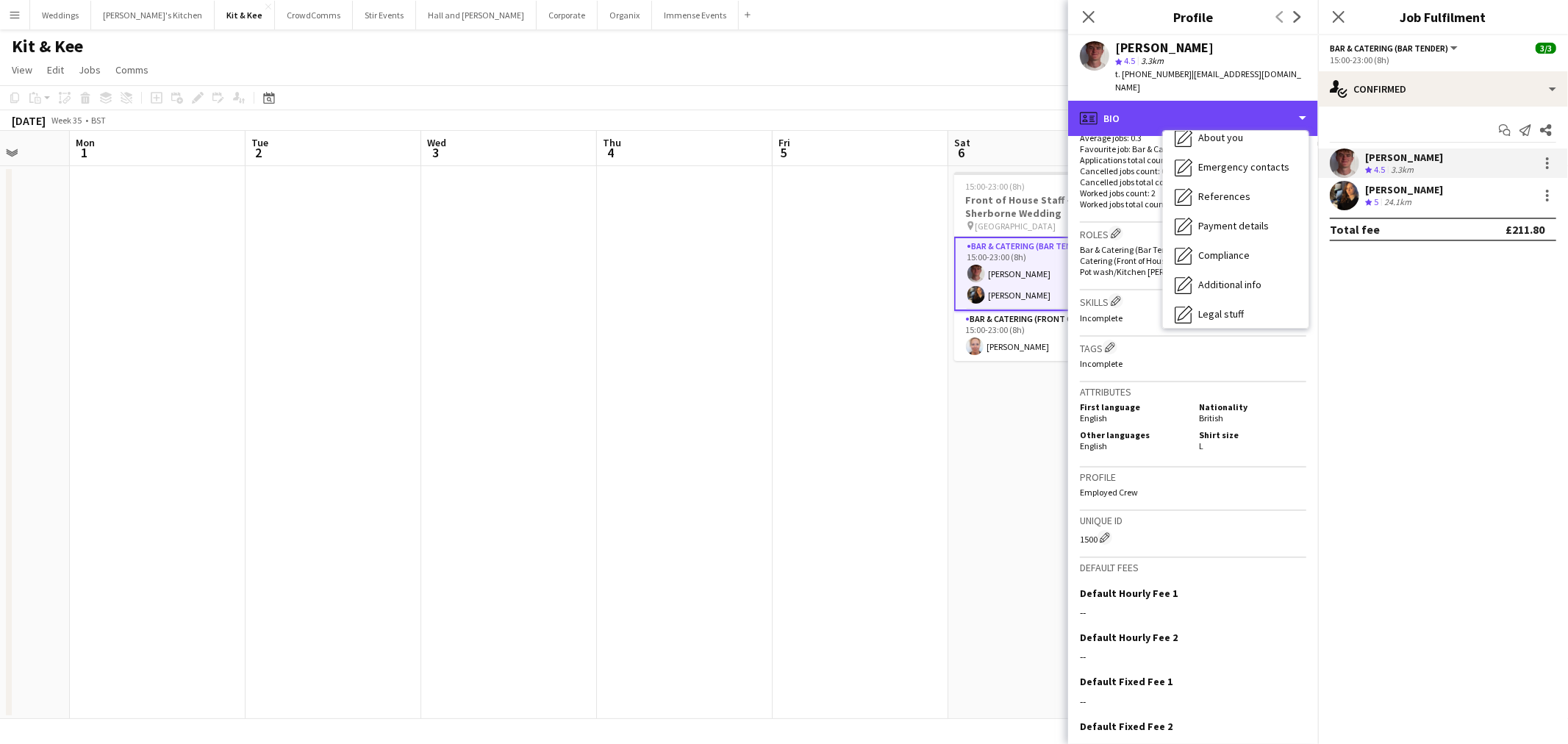
scroll to position [167, 0]
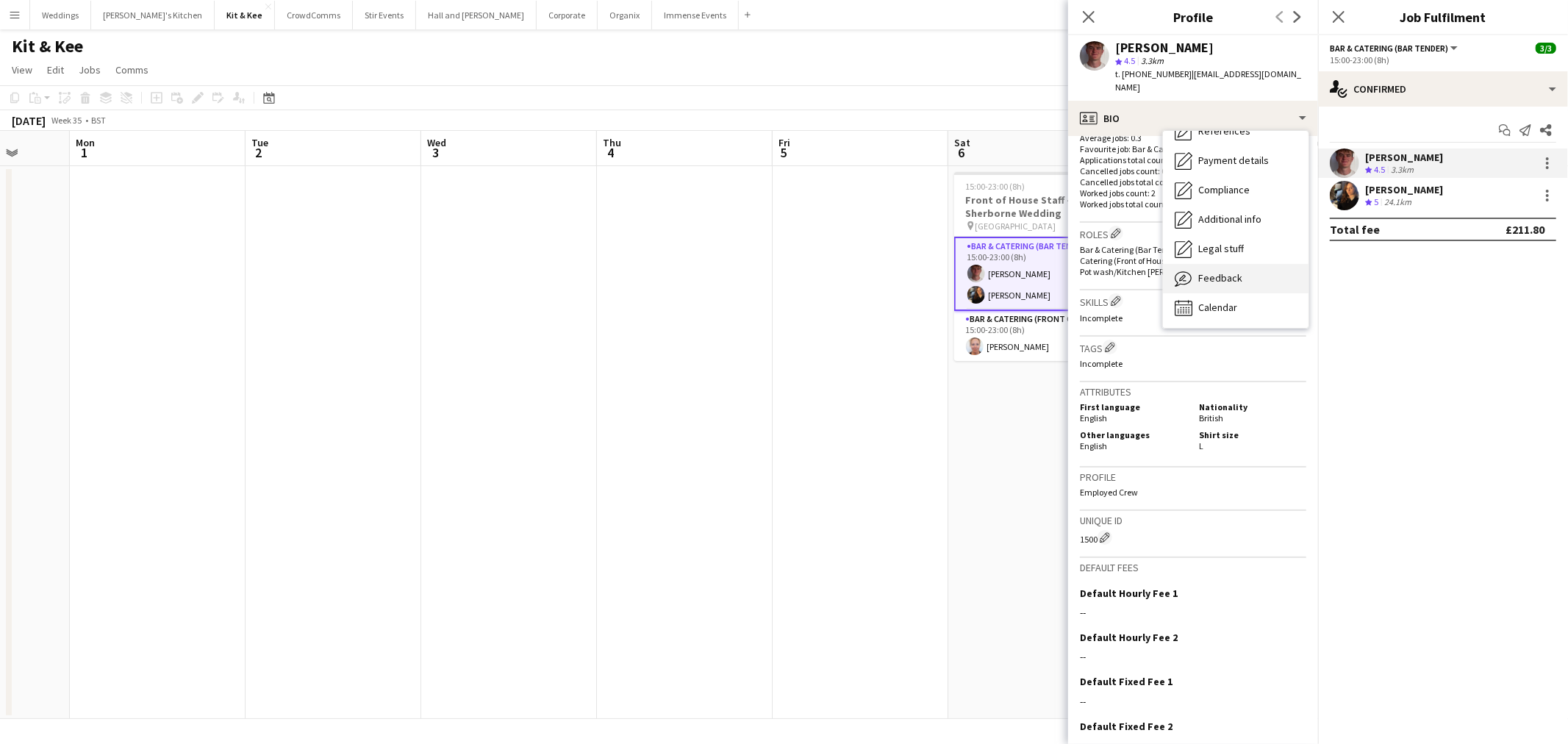
click at [1214, 264] on div "Feedback Feedback" at bounding box center [1235, 278] width 145 height 30
